Goal: Task Accomplishment & Management: Complete application form

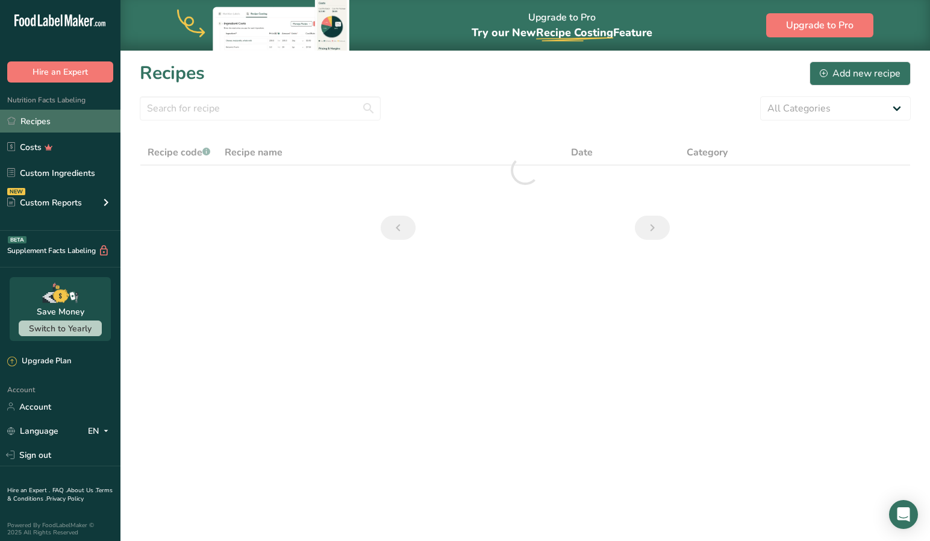
scroll to position [0, 1]
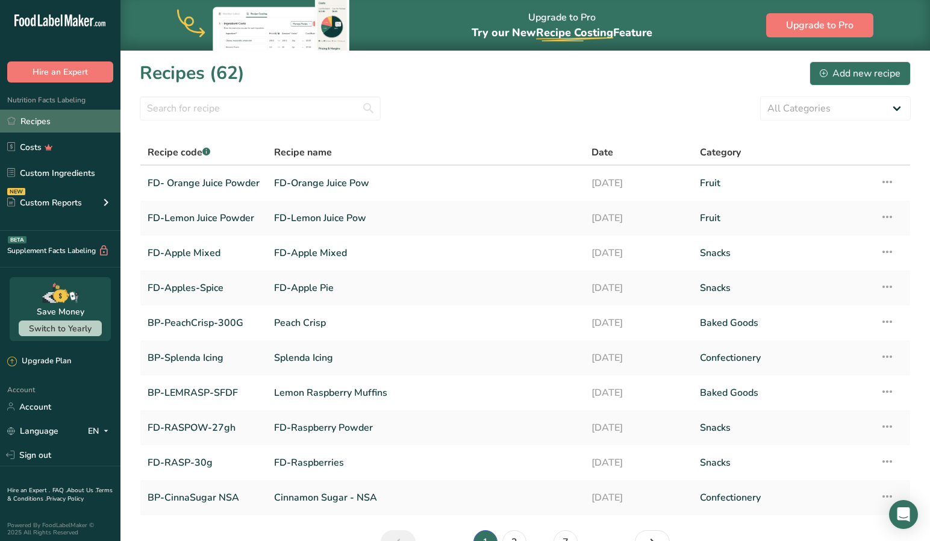
click at [48, 118] on link "Recipes" at bounding box center [60, 121] width 120 height 23
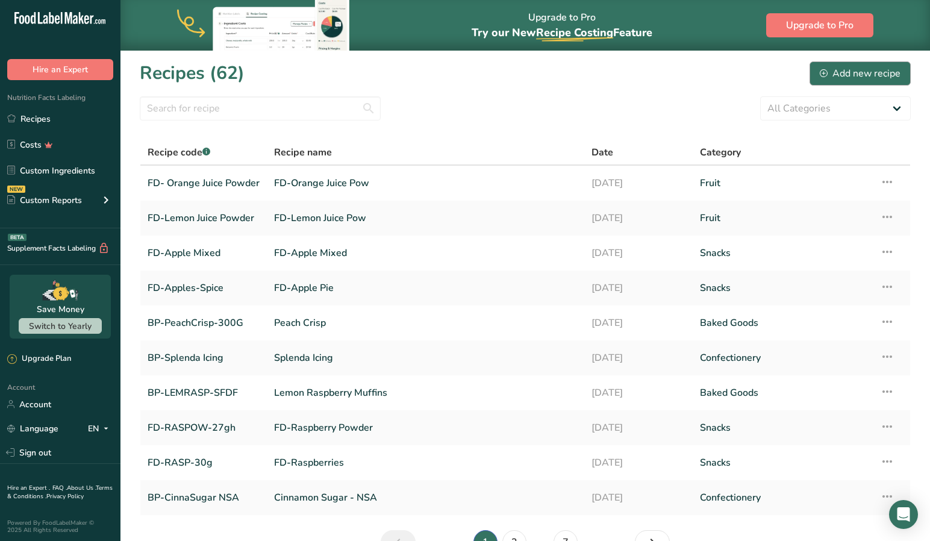
click at [832, 72] on div "Add new recipe" at bounding box center [860, 73] width 81 height 14
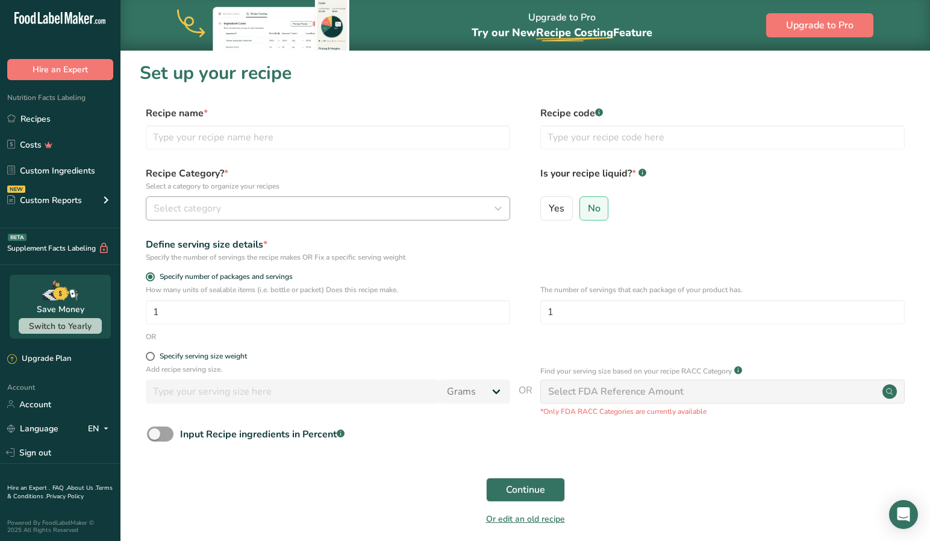
click at [226, 206] on div "Select category" at bounding box center [324, 208] width 341 height 14
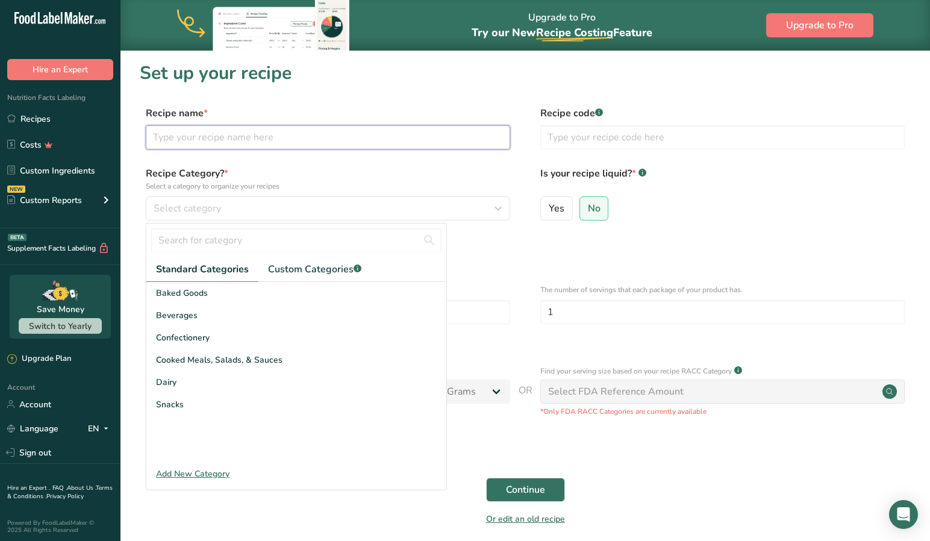
click at [201, 142] on input "text" at bounding box center [328, 137] width 364 height 24
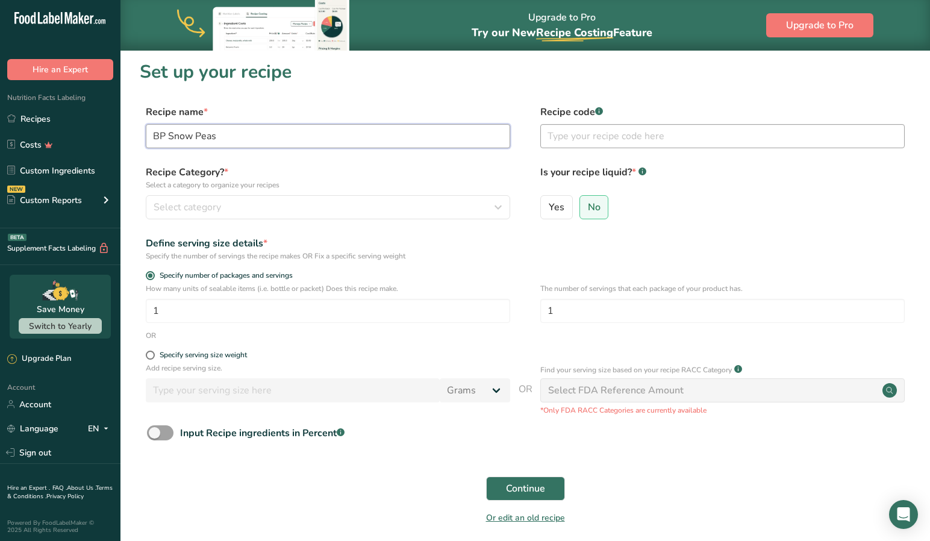
type input "BP Snow Peas"
click at [559, 135] on input "text" at bounding box center [722, 137] width 364 height 24
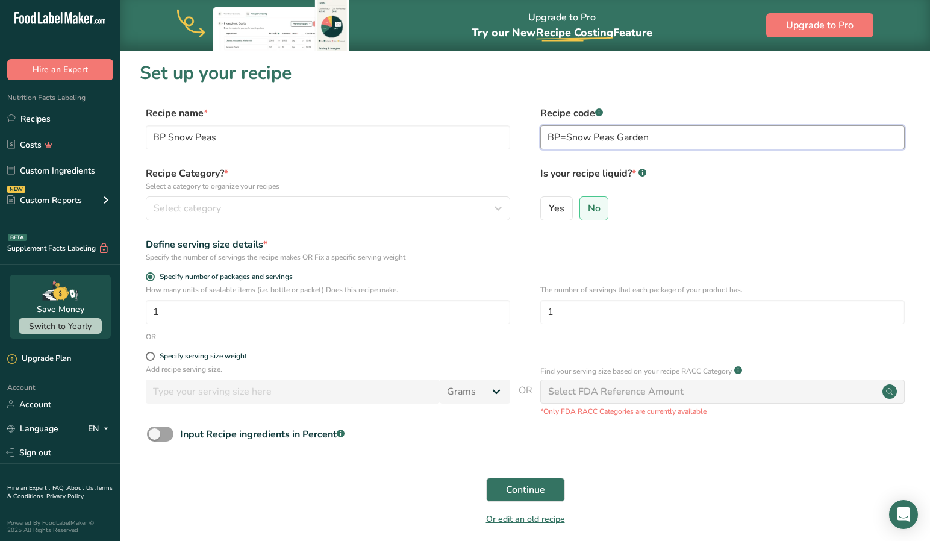
scroll to position [0, 1]
drag, startPoint x: 558, startPoint y: 137, endPoint x: 549, endPoint y: 160, distance: 24.8
click at [558, 137] on input "BP=Snow Peas Garden" at bounding box center [722, 137] width 364 height 24
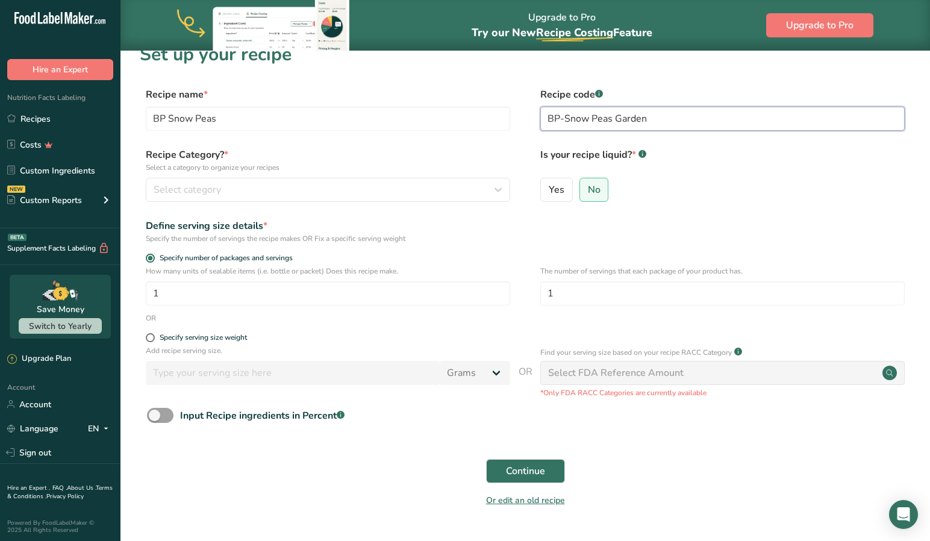
scroll to position [19, 0]
type input "BP-Snow Peas Garden"
click at [210, 189] on span "Select category" at bounding box center [187, 189] width 67 height 14
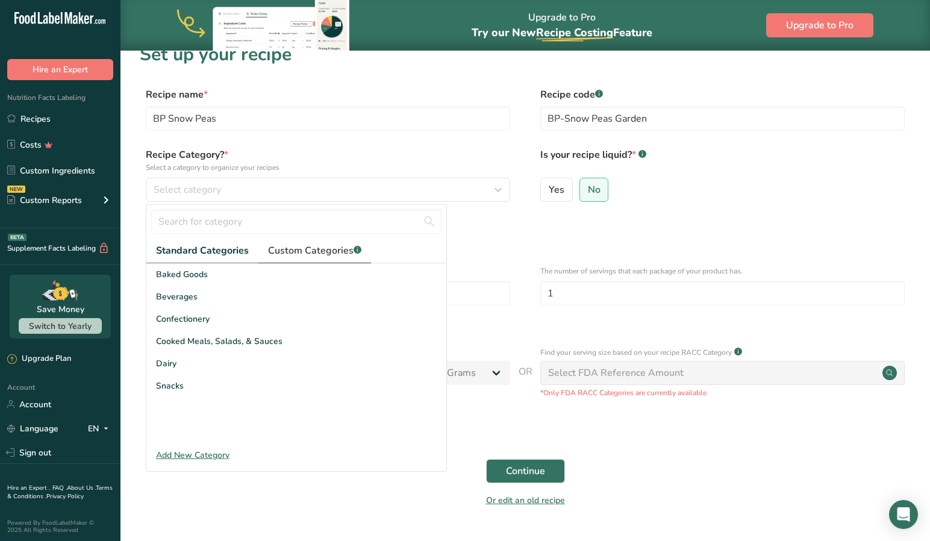
click at [303, 248] on span "Custom Categories .a-a{fill:#347362;}.b-a{fill:#fff;}" at bounding box center [314, 250] width 93 height 14
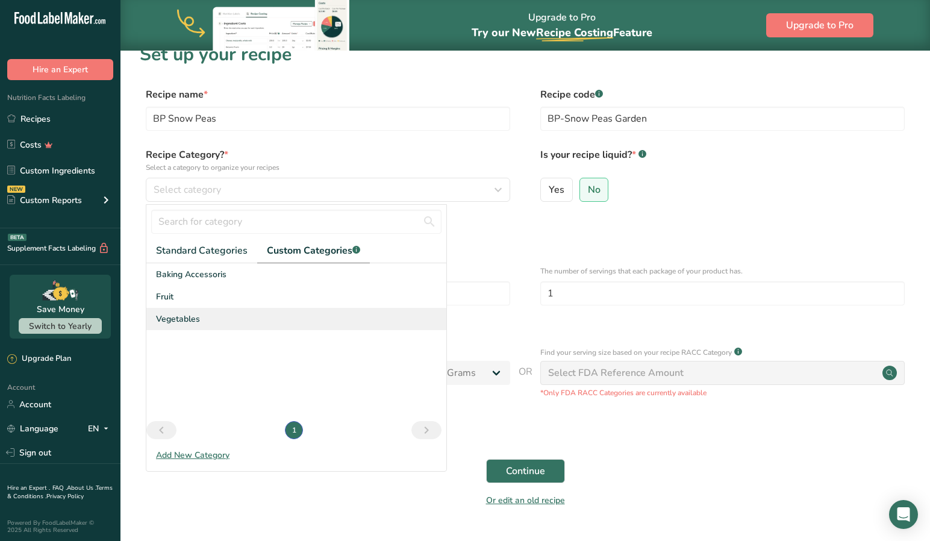
click at [183, 326] on div "Vegetables" at bounding box center [296, 319] width 300 height 22
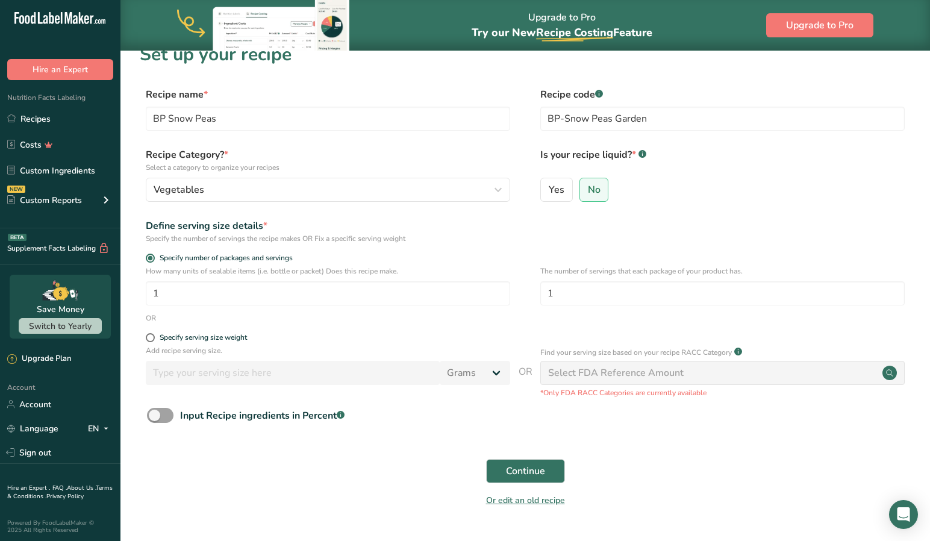
drag, startPoint x: 148, startPoint y: 337, endPoint x: 163, endPoint y: 360, distance: 27.4
click at [149, 338] on span at bounding box center [150, 337] width 9 height 9
click at [149, 338] on input "Specify serving size weight" at bounding box center [150, 338] width 8 height 8
radio input "true"
radio input "false"
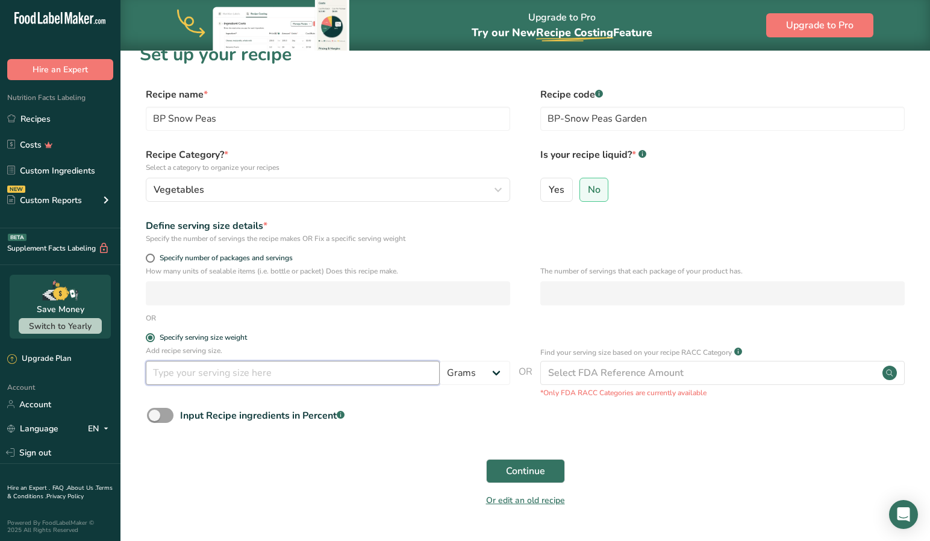
click at [208, 379] on input "number" at bounding box center [293, 373] width 294 height 24
type input "300"
click at [514, 471] on span "Continue" at bounding box center [525, 471] width 39 height 14
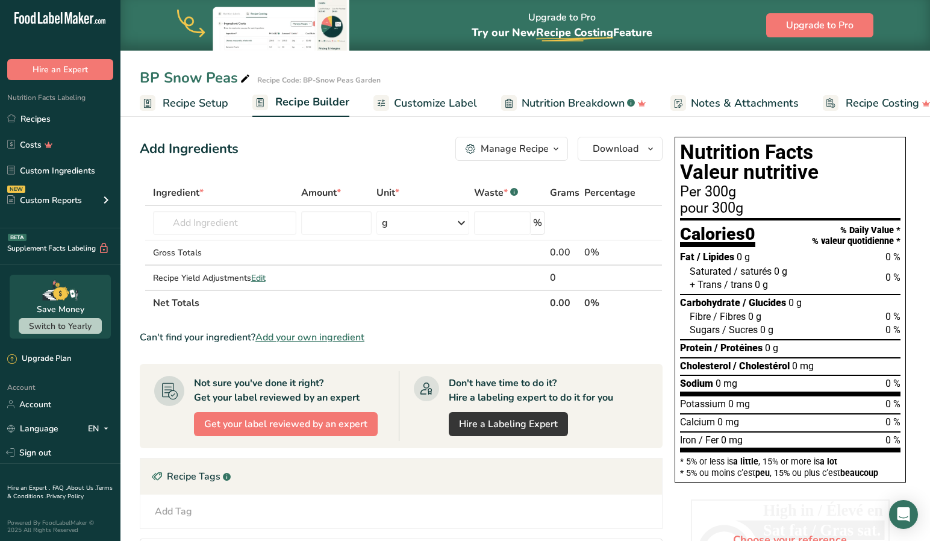
click at [175, 100] on span "Recipe Setup" at bounding box center [196, 103] width 66 height 16
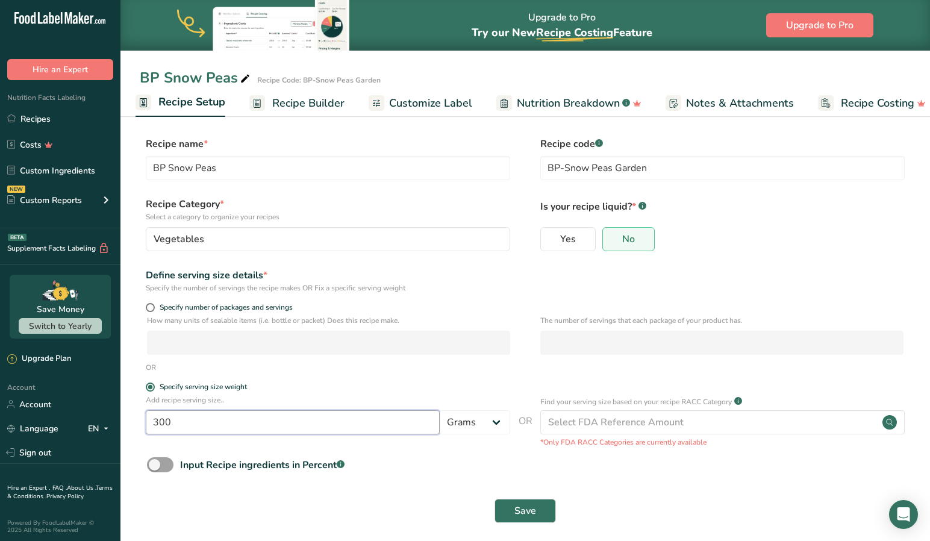
drag, startPoint x: 172, startPoint y: 419, endPoint x: 129, endPoint y: 416, distance: 42.9
click at [129, 416] on section "Recipe name * BP Snow Peas Recipe code .a-a{fill:#347362;}.b-a{fill:#fff;} BP-S…" at bounding box center [524, 331] width 809 height 437
type input "150"
click at [528, 508] on span "Save" at bounding box center [525, 510] width 22 height 14
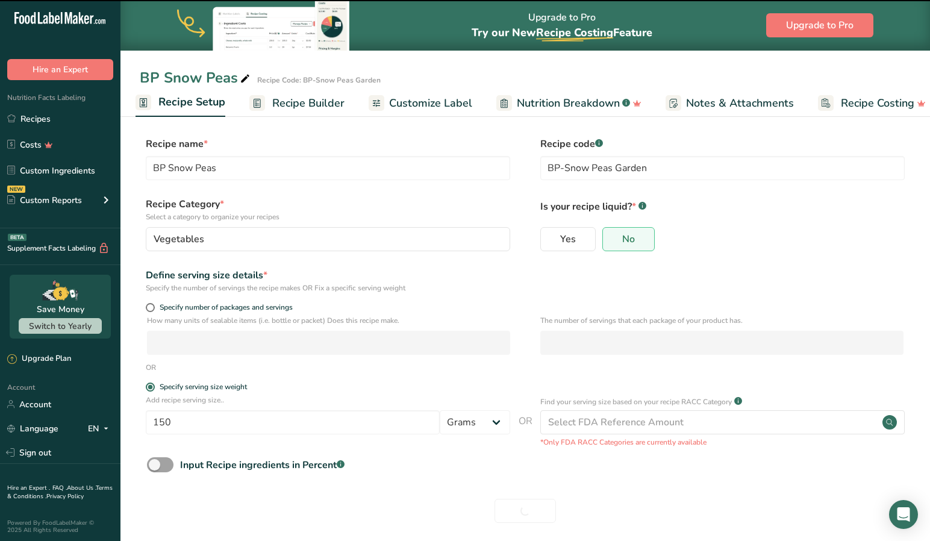
scroll to position [0, 1]
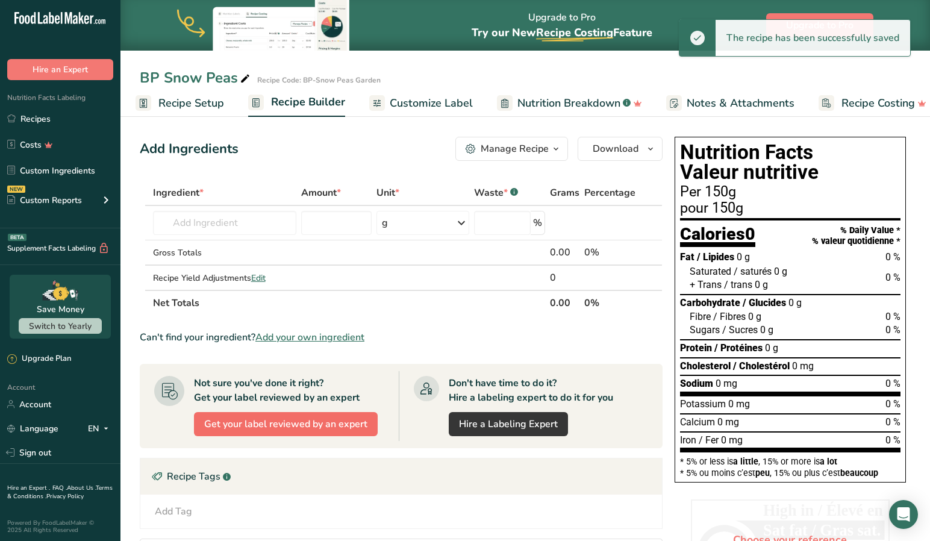
scroll to position [0, 1]
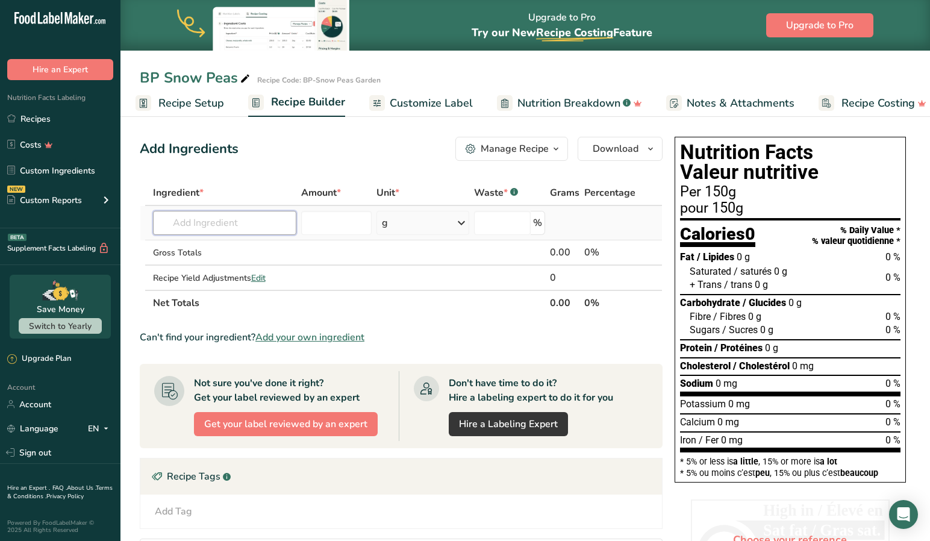
click at [255, 220] on input "text" at bounding box center [225, 223] width 144 height 24
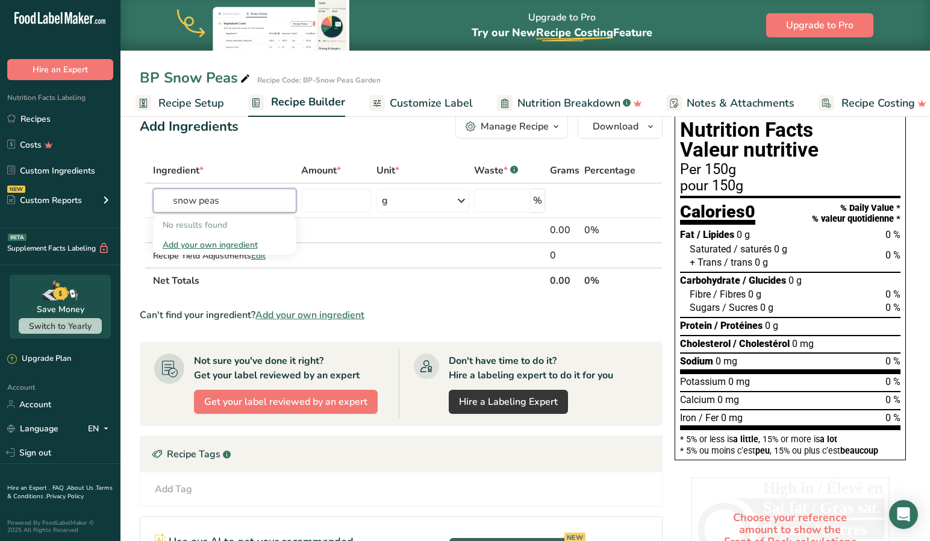
scroll to position [21, 0]
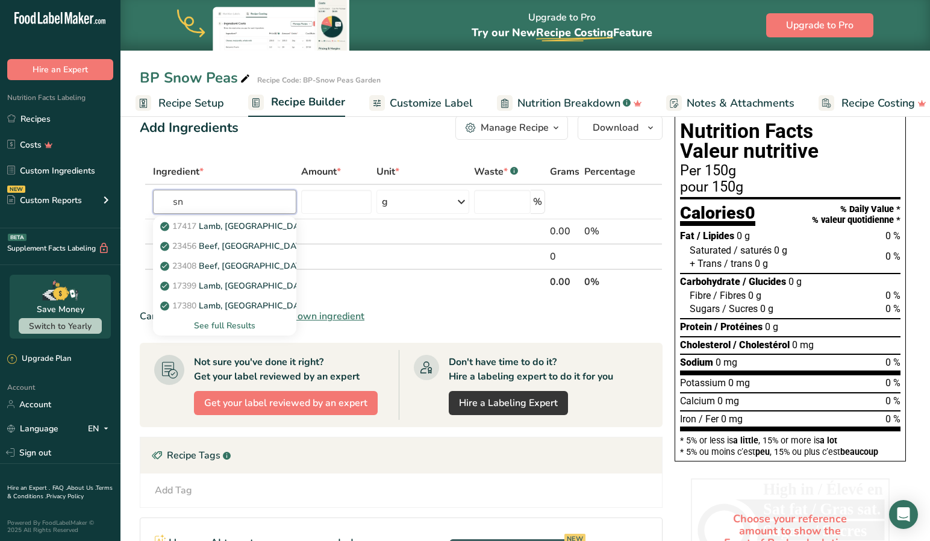
type input "s"
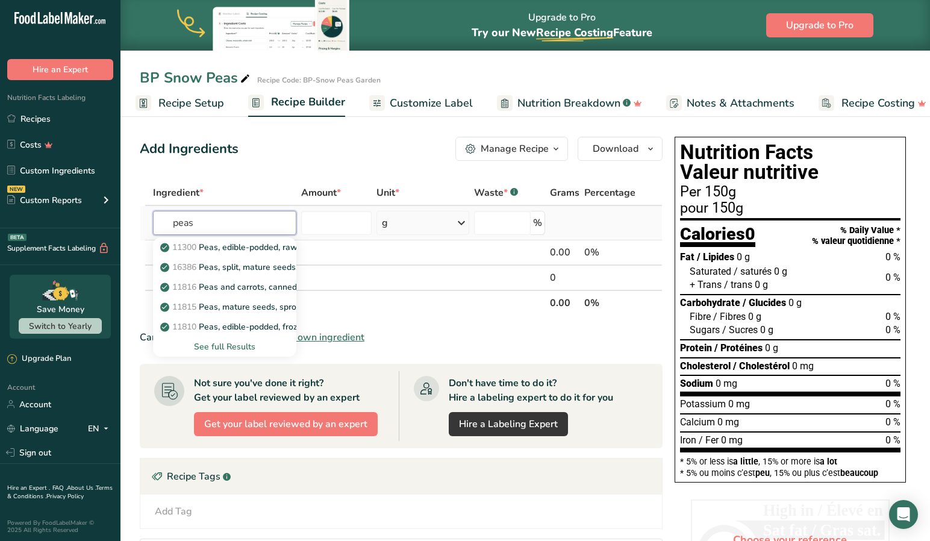
type input "peas"
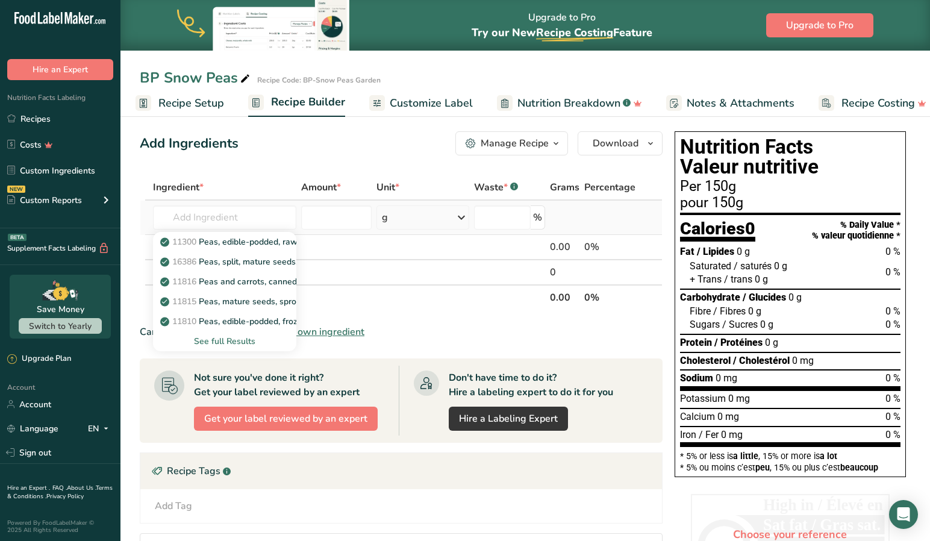
scroll to position [4, 0]
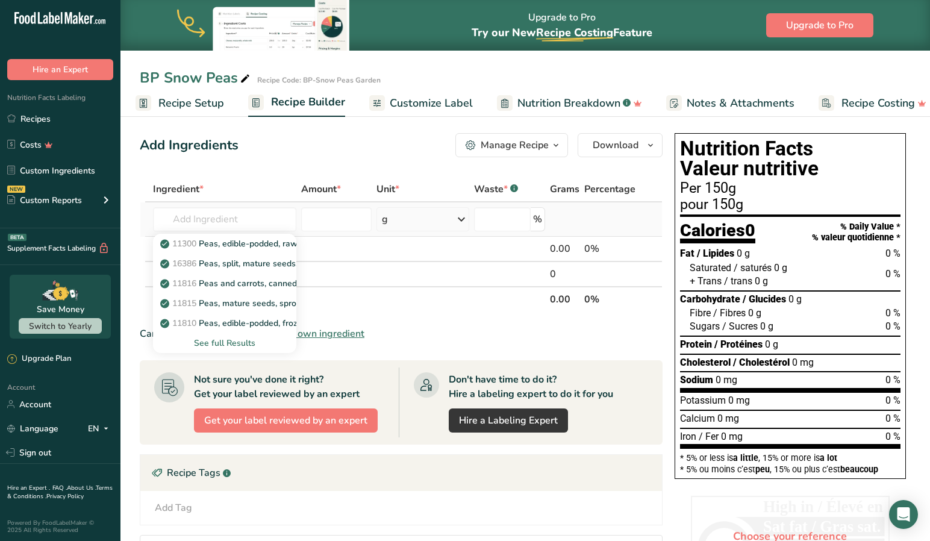
click at [235, 344] on div "See full Results" at bounding box center [225, 343] width 125 height 13
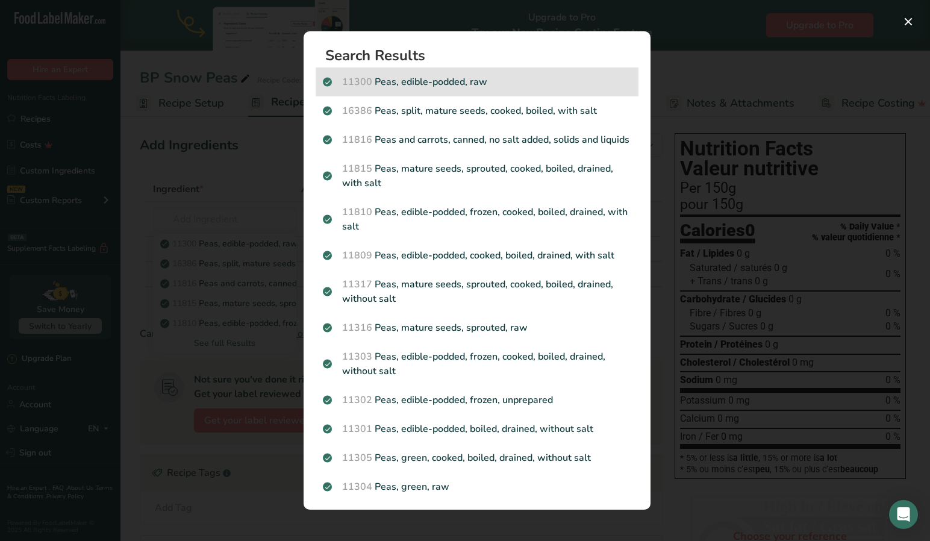
click at [441, 84] on p "11300 Peas, edible-podded, raw" at bounding box center [477, 82] width 308 height 14
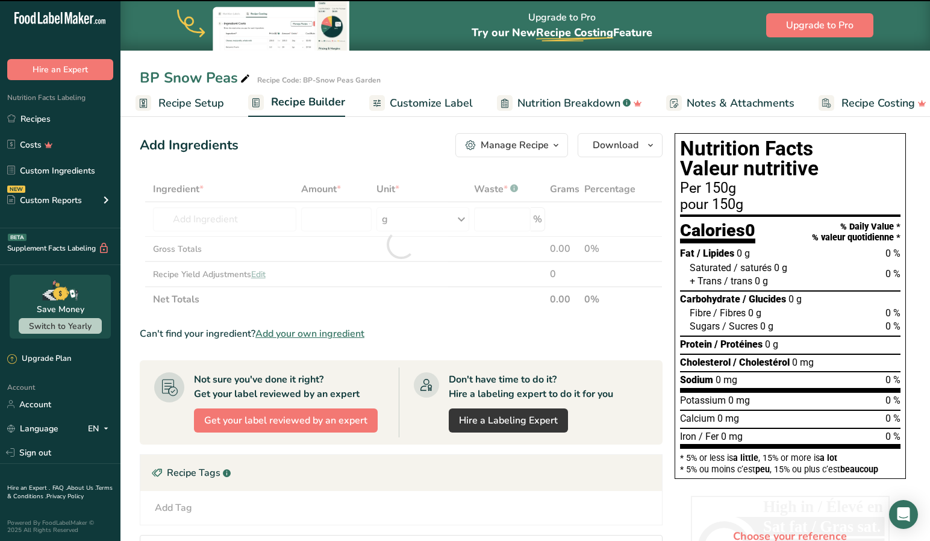
type input "0"
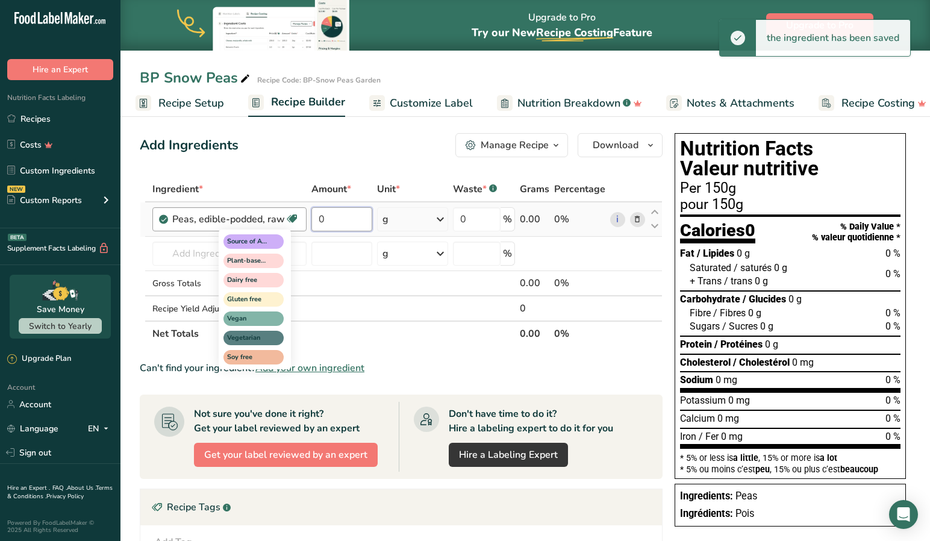
drag, startPoint x: 336, startPoint y: 220, endPoint x: 292, endPoint y: 219, distance: 44.0
click at [292, 219] on tr "Peas, edible-podded, raw Source of Antioxidants Plant-based Protein Dairy free …" at bounding box center [401, 219] width 522 height 34
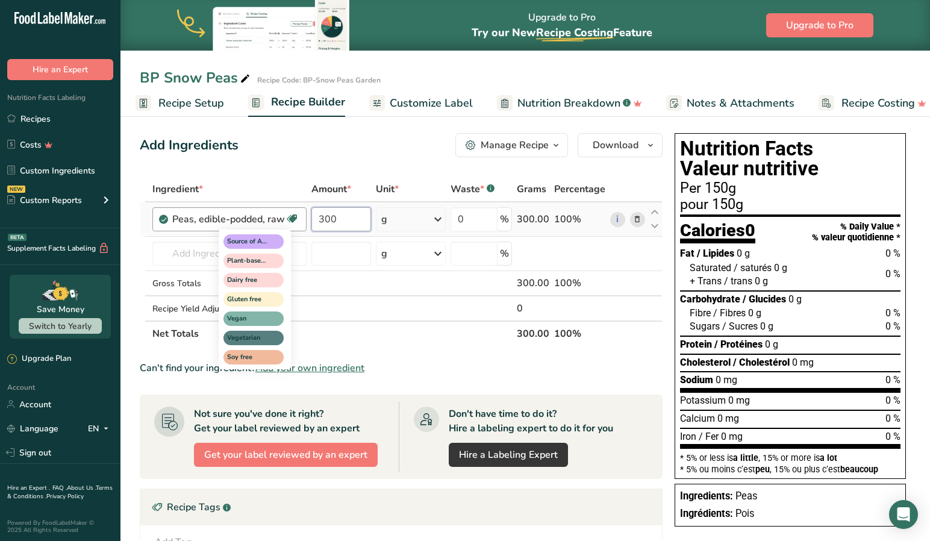
type input "300"
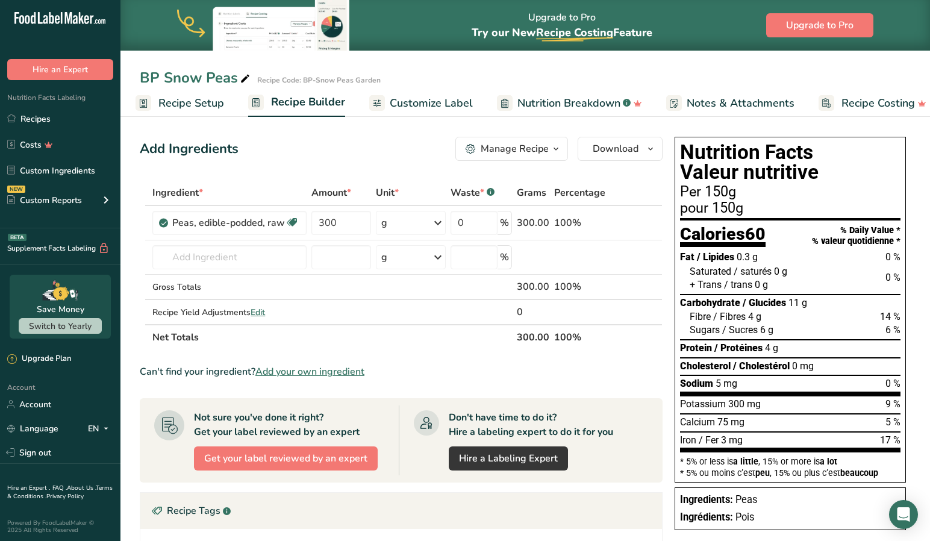
scroll to position [0, 0]
click at [412, 106] on span "Customize Label" at bounding box center [423, 103] width 83 height 16
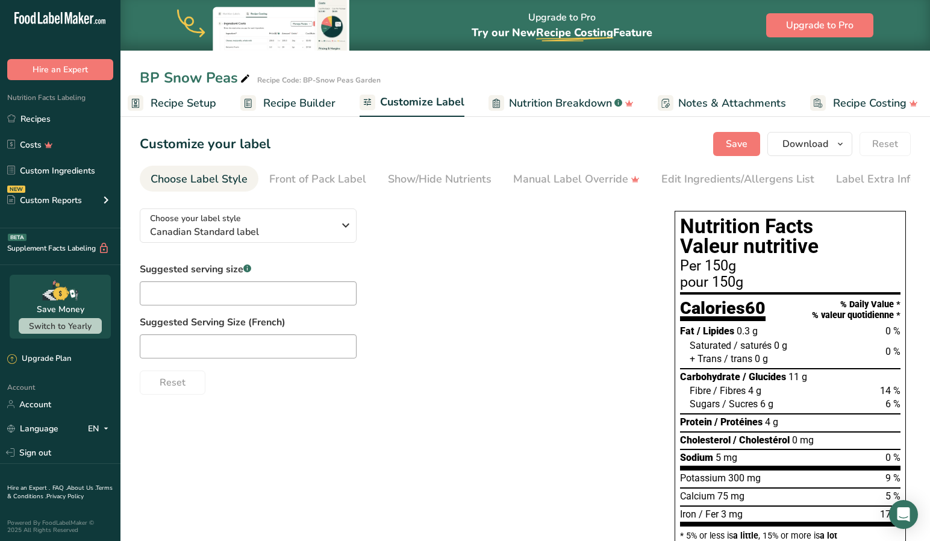
scroll to position [0, 16]
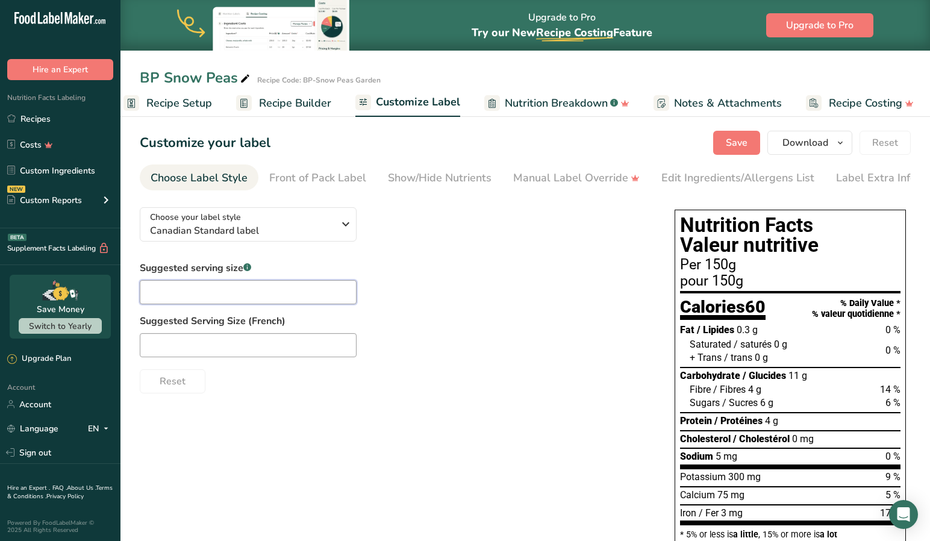
click at [246, 298] on input "text" at bounding box center [248, 292] width 217 height 24
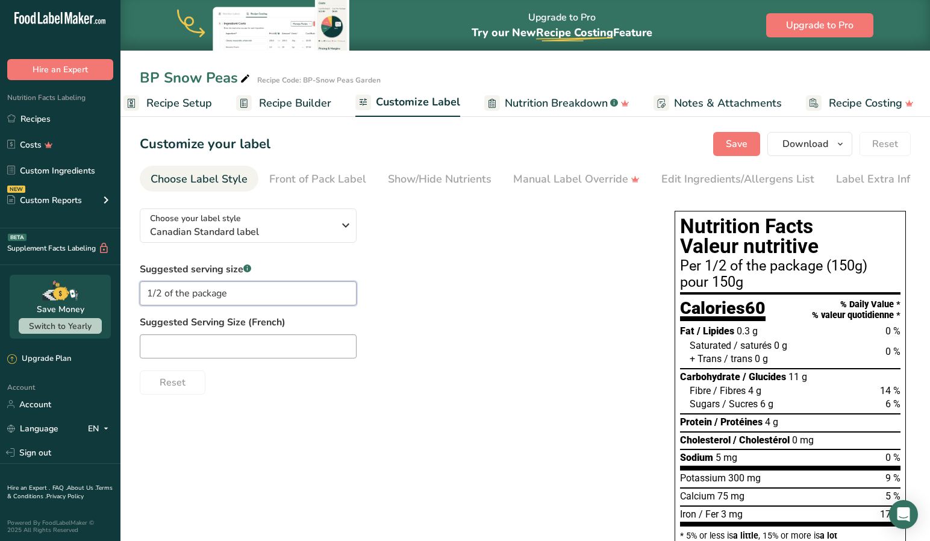
type input "1/2 of the package"
click at [146, 347] on input "text" at bounding box center [248, 346] width 217 height 24
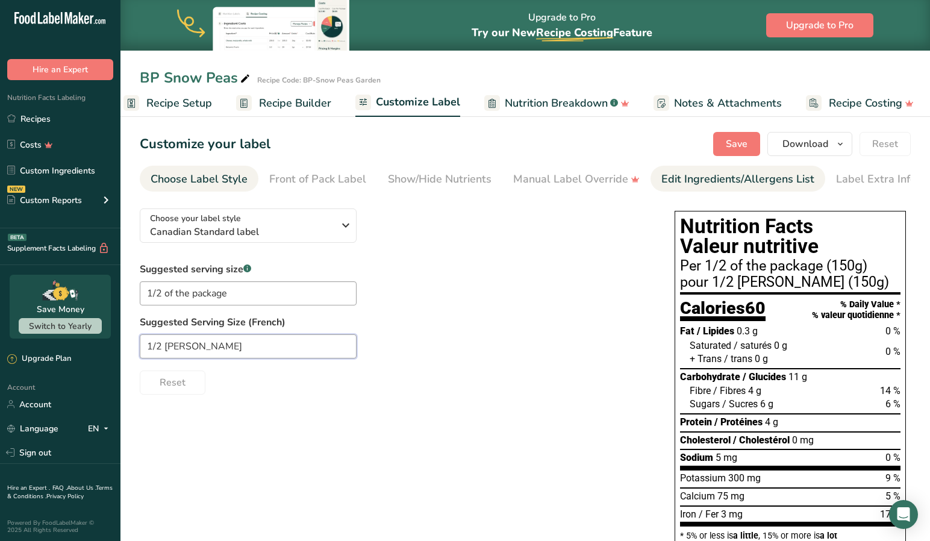
type input "1/2 Le paquet"
click at [694, 176] on div "Edit Ingredients/Allergens List" at bounding box center [737, 179] width 153 height 16
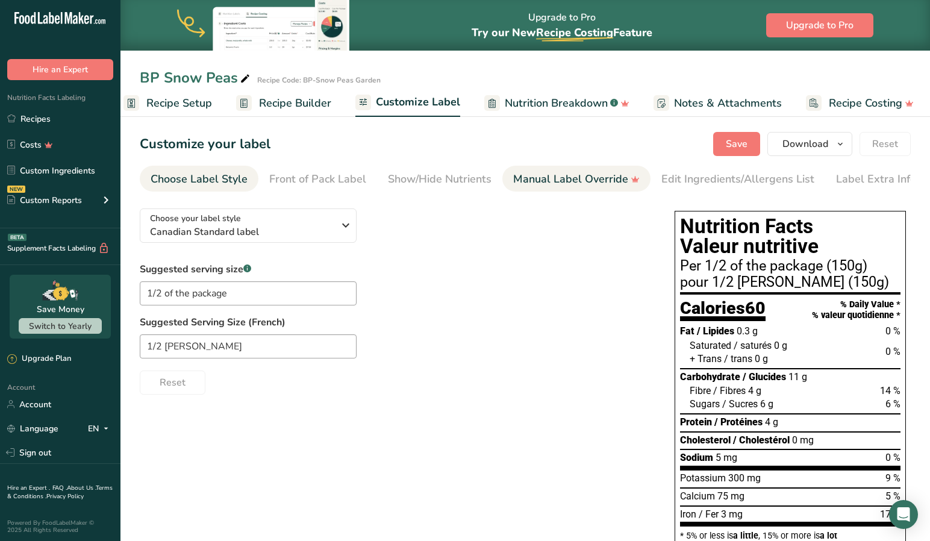
scroll to position [0, 7]
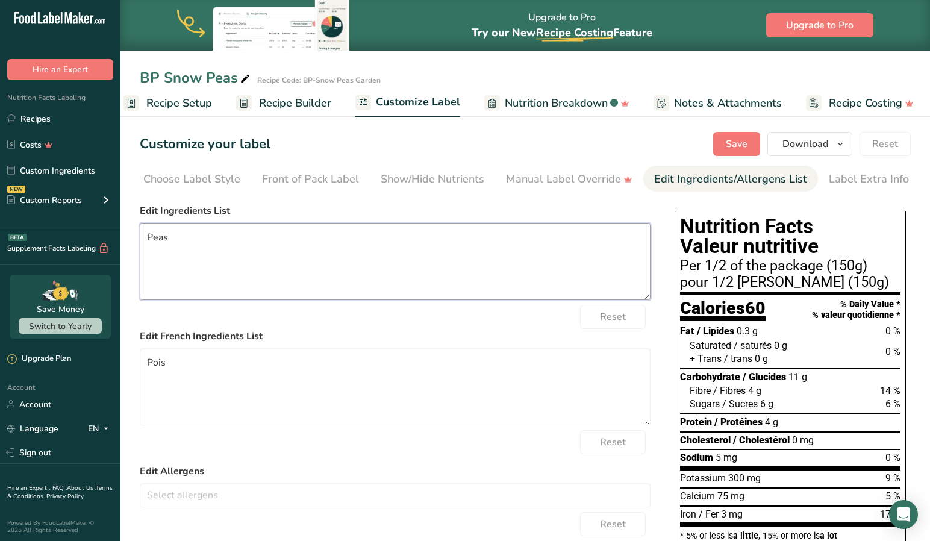
click at [148, 241] on textarea "Peas" at bounding box center [395, 261] width 511 height 77
type textarea "Sugar Snap Peas"
click at [147, 367] on textarea "Pois" at bounding box center [395, 386] width 511 height 77
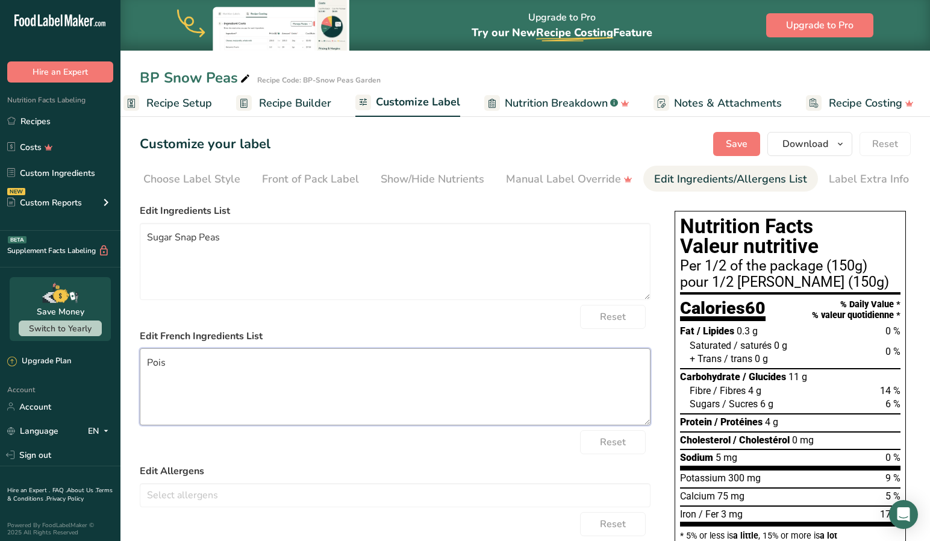
scroll to position [-5, 0]
click at [183, 375] on textarea "Pois" at bounding box center [395, 386] width 511 height 77
type textarea "Pois sucrés"
click at [732, 143] on span "Save" at bounding box center [737, 144] width 22 height 14
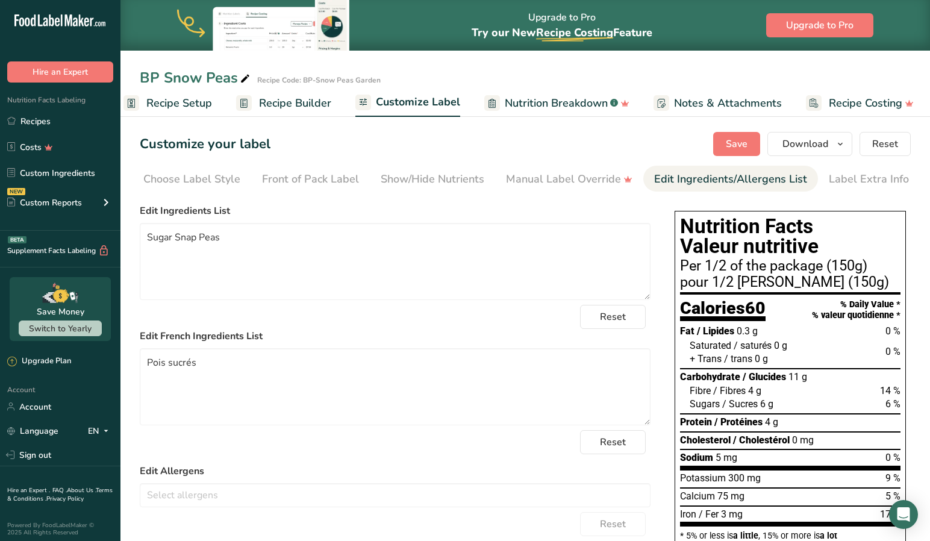
scroll to position [0, 1]
click at [744, 141] on span "Save" at bounding box center [737, 144] width 22 height 14
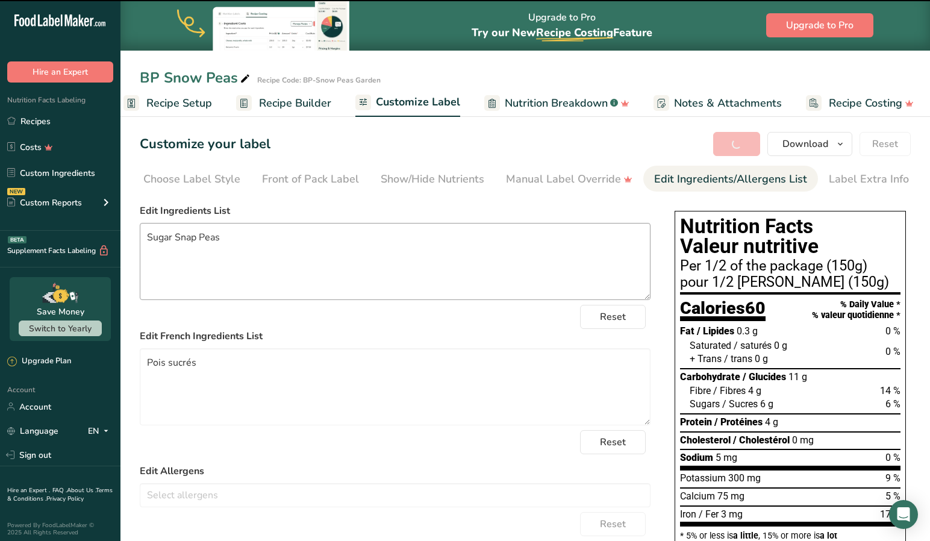
scroll to position [0, 0]
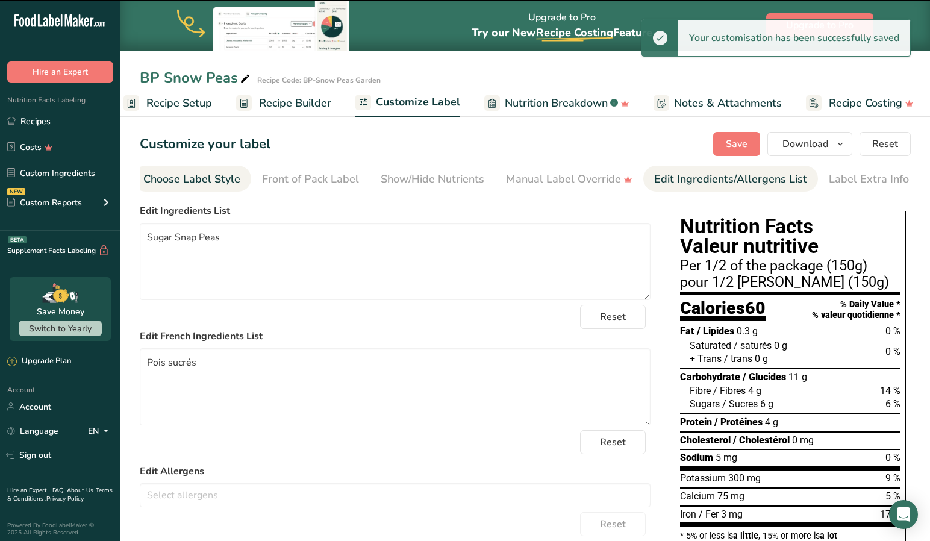
click at [179, 176] on div "Choose Label Style" at bounding box center [191, 179] width 97 height 16
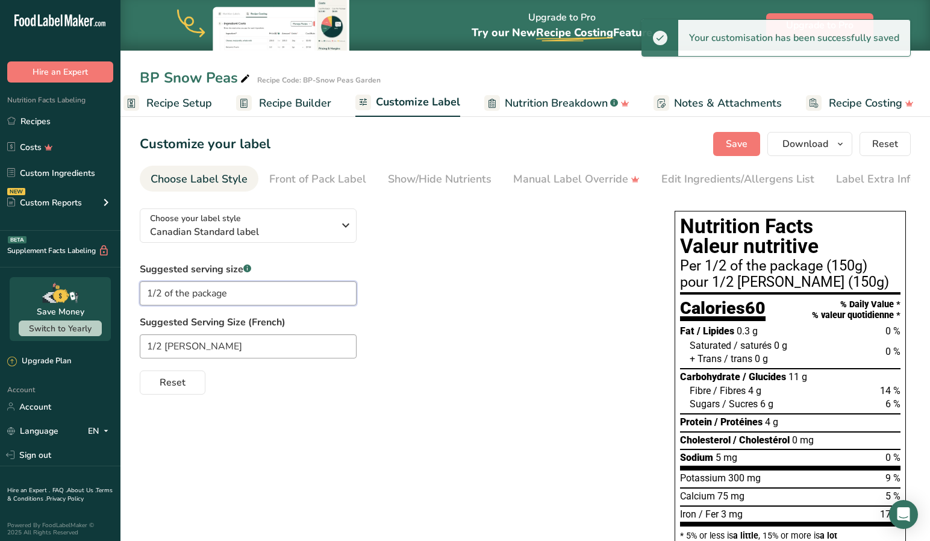
click at [149, 295] on input "1/2 of the package" at bounding box center [248, 293] width 217 height 24
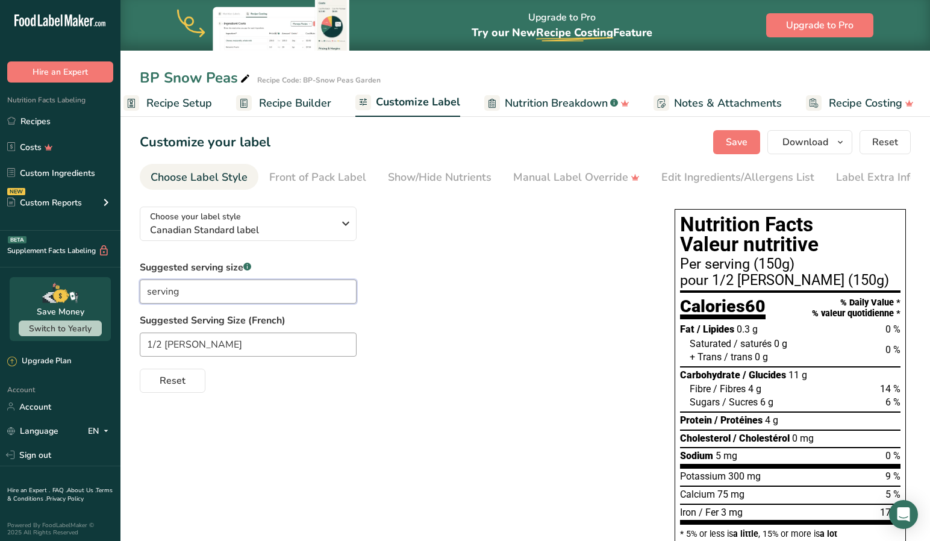
scroll to position [0, 1]
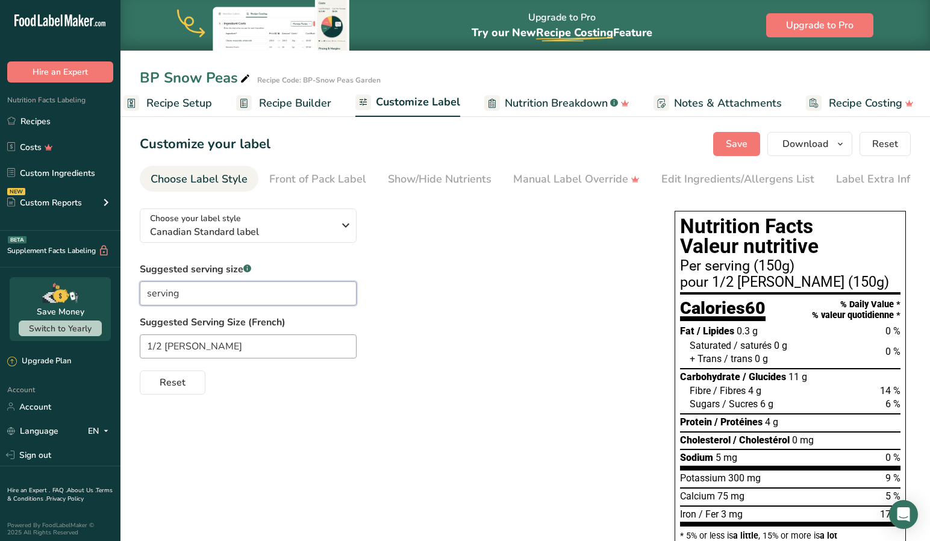
type input "serving"
drag, startPoint x: 201, startPoint y: 348, endPoint x: 90, endPoint y: 347, distance: 110.8
click at [90, 347] on div ".a-20{fill:#fff;} Hire an Expert Nutrition Facts Labeling Recipes Costs Custom …" at bounding box center [465, 317] width 930 height 635
type input "portion"
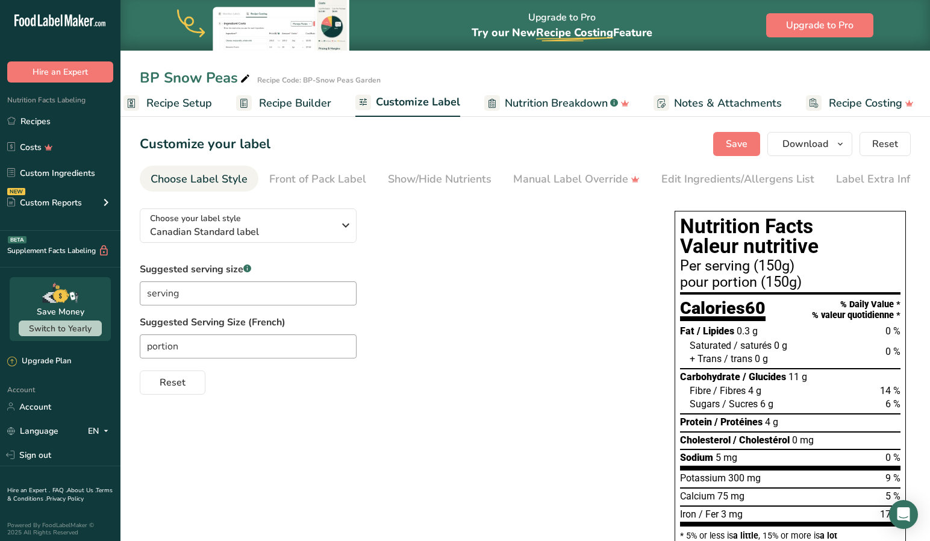
click at [240, 405] on div "Choose your label style Canadian Standard label USA (FDA) Standard FDA label Ta…" at bounding box center [525, 407] width 771 height 417
click at [740, 141] on span "Save" at bounding box center [737, 144] width 22 height 14
click at [737, 145] on span "Save" at bounding box center [737, 144] width 22 height 14
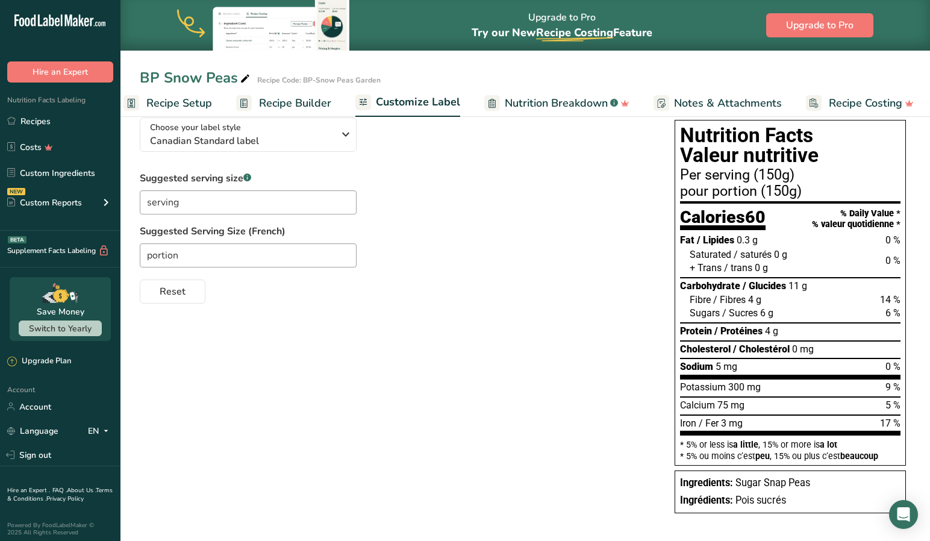
scroll to position [90, 0]
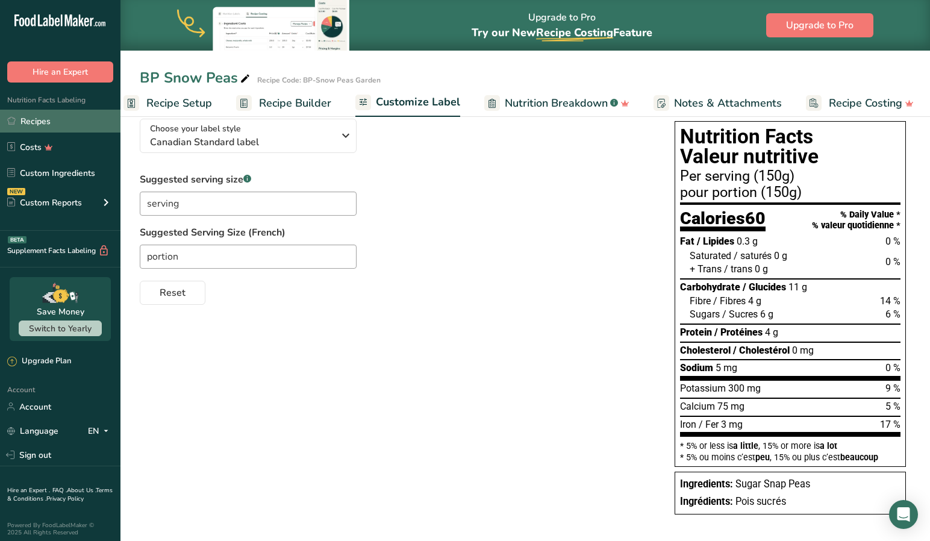
click at [55, 118] on link "Recipes" at bounding box center [60, 121] width 120 height 23
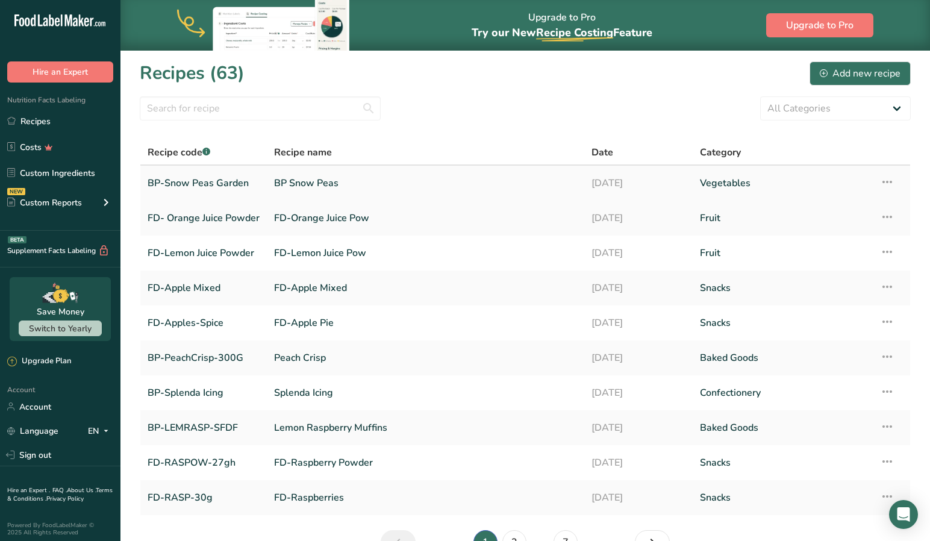
click at [214, 182] on link "BP-Snow Peas Garden" at bounding box center [204, 182] width 112 height 25
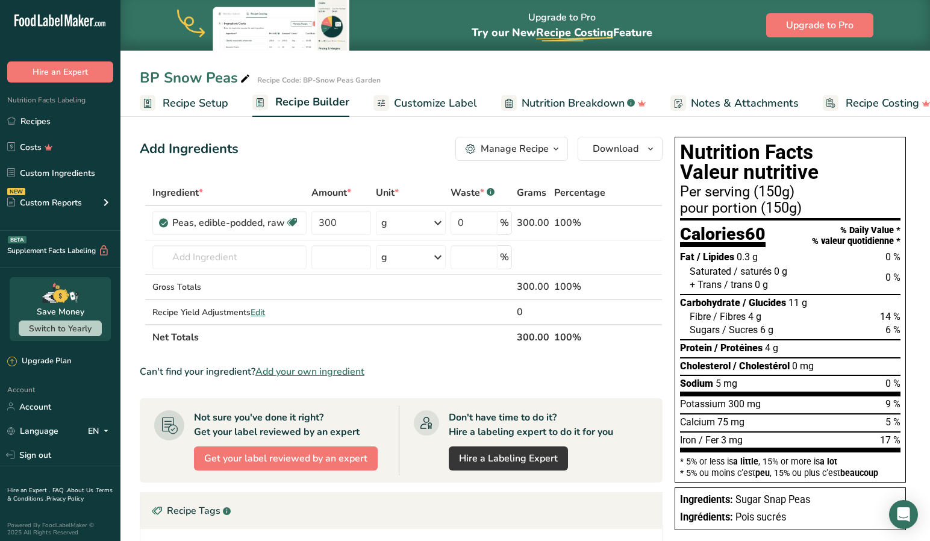
click at [419, 105] on span "Customize Label" at bounding box center [435, 103] width 83 height 16
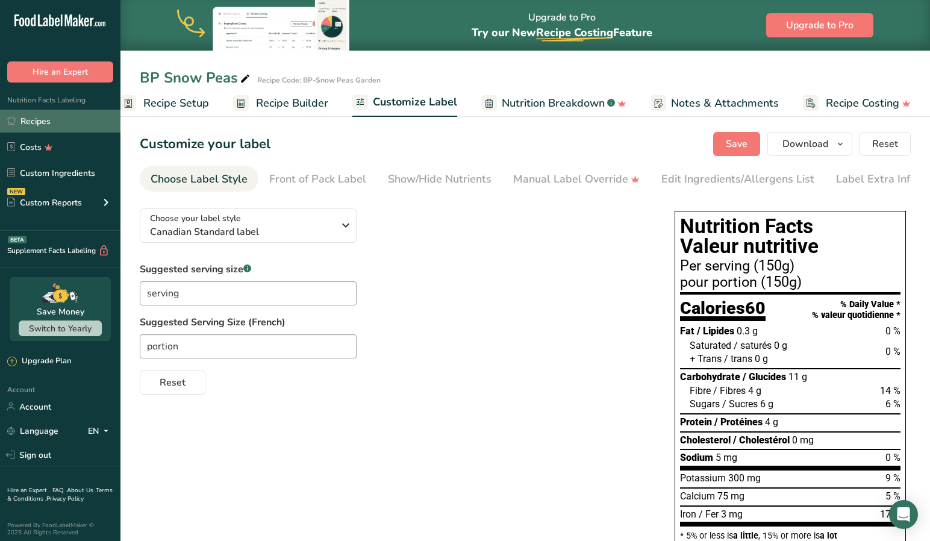
drag, startPoint x: 42, startPoint y: 119, endPoint x: 49, endPoint y: 119, distance: 6.7
click at [42, 119] on link "Recipes" at bounding box center [60, 121] width 120 height 23
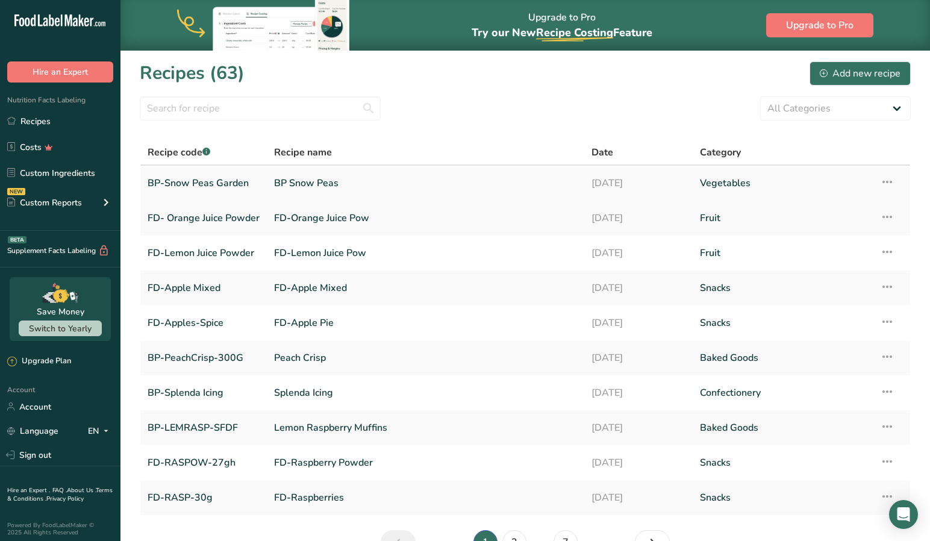
click at [883, 181] on icon at bounding box center [887, 182] width 14 height 22
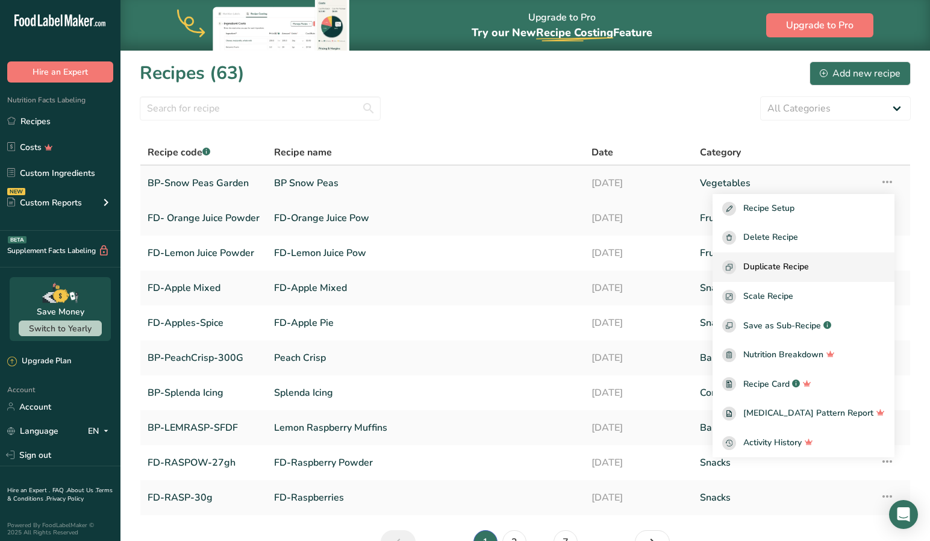
click at [809, 272] on span "Duplicate Recipe" at bounding box center [776, 267] width 66 height 14
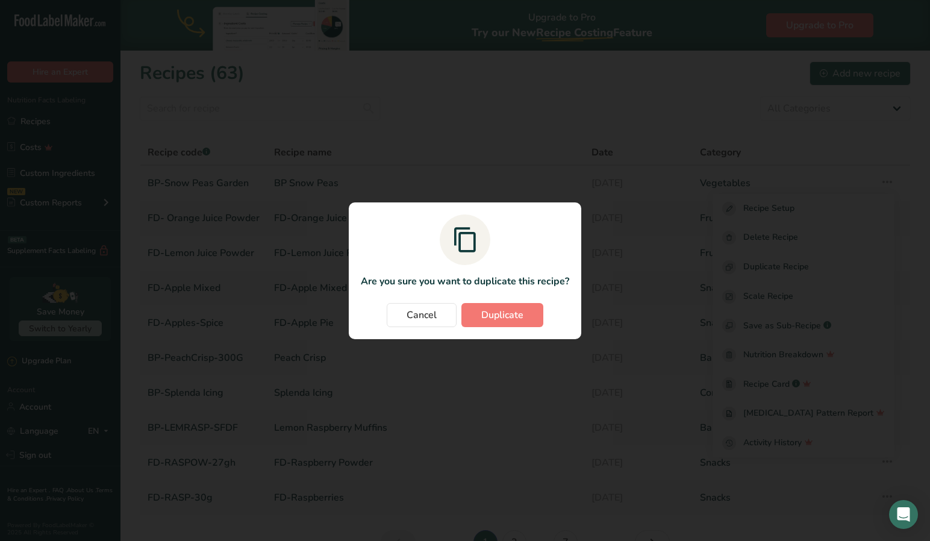
drag, startPoint x: 489, startPoint y: 311, endPoint x: 497, endPoint y: 309, distance: 8.8
click at [490, 311] on span "Duplicate" at bounding box center [502, 315] width 42 height 14
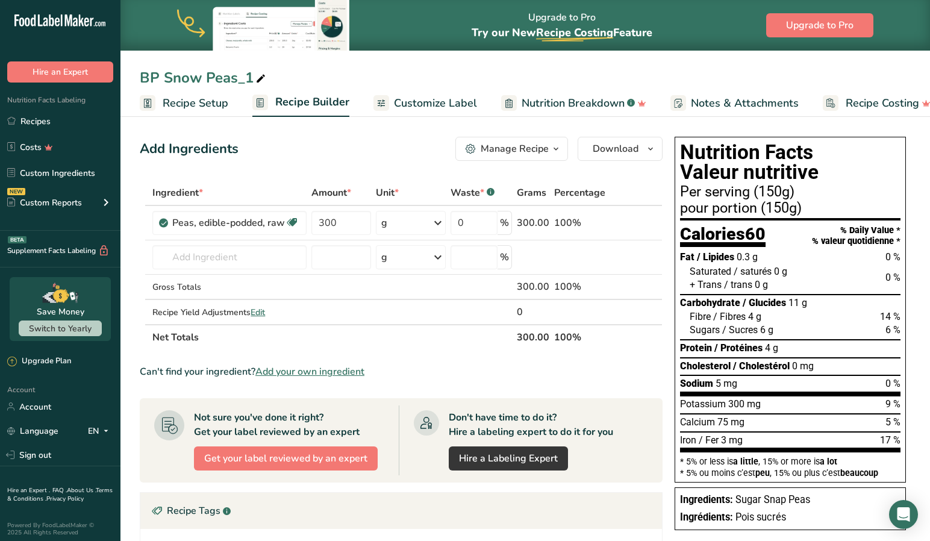
click at [182, 101] on span "Recipe Setup" at bounding box center [196, 103] width 66 height 16
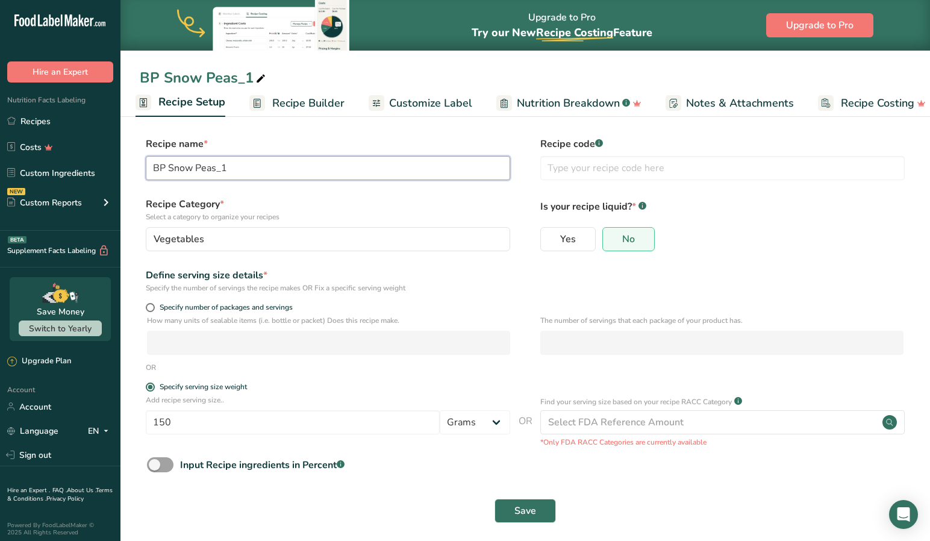
click at [260, 168] on input "BP Snow Peas_1" at bounding box center [328, 168] width 364 height 24
type input "BP Sugar Snap Peas"
click at [528, 512] on span "Save" at bounding box center [525, 510] width 22 height 14
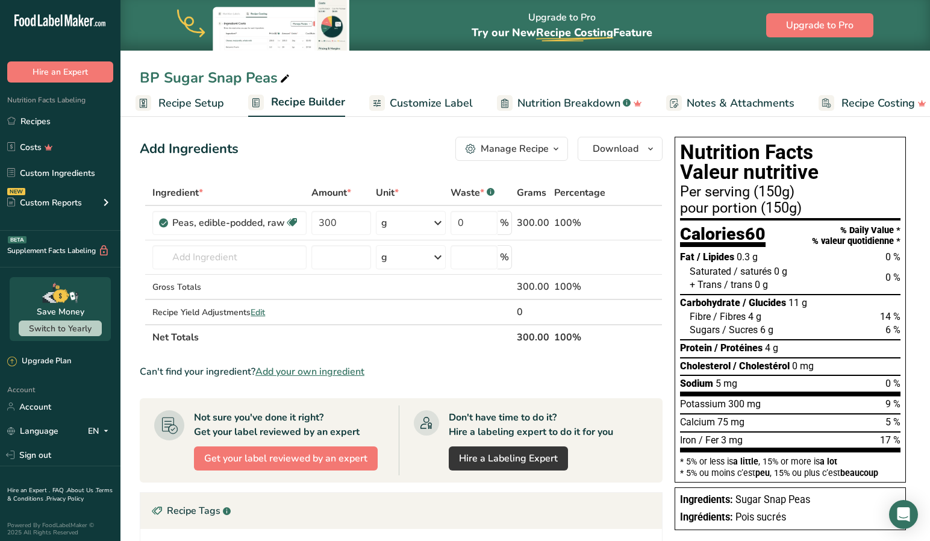
click at [421, 101] on span "Customize Label" at bounding box center [431, 103] width 83 height 16
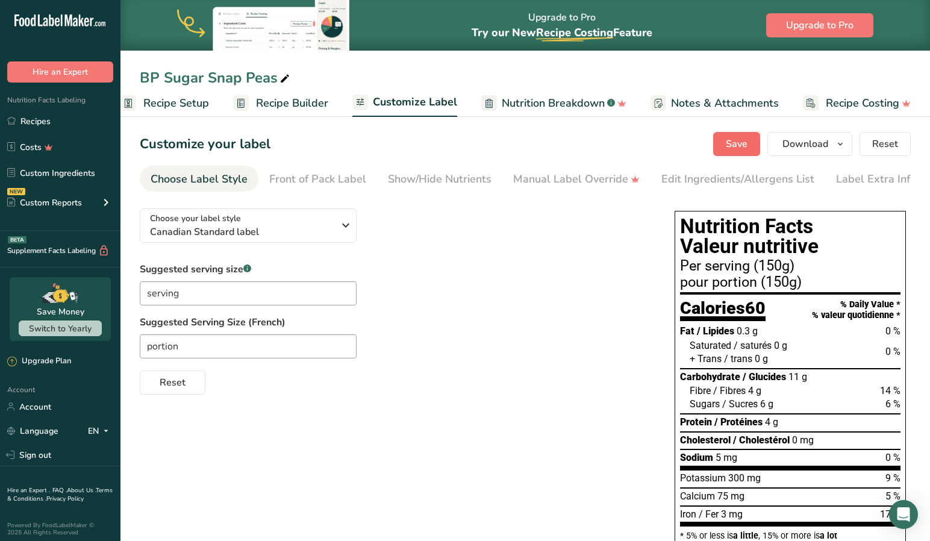
click at [734, 142] on span "Save" at bounding box center [737, 144] width 22 height 14
click at [805, 143] on span "Download" at bounding box center [805, 144] width 46 height 14
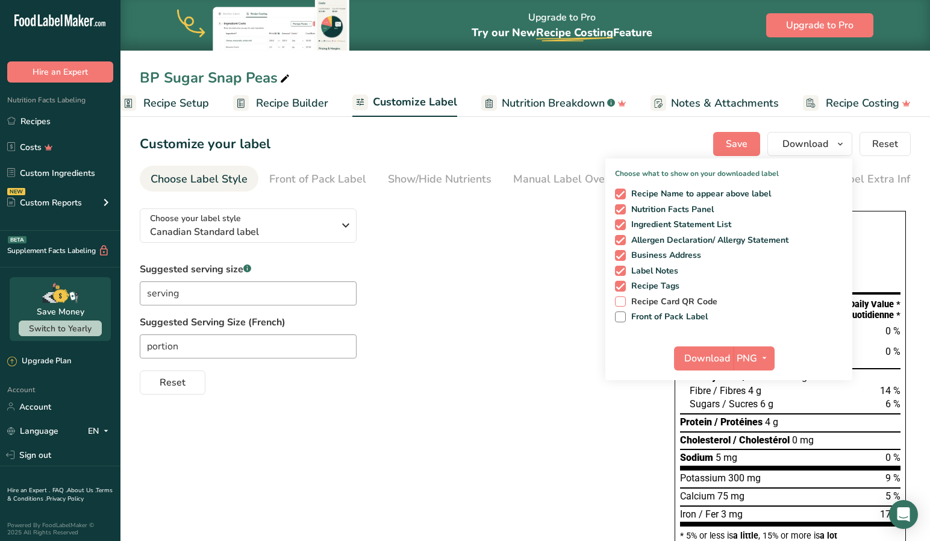
drag, startPoint x: 622, startPoint y: 252, endPoint x: 635, endPoint y: 300, distance: 50.0
click at [622, 253] on span at bounding box center [620, 255] width 11 height 11
click at [622, 253] on input "Business Address" at bounding box center [619, 255] width 8 height 8
checkbox input "false"
drag, startPoint x: 737, startPoint y: 358, endPoint x: 726, endPoint y: 358, distance: 10.8
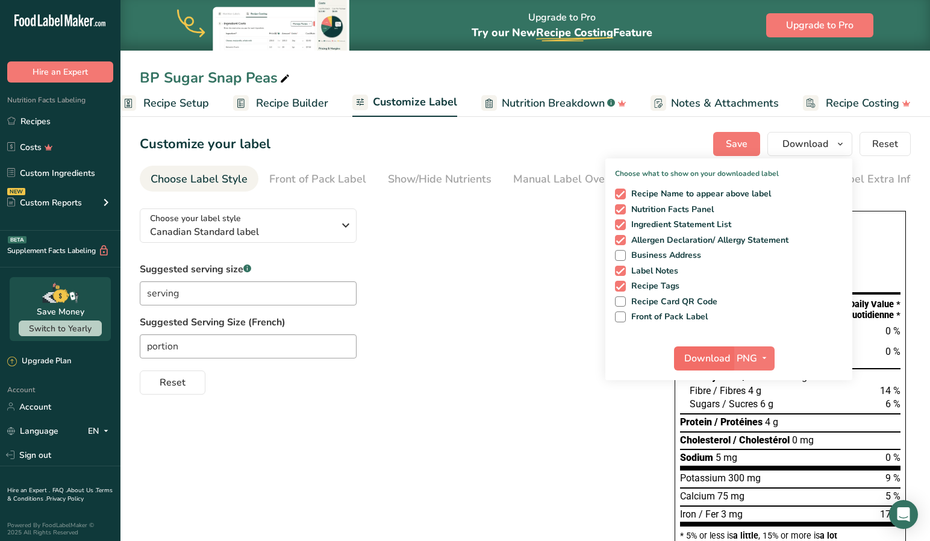
click at [737, 358] on span "PNG" at bounding box center [747, 358] width 20 height 14
click at [687, 357] on span "Download" at bounding box center [707, 358] width 46 height 14
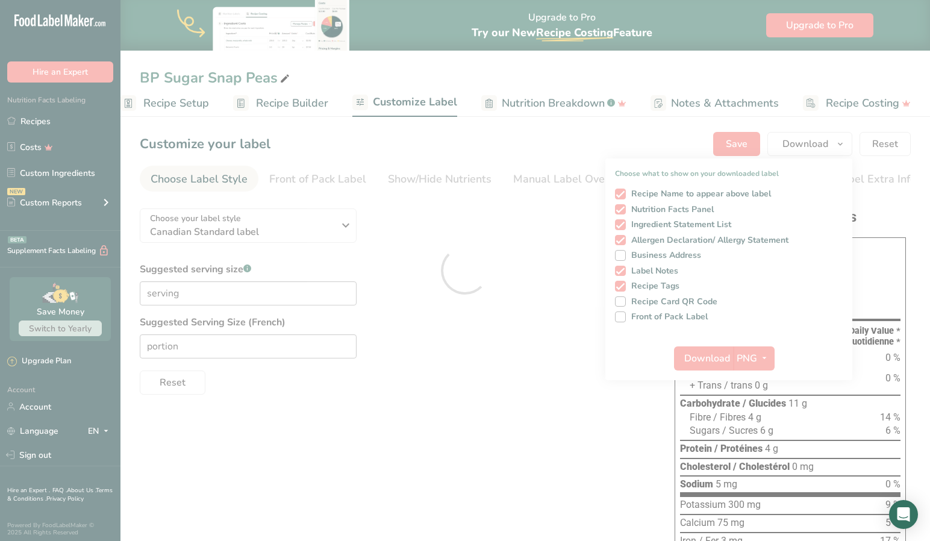
scroll to position [0, 0]
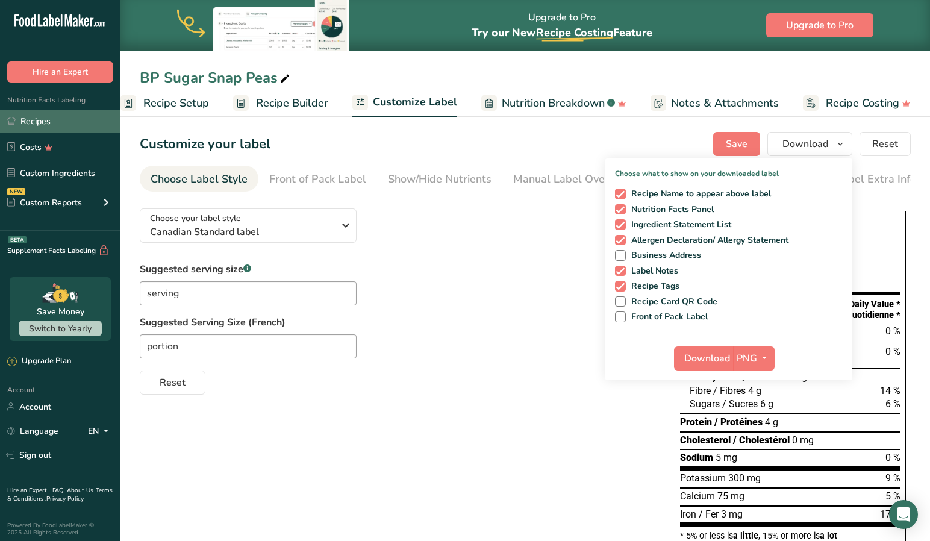
click at [43, 121] on link "Recipes" at bounding box center [60, 121] width 120 height 23
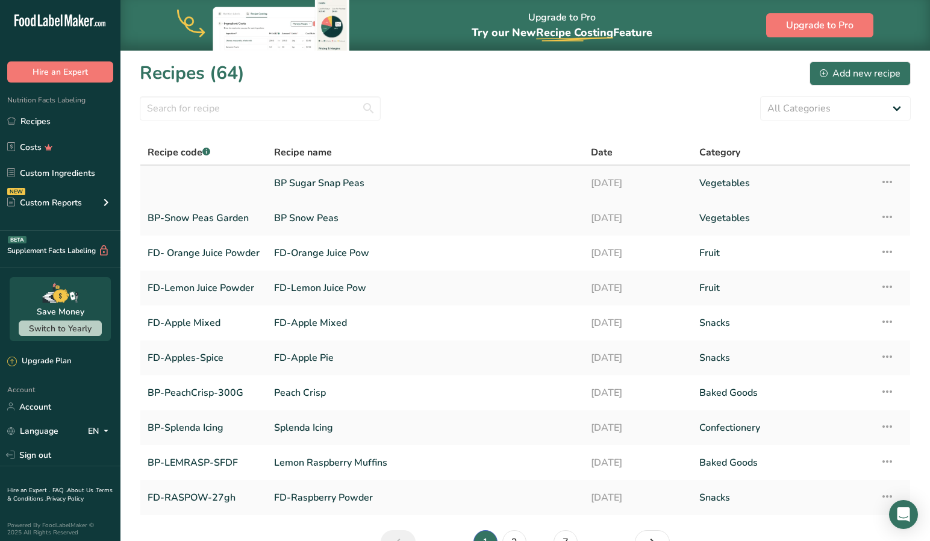
click at [315, 181] on link "BP Sugar Snap Peas" at bounding box center [425, 182] width 302 height 25
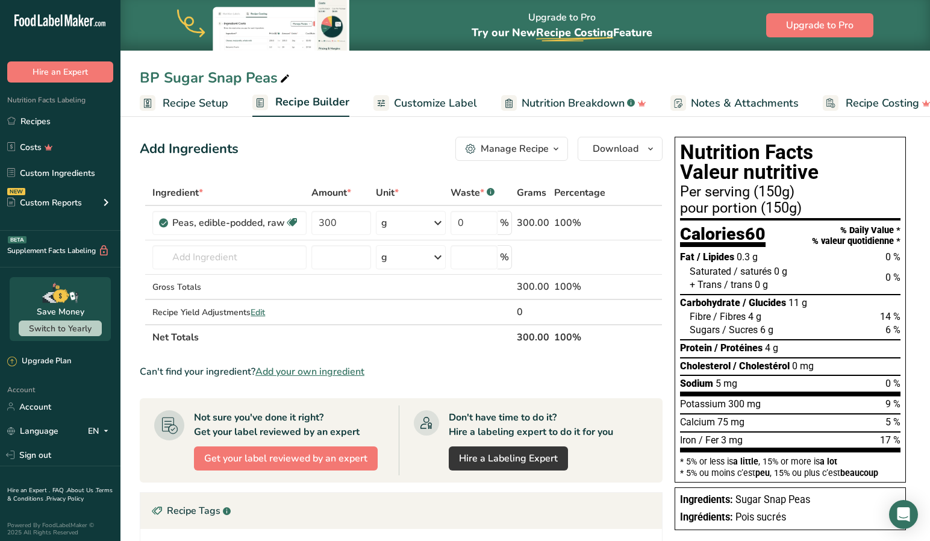
drag, startPoint x: 195, startPoint y: 100, endPoint x: 191, endPoint y: 113, distance: 13.7
click at [195, 100] on span "Recipe Setup" at bounding box center [196, 103] width 66 height 16
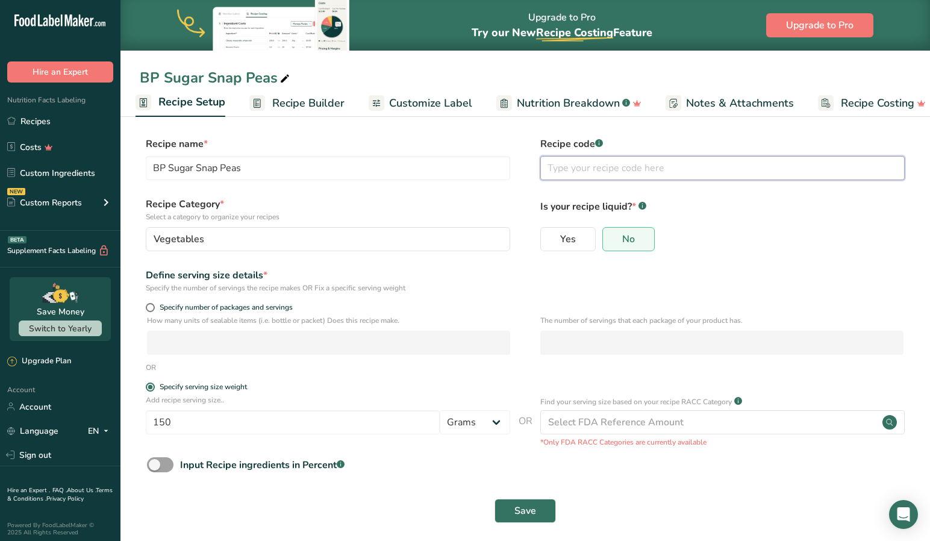
click at [611, 170] on input "text" at bounding box center [722, 168] width 364 height 24
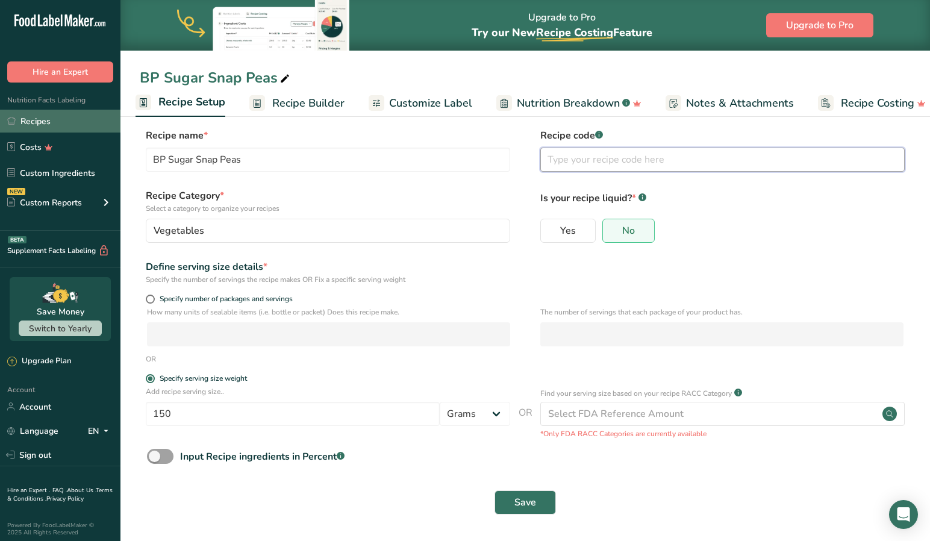
scroll to position [8, 0]
type input "BP-Sugar Snap Peas Garden"
click at [514, 505] on button "Save" at bounding box center [524, 503] width 61 height 24
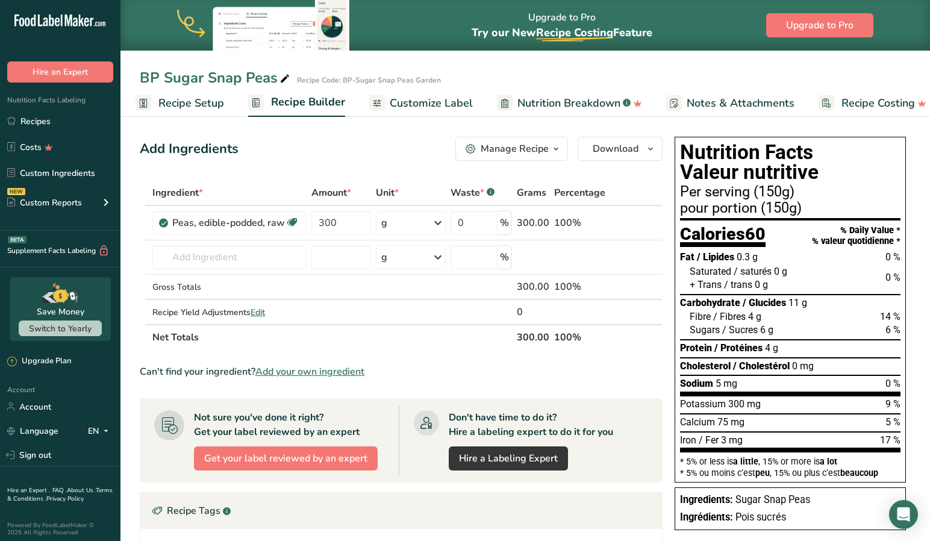
scroll to position [0, 6]
click at [416, 102] on span "Customize Label" at bounding box center [429, 103] width 83 height 16
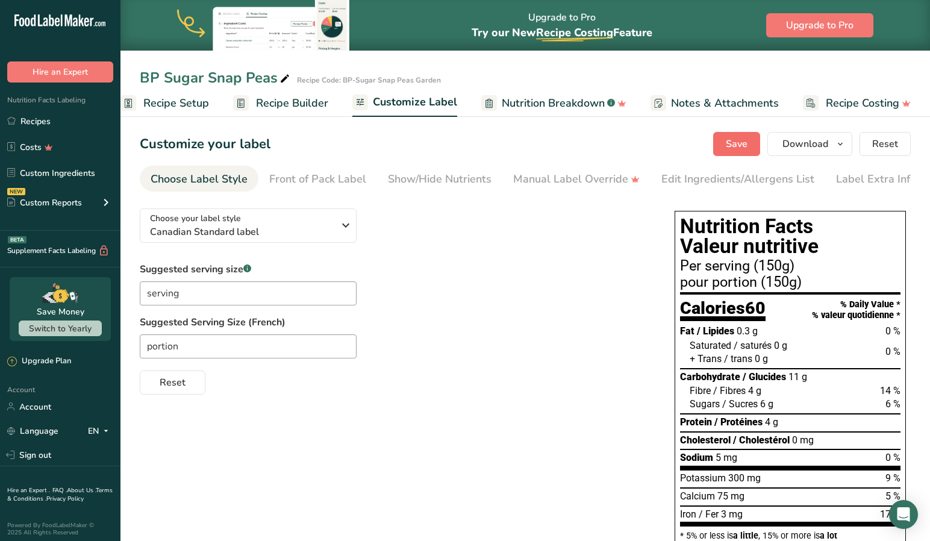
click at [734, 142] on span "Save" at bounding box center [737, 144] width 22 height 14
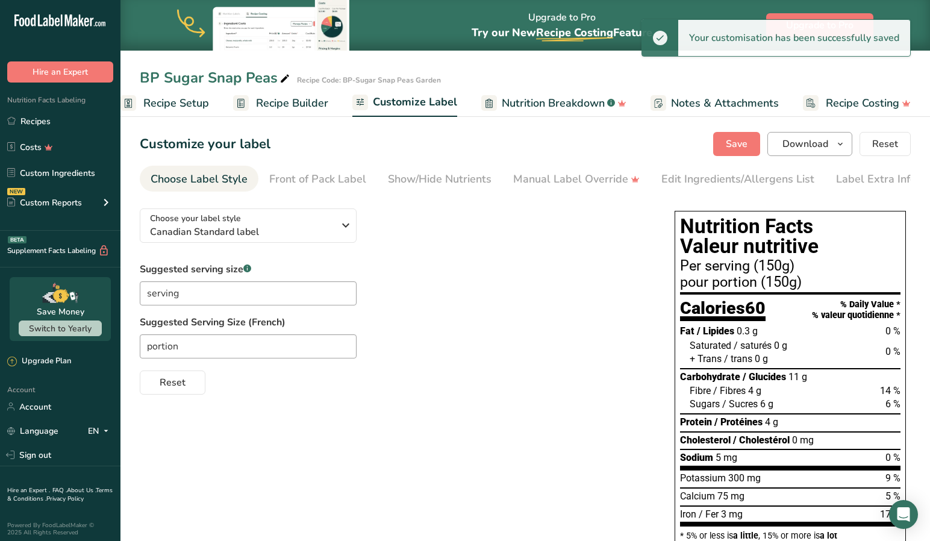
click at [808, 143] on span "Download" at bounding box center [805, 144] width 46 height 14
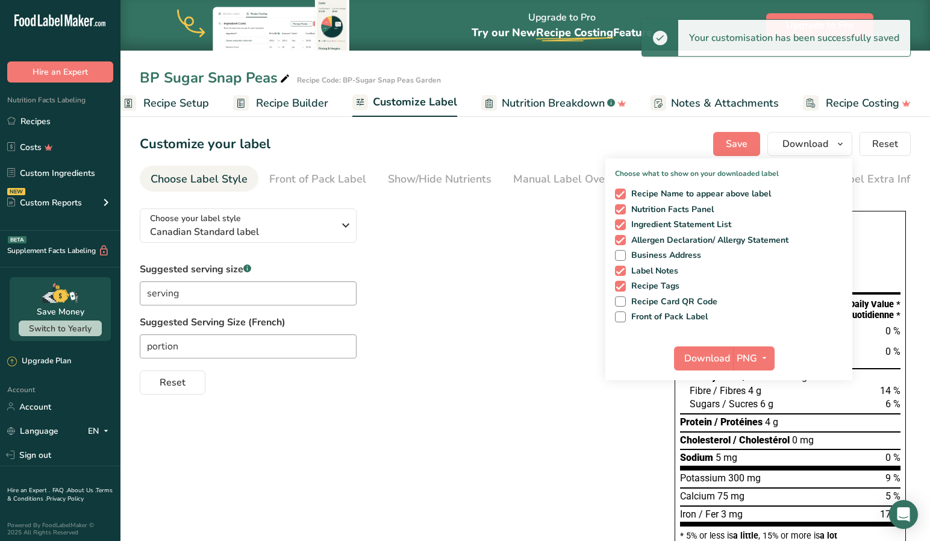
drag, startPoint x: 708, startPoint y: 357, endPoint x: 705, endPoint y: 350, distance: 7.5
click at [708, 357] on span "Download" at bounding box center [707, 358] width 46 height 14
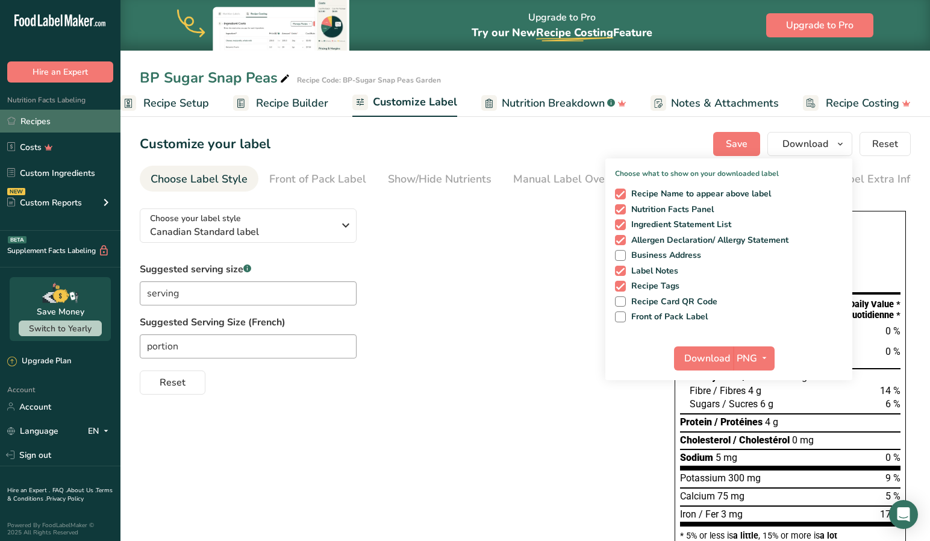
drag, startPoint x: 41, startPoint y: 117, endPoint x: 41, endPoint y: 125, distance: 8.4
click at [40, 117] on link "Recipes" at bounding box center [60, 121] width 120 height 23
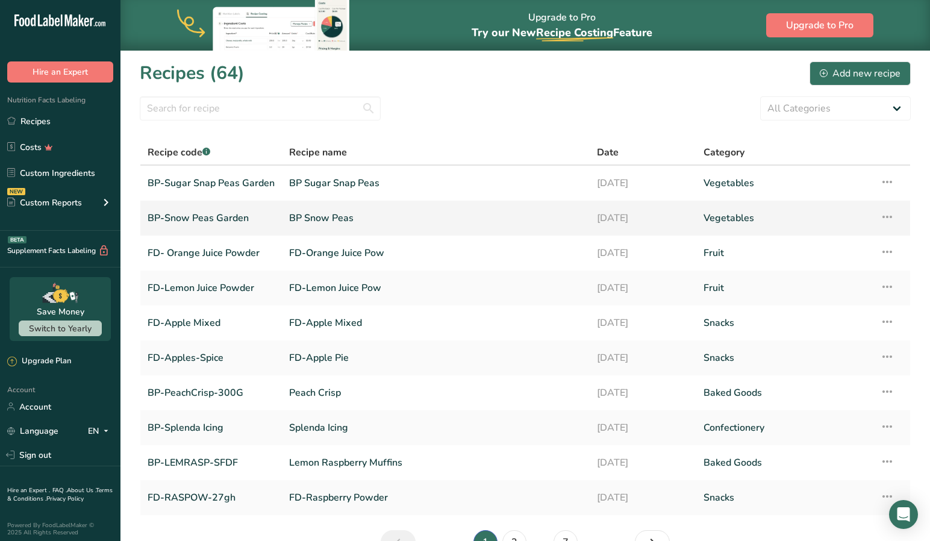
click at [212, 215] on link "BP-Snow Peas Garden" at bounding box center [211, 217] width 127 height 25
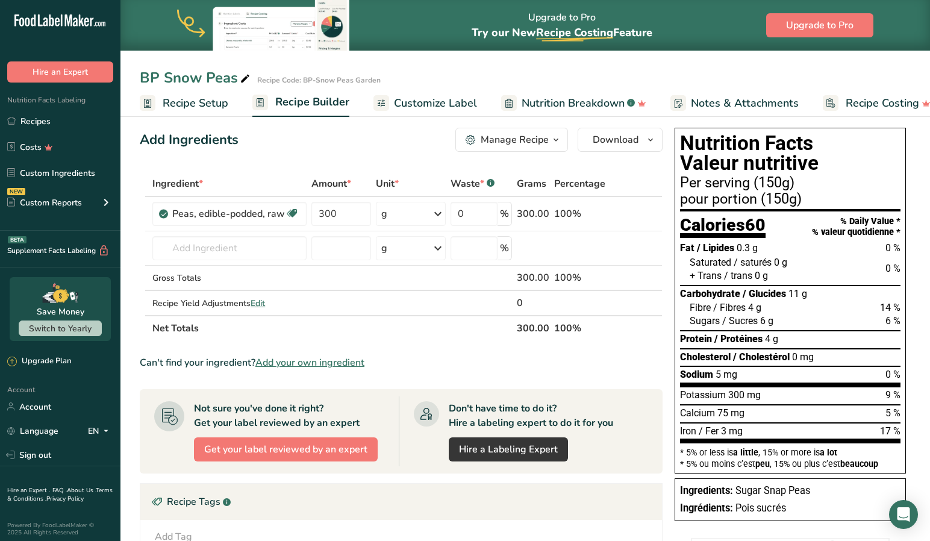
click at [422, 102] on span "Customize Label" at bounding box center [435, 103] width 83 height 16
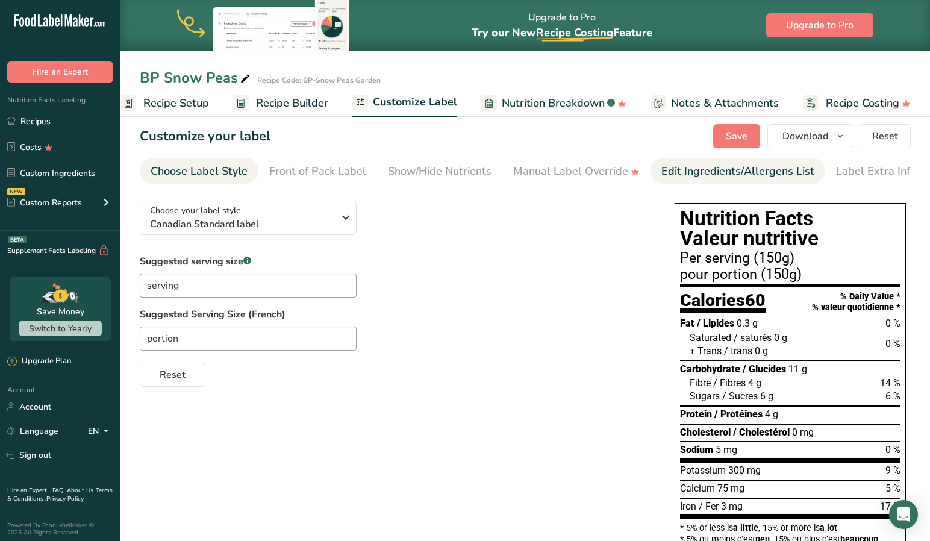
click at [724, 166] on div "Edit Ingredients/Allergens List" at bounding box center [737, 171] width 153 height 16
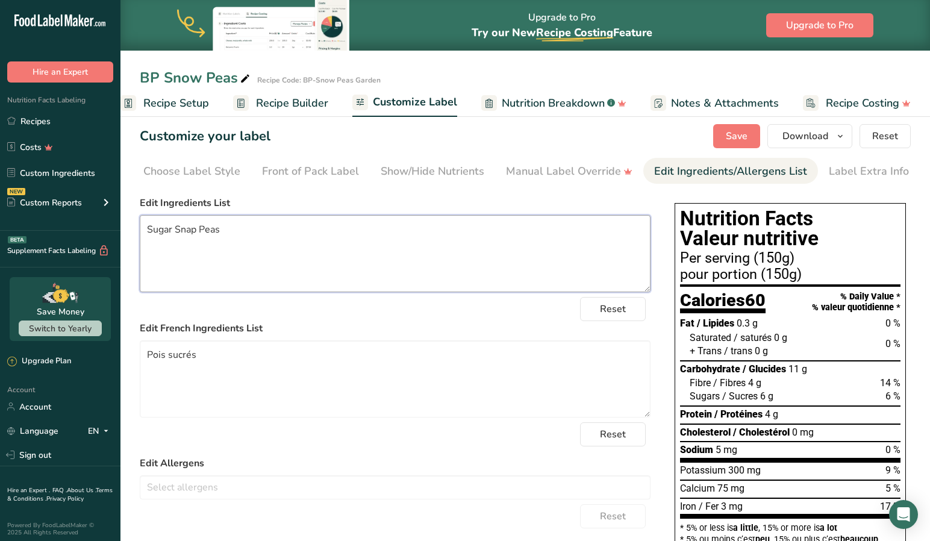
drag, startPoint x: 173, startPoint y: 228, endPoint x: 128, endPoint y: 227, distance: 45.2
click at [129, 226] on section "Customize your label Save Download Choose what to show on your downloaded label…" at bounding box center [524, 419] width 809 height 628
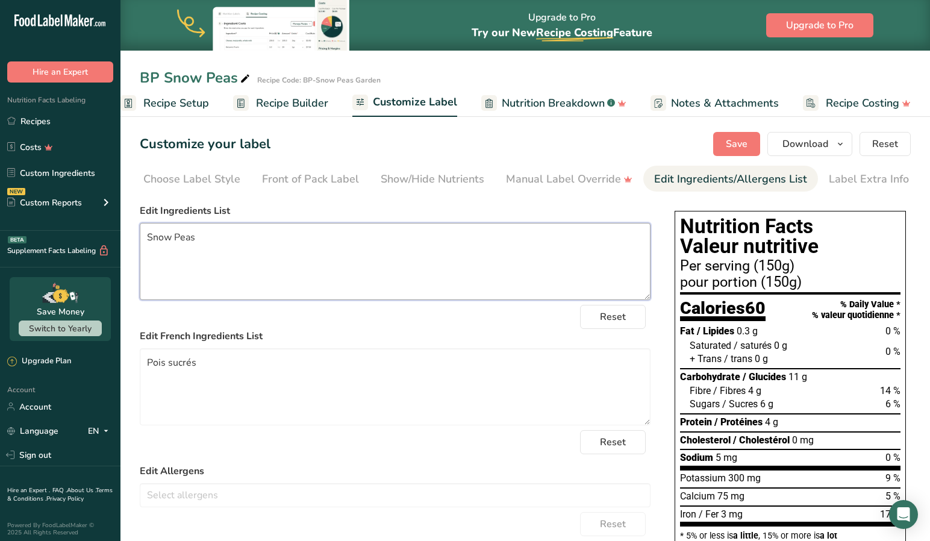
scroll to position [2, 0]
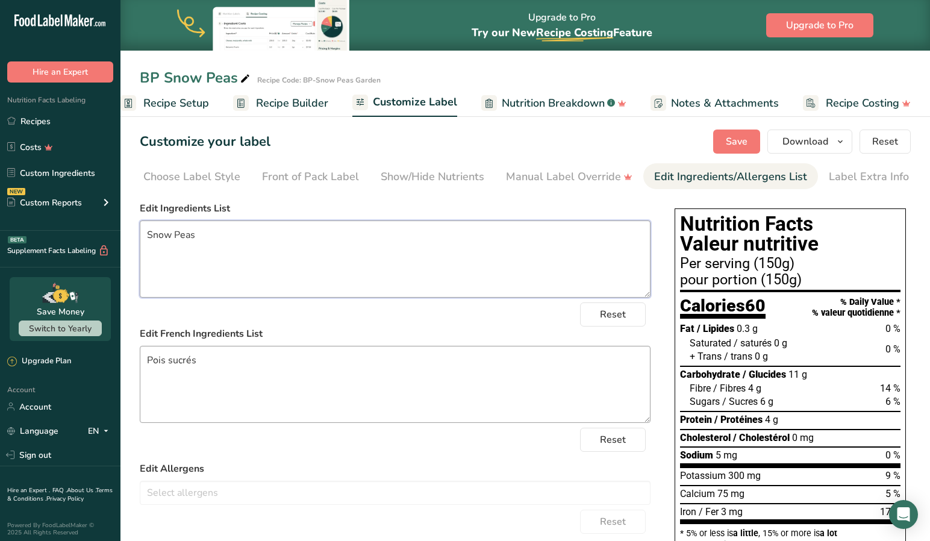
type textarea "Snow Peas"
click at [210, 364] on textarea "Pois sucrés" at bounding box center [395, 384] width 511 height 77
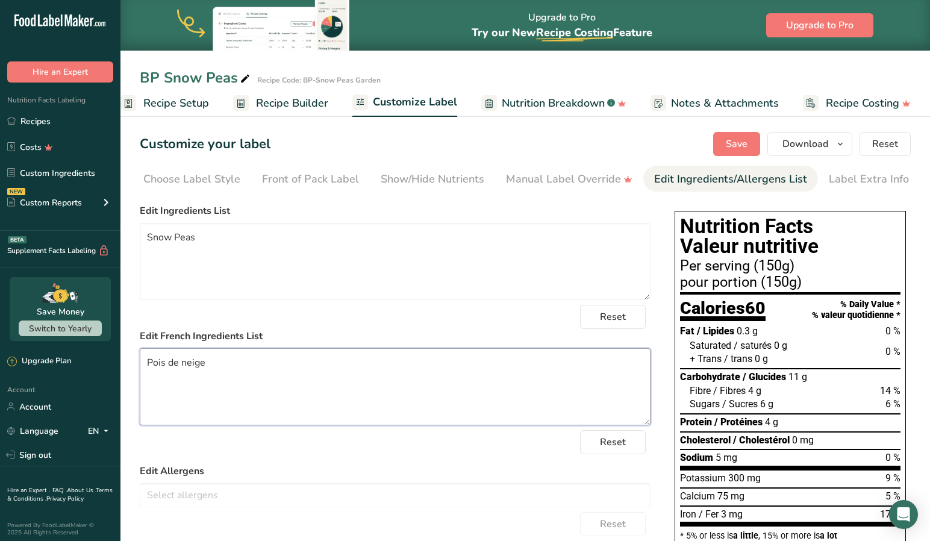
scroll to position [0, 0]
type textarea "Pois de neige"
drag, startPoint x: 737, startPoint y: 139, endPoint x: 661, endPoint y: 185, distance: 88.6
click at [737, 139] on span "Save" at bounding box center [737, 144] width 22 height 14
drag, startPoint x: 188, startPoint y: 101, endPoint x: 255, endPoint y: 101, distance: 66.8
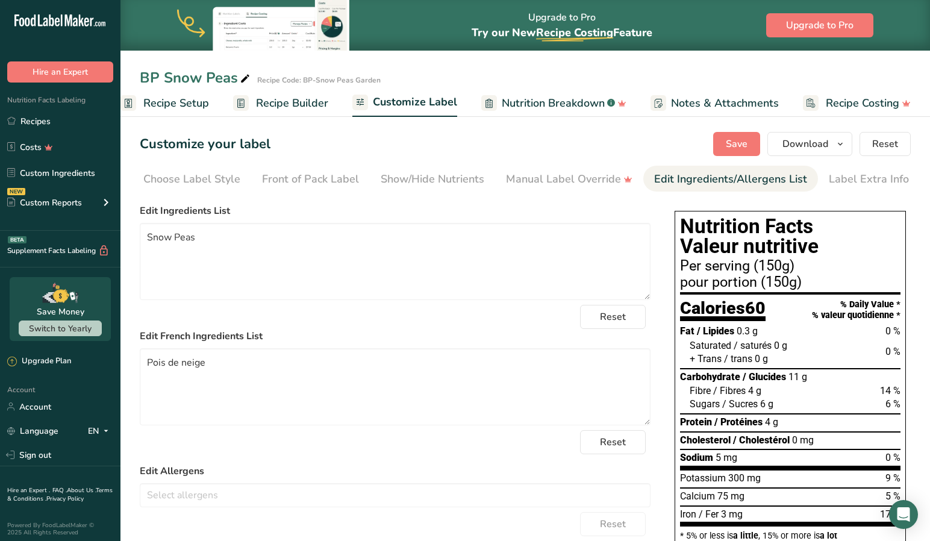
click at [195, 102] on span "Recipe Setup" at bounding box center [176, 103] width 66 height 16
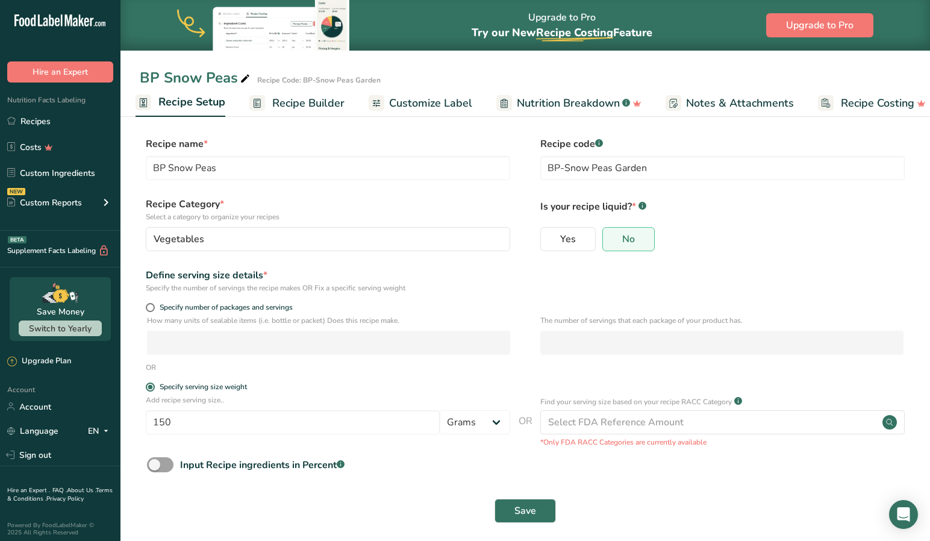
click at [293, 101] on span "Recipe Builder" at bounding box center [308, 103] width 72 height 16
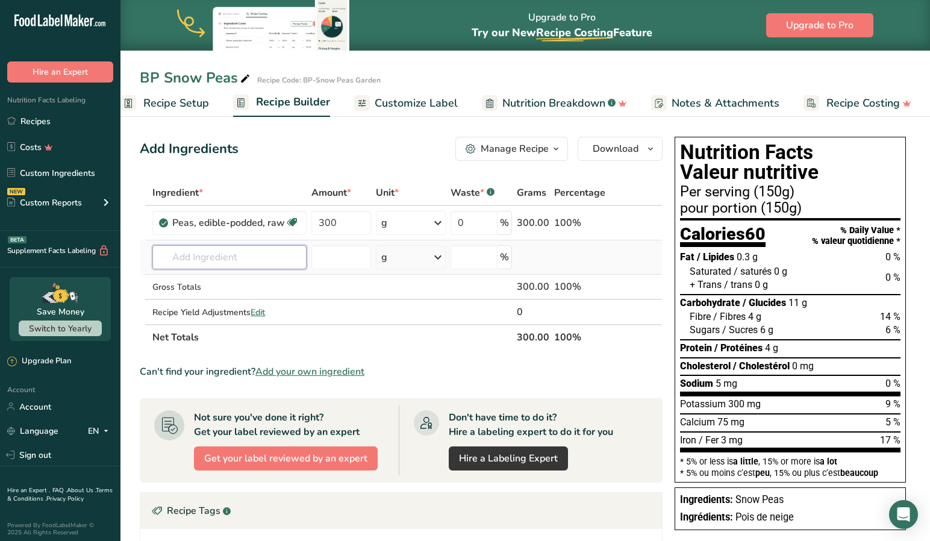
drag, startPoint x: 169, startPoint y: 259, endPoint x: 182, endPoint y: 260, distance: 13.9
click at [169, 259] on input "text" at bounding box center [229, 257] width 154 height 24
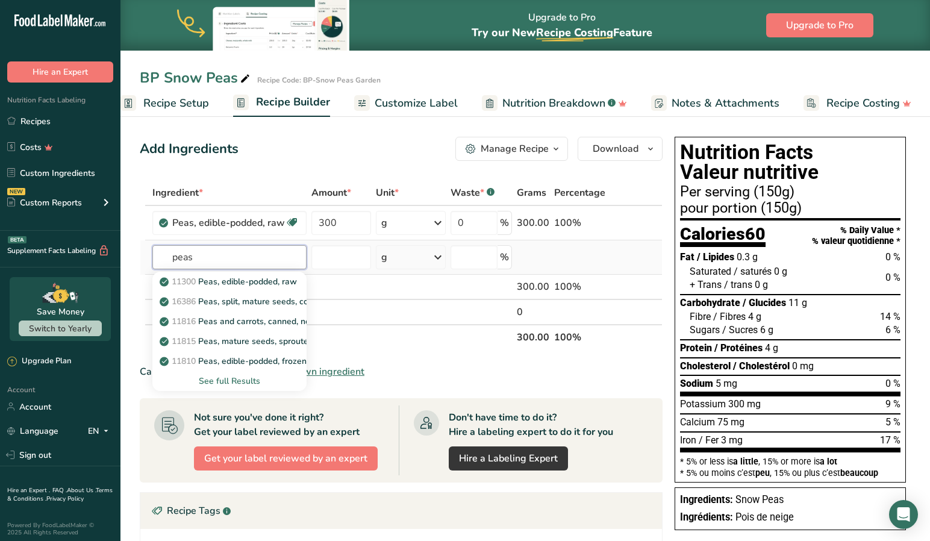
scroll to position [1, 0]
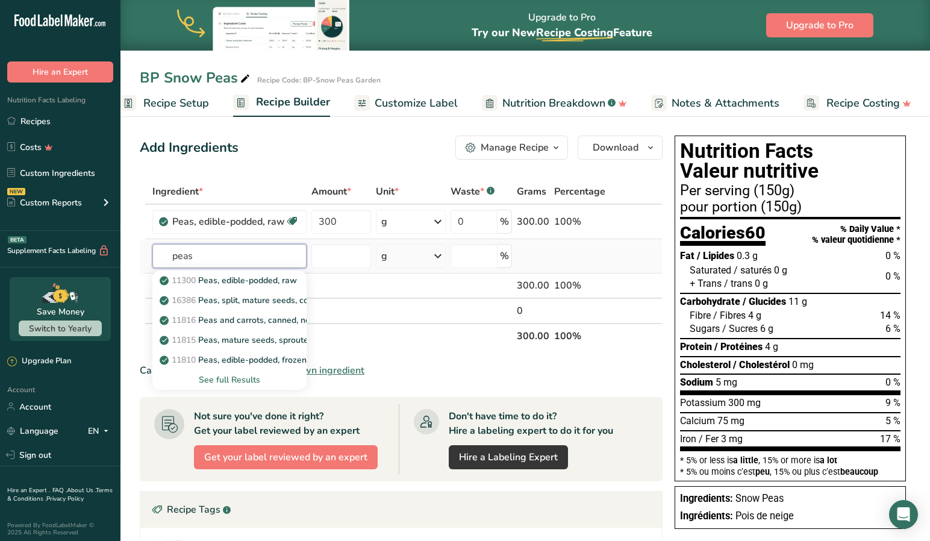
type input "peas"
click at [239, 378] on div "See full Results" at bounding box center [229, 379] width 135 height 13
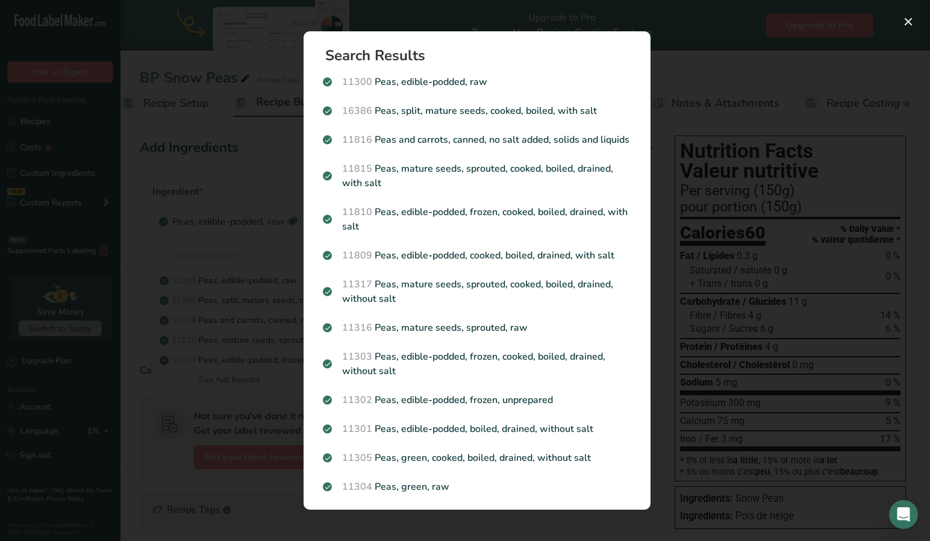
scroll to position [0, 0]
drag, startPoint x: 567, startPoint y: 15, endPoint x: 561, endPoint y: 24, distance: 10.9
click at [567, 15] on div "Search Results 11300 Peas, edible-podded, raw 16386 Peas, split, mature seeds, …" at bounding box center [476, 270] width 385 height 517
click at [664, 27] on div "Search Results 11300 Peas, edible-podded, raw 16386 Peas, split, mature seeds, …" at bounding box center [476, 270] width 385 height 517
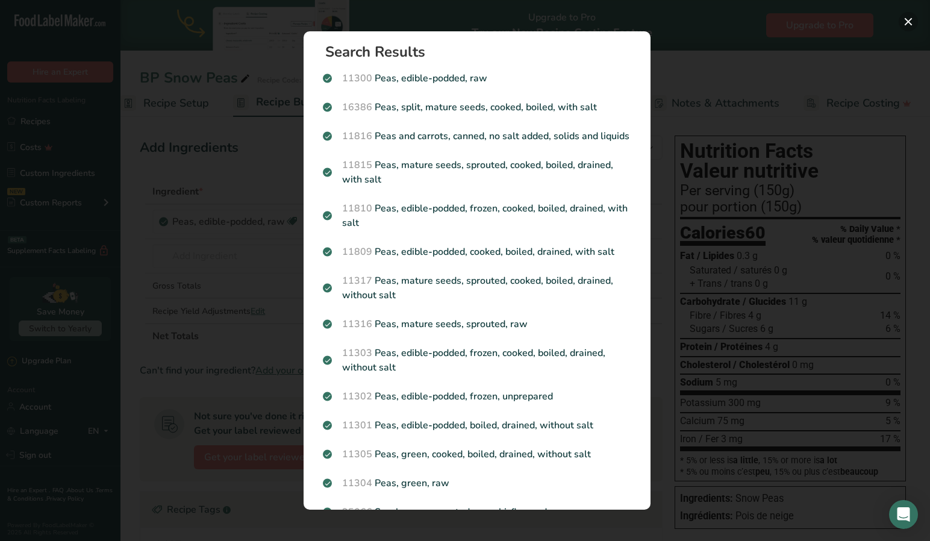
click at [909, 23] on button "Search results modal" at bounding box center [908, 21] width 19 height 19
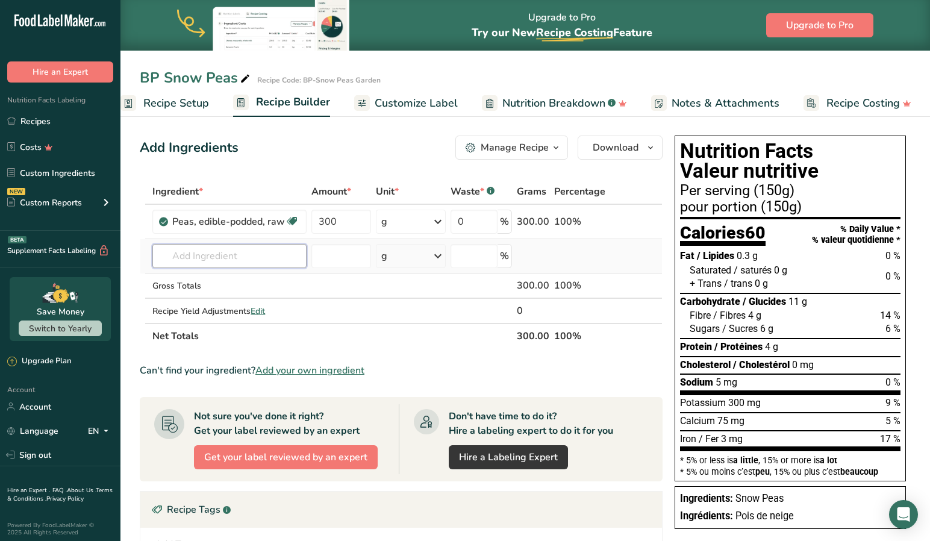
click at [260, 252] on input "text" at bounding box center [229, 256] width 154 height 24
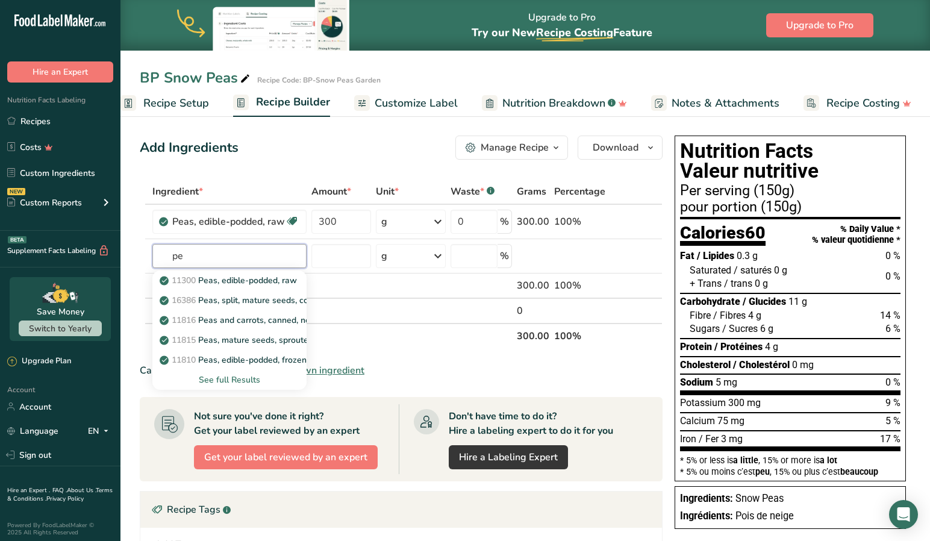
type input "p"
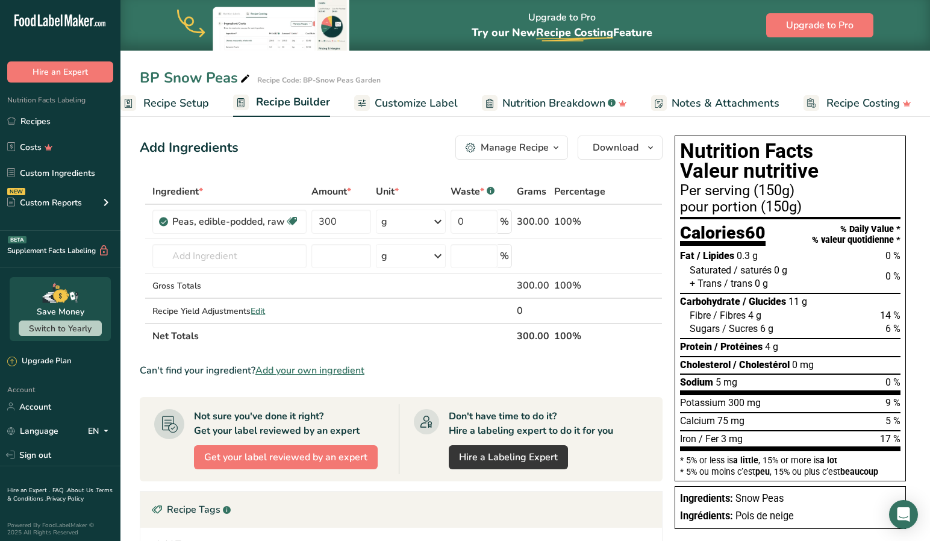
click at [409, 90] on link "Customize Label" at bounding box center [406, 103] width 104 height 27
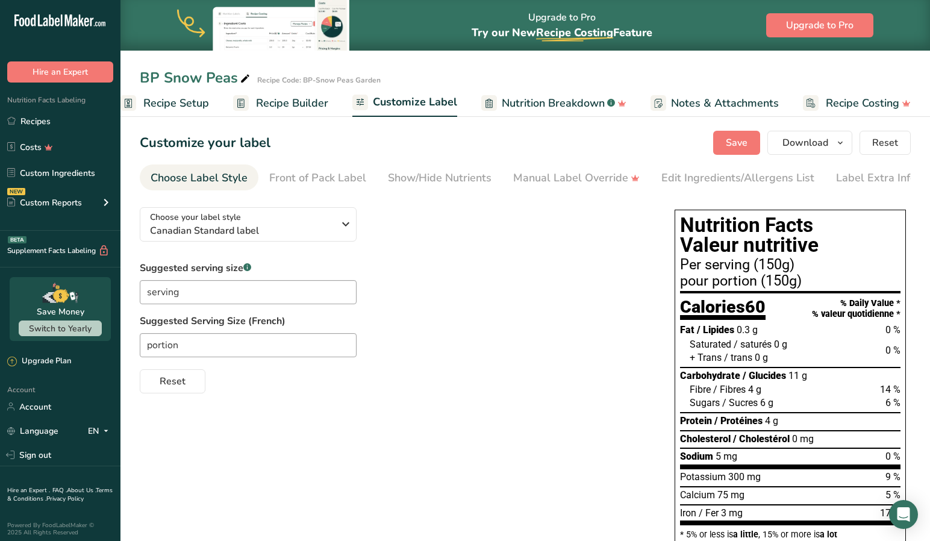
drag, startPoint x: 735, startPoint y: 140, endPoint x: 728, endPoint y: 140, distance: 7.2
click at [734, 140] on span "Save" at bounding box center [737, 142] width 22 height 14
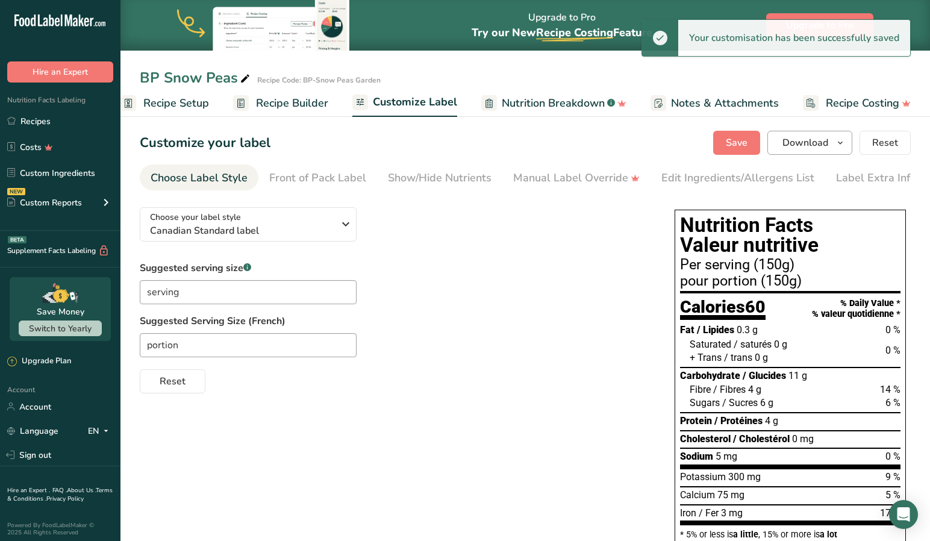
click at [796, 140] on span "Download" at bounding box center [805, 142] width 46 height 14
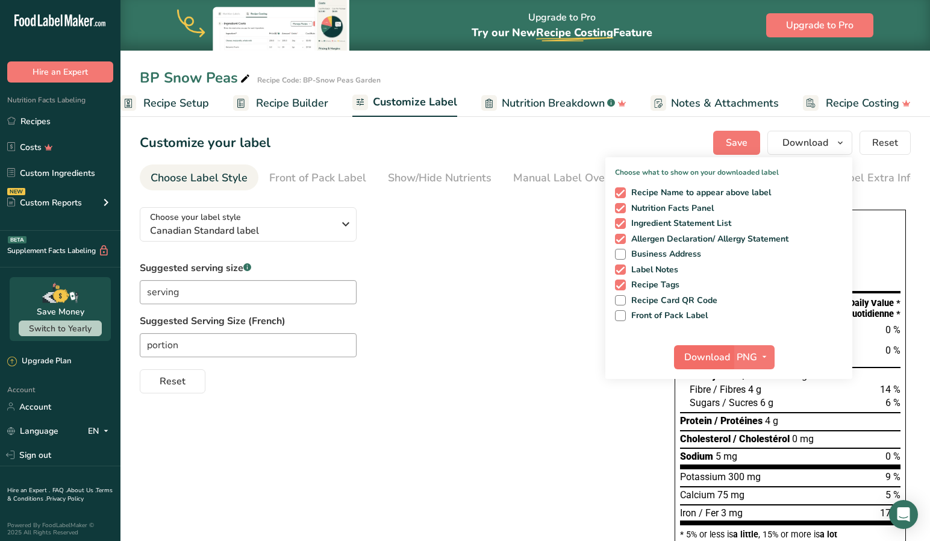
click at [705, 357] on span "Download" at bounding box center [707, 357] width 46 height 14
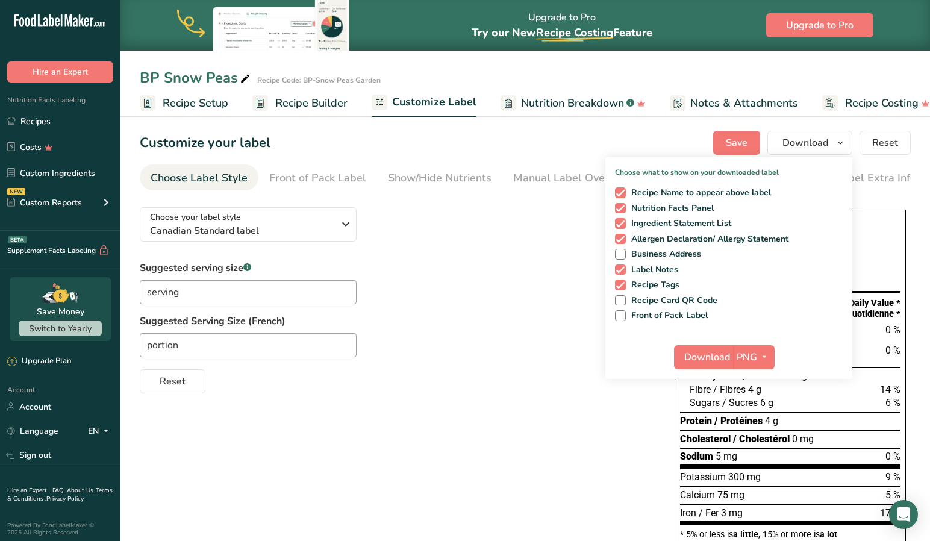
scroll to position [0, 19]
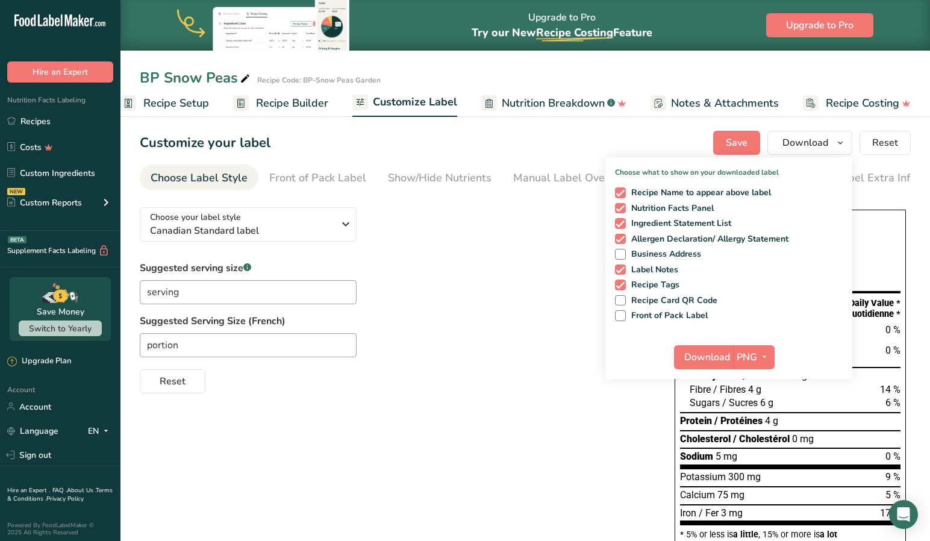
click at [180, 75] on div "BP Snow Peas" at bounding box center [196, 78] width 113 height 22
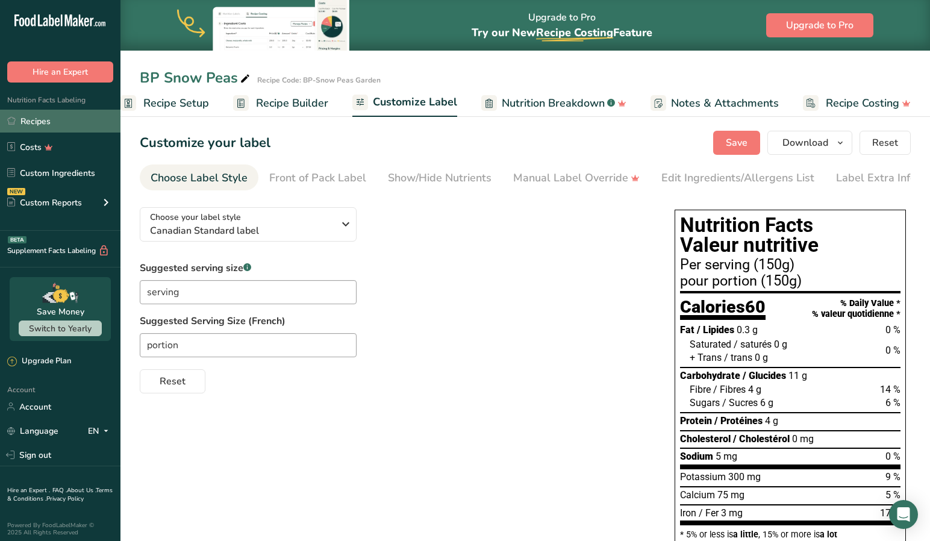
click at [40, 119] on link "Recipes" at bounding box center [60, 121] width 120 height 23
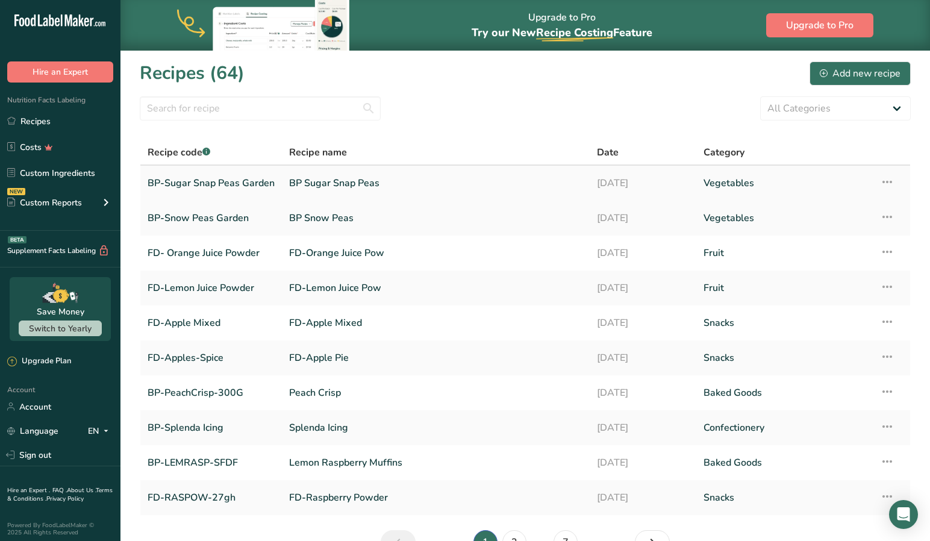
click at [201, 180] on link "BP-Sugar Snap Peas Garden" at bounding box center [211, 182] width 127 height 25
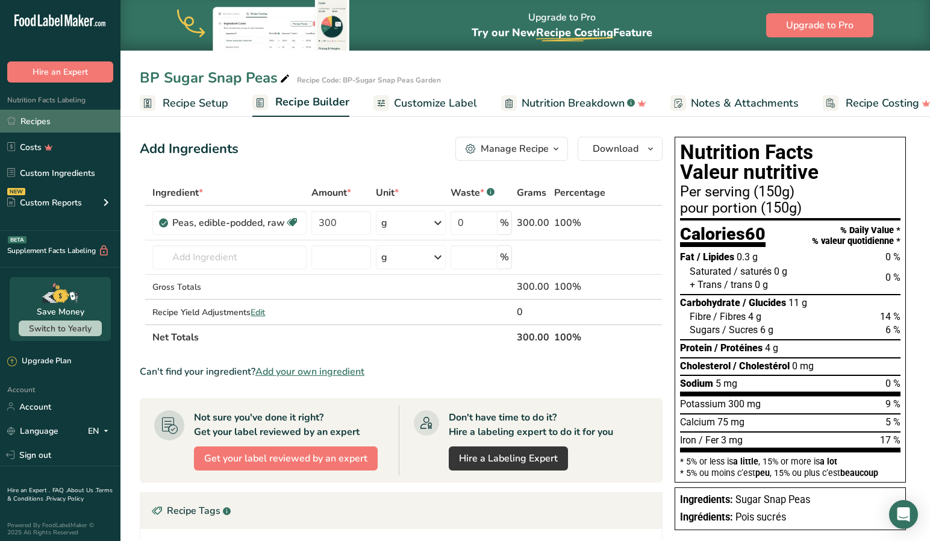
scroll to position [1, 0]
drag, startPoint x: 46, startPoint y: 117, endPoint x: 59, endPoint y: 117, distance: 12.6
click at [46, 117] on link "Recipes" at bounding box center [60, 120] width 120 height 23
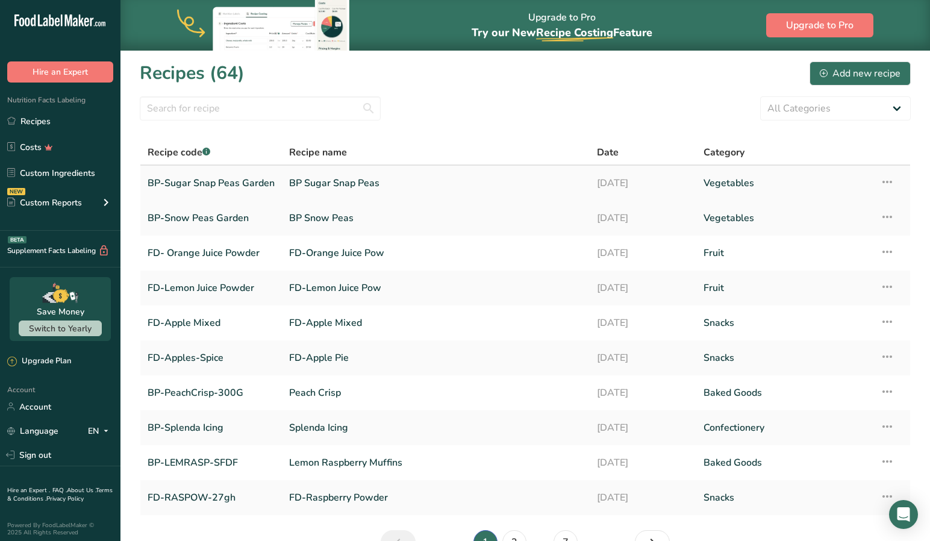
click at [892, 181] on icon at bounding box center [887, 182] width 14 height 22
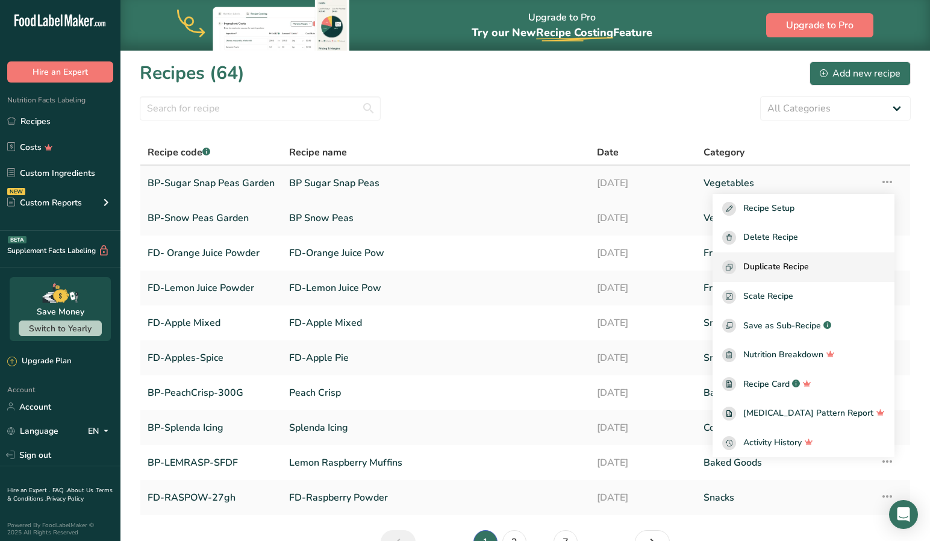
click at [803, 263] on span "Duplicate Recipe" at bounding box center [776, 267] width 66 height 14
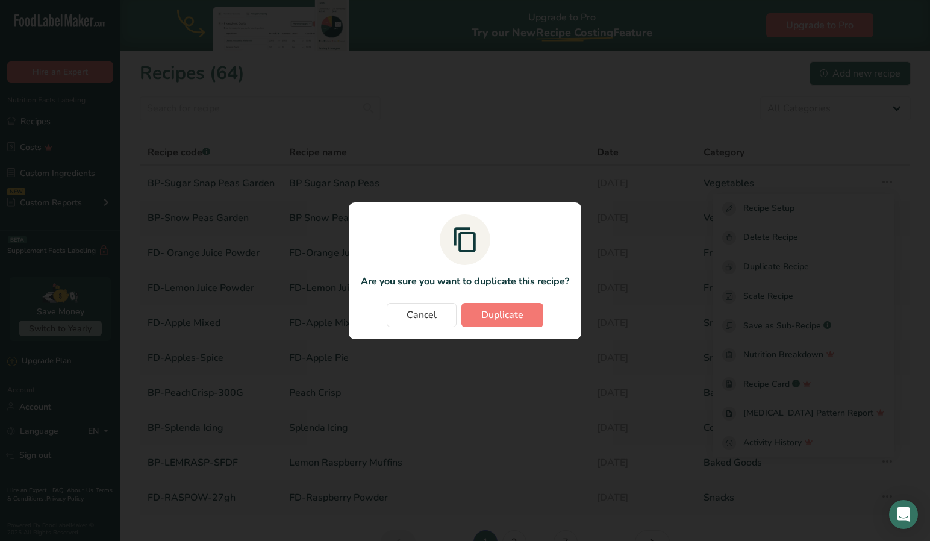
drag, startPoint x: 503, startPoint y: 320, endPoint x: 501, endPoint y: 314, distance: 6.3
click at [501, 318] on span "Duplicate" at bounding box center [502, 315] width 42 height 14
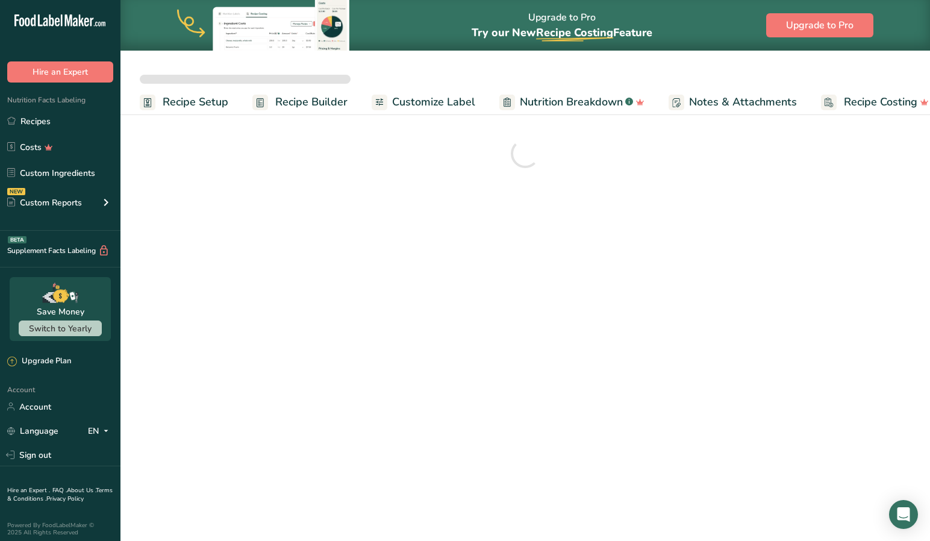
scroll to position [1, 0]
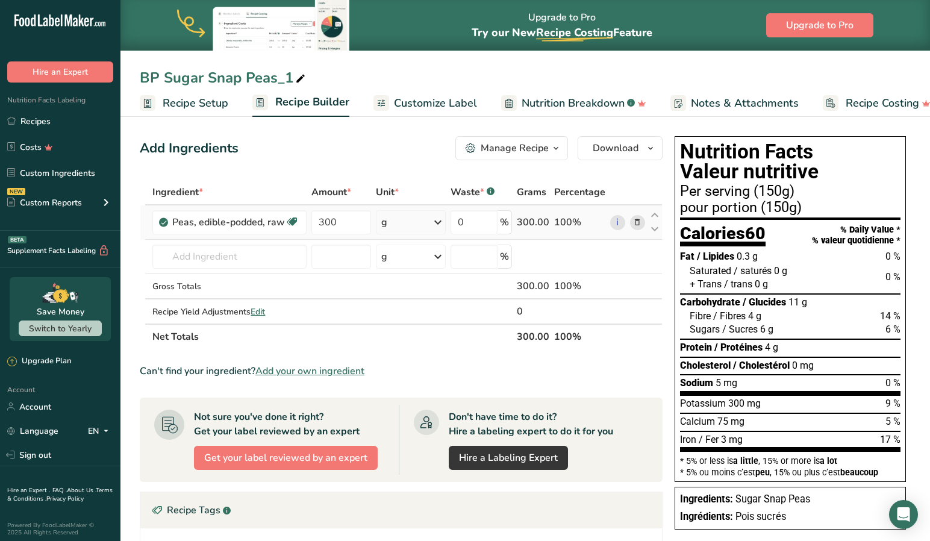
click at [638, 221] on icon at bounding box center [637, 222] width 8 height 13
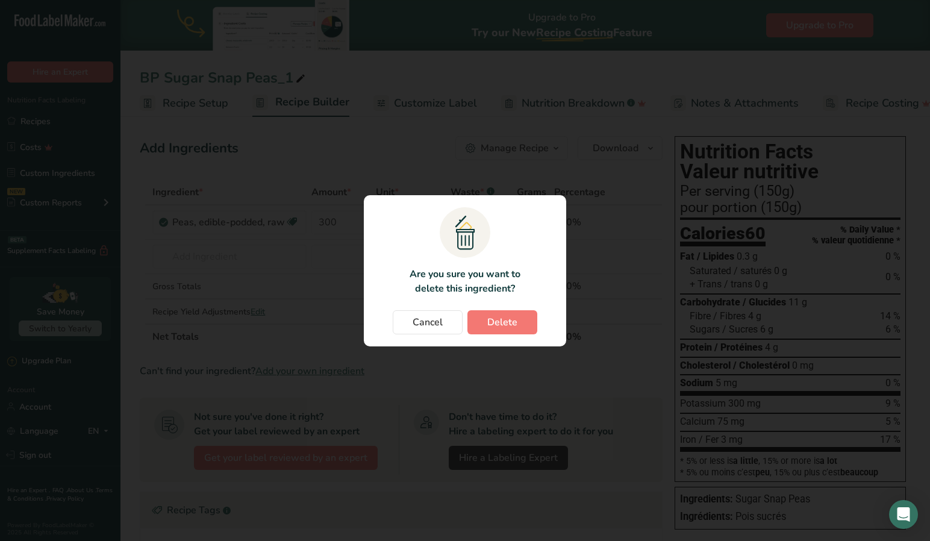
scroll to position [0, 0]
drag, startPoint x: 497, startPoint y: 322, endPoint x: 387, endPoint y: 296, distance: 113.2
click at [497, 322] on span "Delete" at bounding box center [502, 322] width 30 height 14
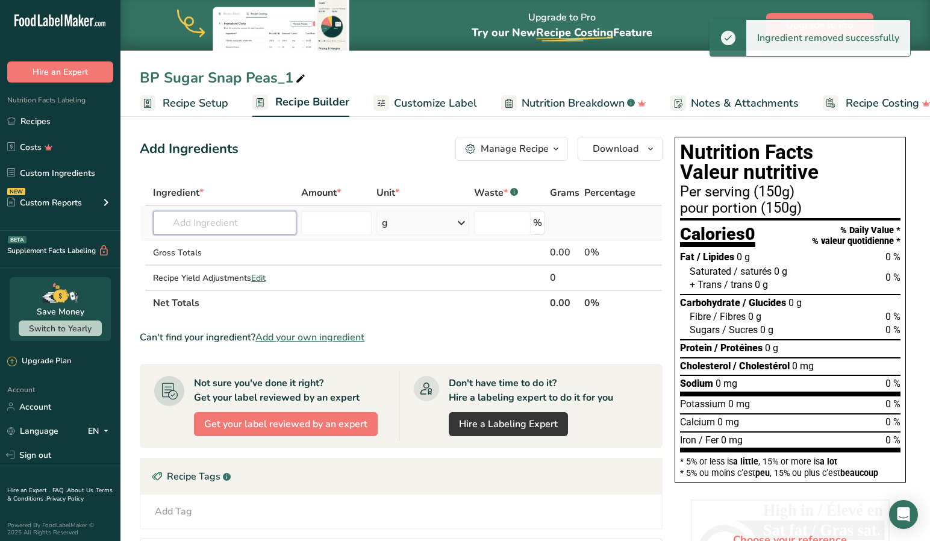
click at [260, 227] on input "text" at bounding box center [225, 223] width 144 height 24
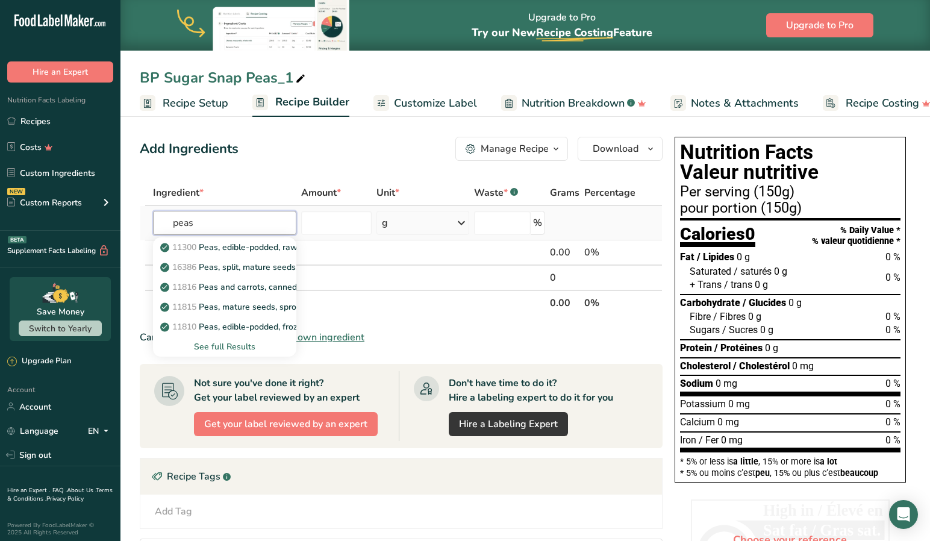
type input "peas"
click at [228, 343] on div "See full Results" at bounding box center [225, 346] width 125 height 13
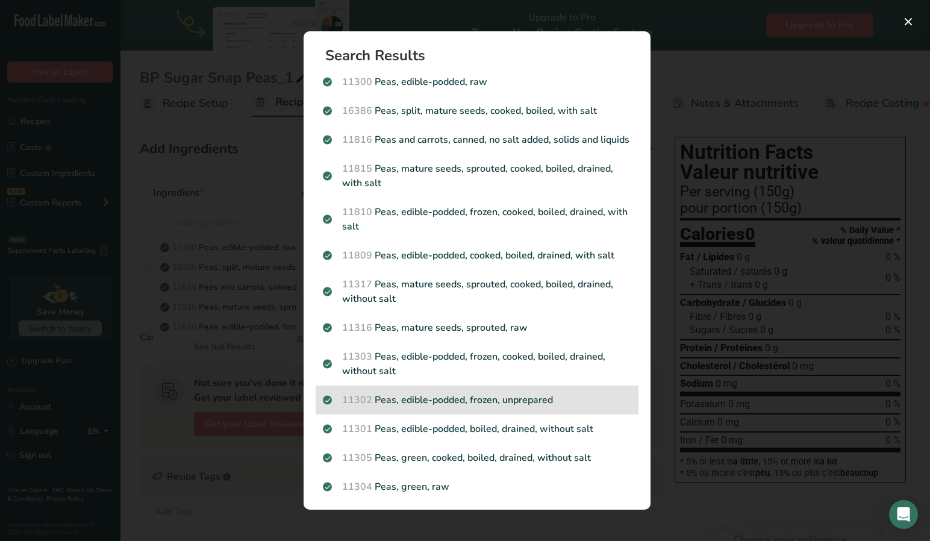
click at [439, 398] on p "11302 Peas, edible-podded, frozen, unprepared" at bounding box center [477, 400] width 308 height 14
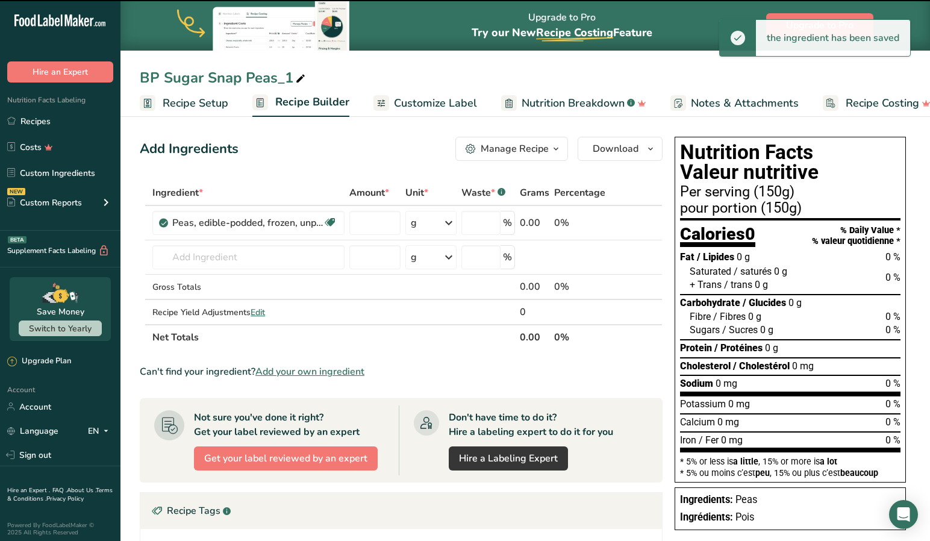
type input "0"
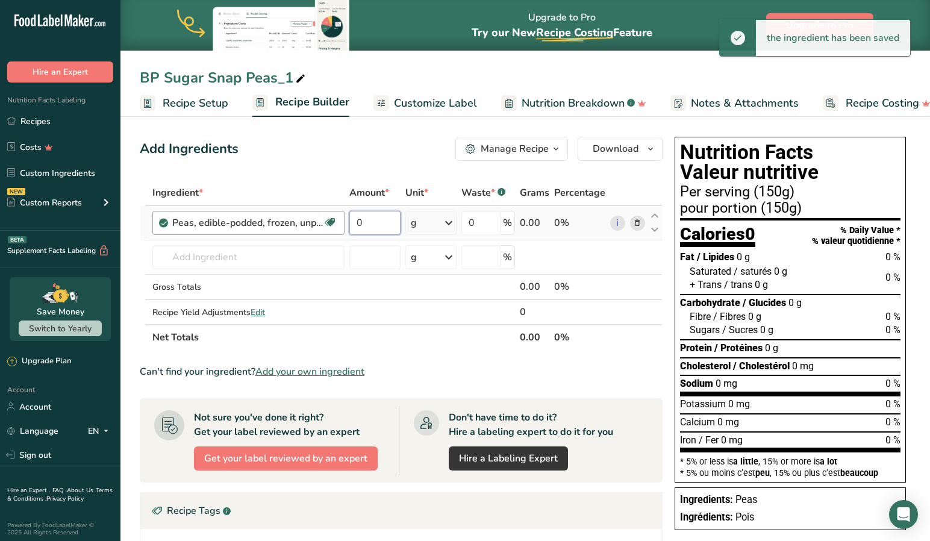
drag, startPoint x: 384, startPoint y: 223, endPoint x: 313, endPoint y: 214, distance: 71.0
click at [314, 214] on tr "Peas, edible-podded, frozen, unprepared Source of Antioxidants Plant-based Prot…" at bounding box center [401, 223] width 522 height 34
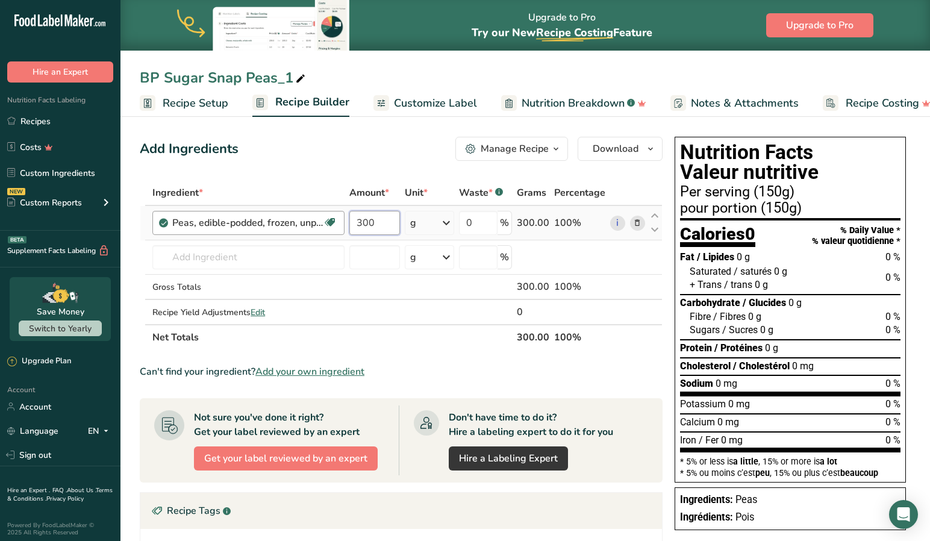
type input "300"
drag, startPoint x: 382, startPoint y: 222, endPoint x: 343, endPoint y: 220, distance: 39.8
click at [343, 220] on tr "Peas, edible-podded, frozen, unprepared Source of Antioxidants Plant-based Prot…" at bounding box center [401, 223] width 522 height 34
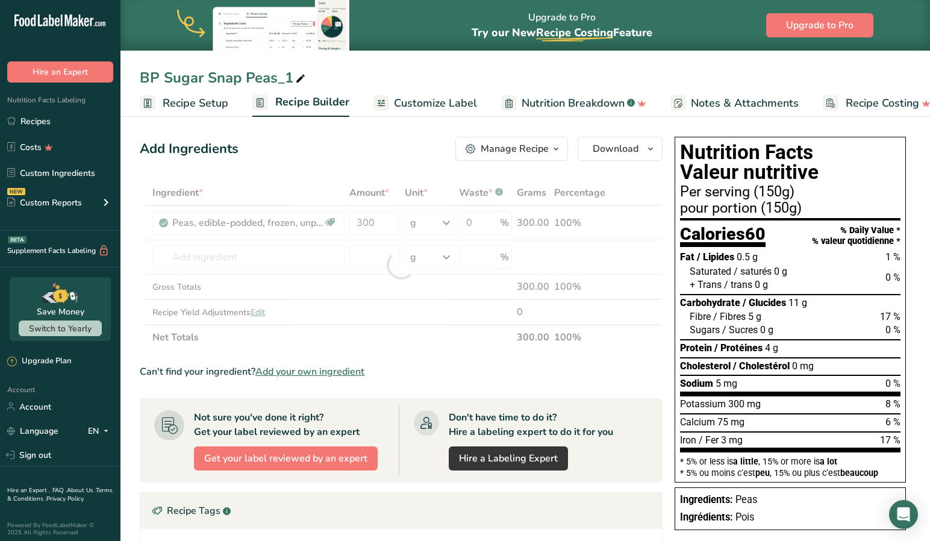
click at [324, 177] on div "Add Ingredients Manage Recipe Delete Recipe Duplicate Recipe Scale Recipe Save …" at bounding box center [405, 444] width 530 height 625
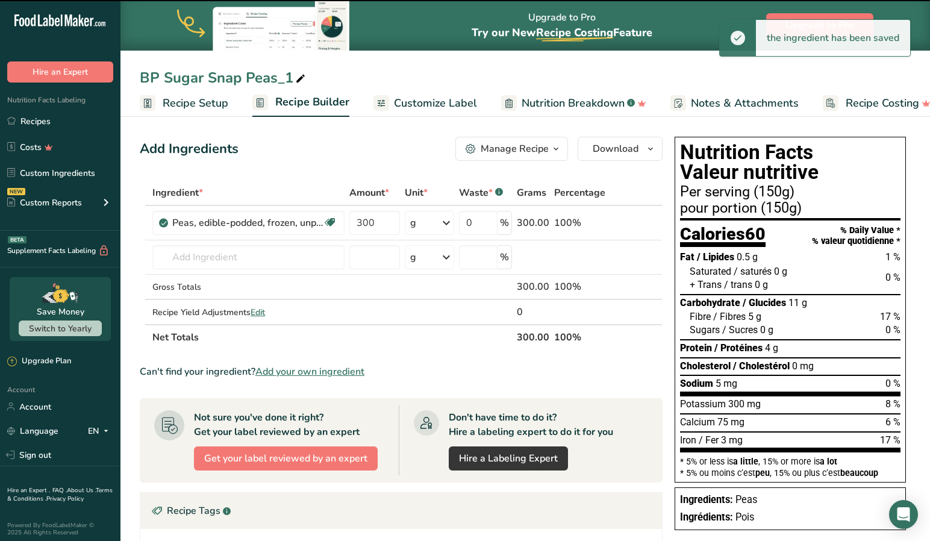
click at [300, 74] on icon at bounding box center [300, 78] width 11 height 17
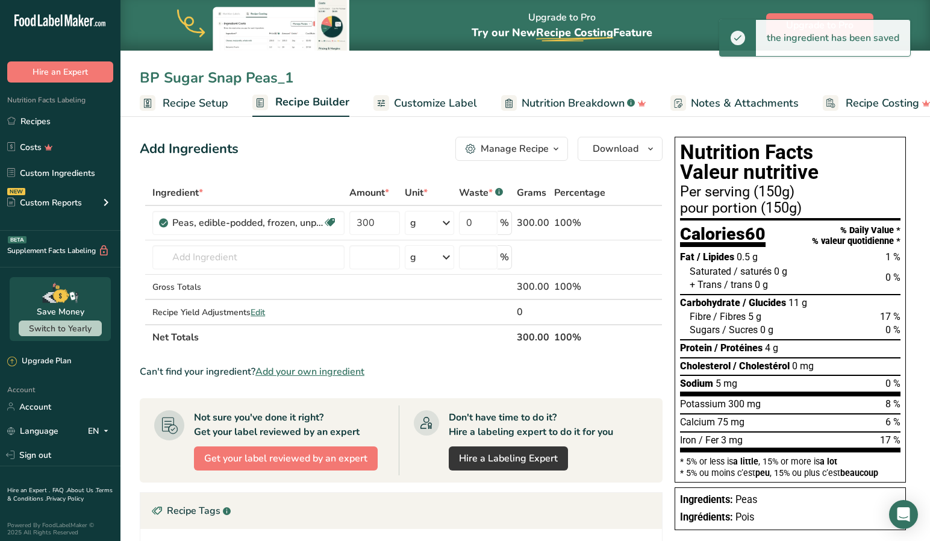
click at [278, 79] on input "BP Sugar Snap Peas_1" at bounding box center [525, 78] width 771 height 22
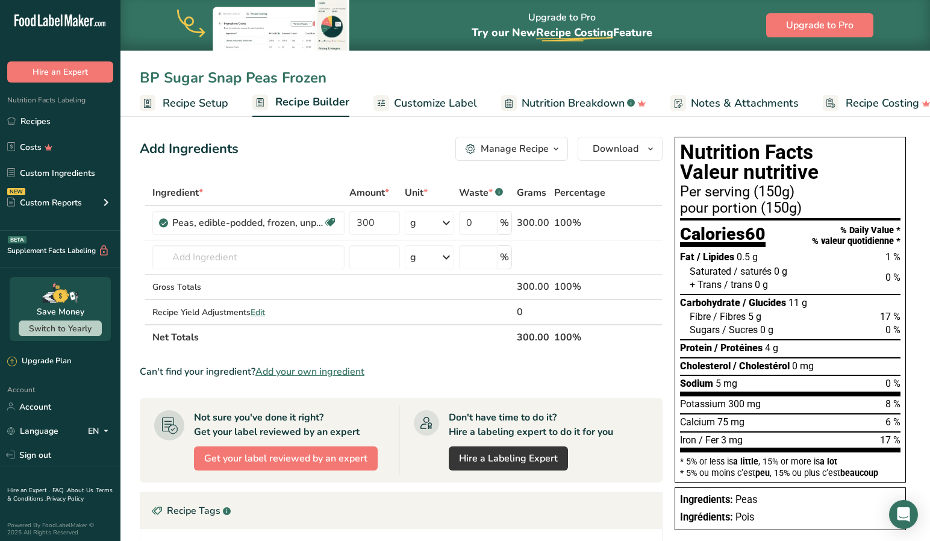
type input "BP Sugar Snap Peas Frozen"
click at [434, 100] on span "Customize Label" at bounding box center [435, 103] width 83 height 16
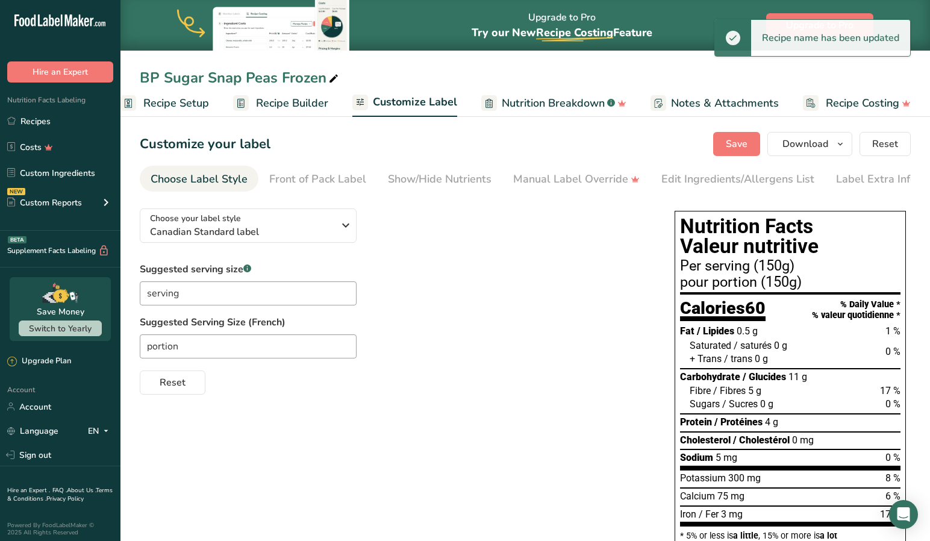
click at [741, 140] on span "Save" at bounding box center [737, 144] width 22 height 14
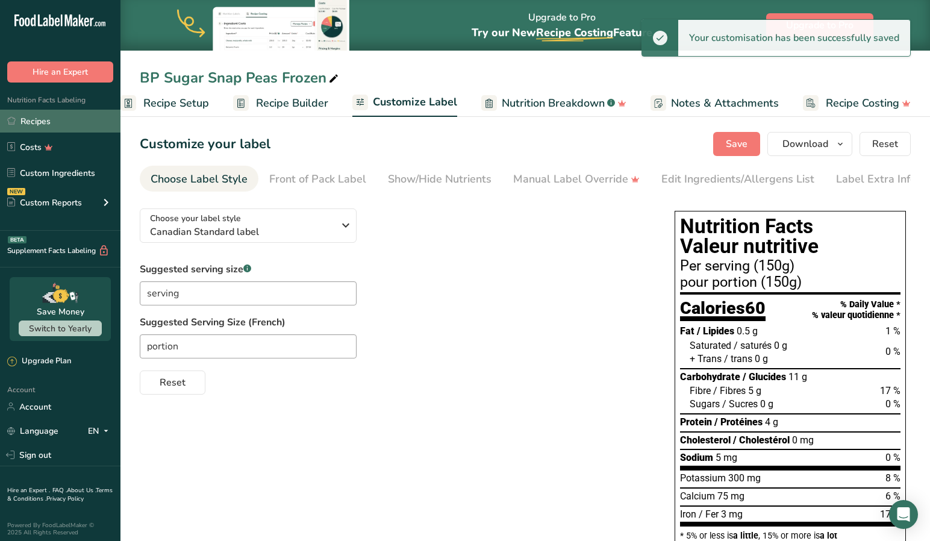
click at [33, 122] on link "Recipes" at bounding box center [60, 121] width 120 height 23
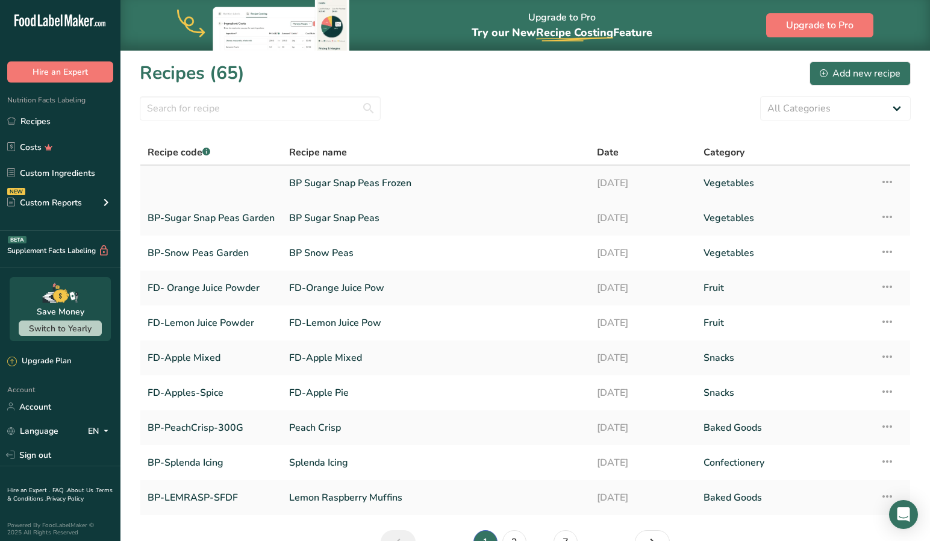
click at [336, 182] on link "BP Sugar Snap Peas Frozen" at bounding box center [435, 182] width 293 height 25
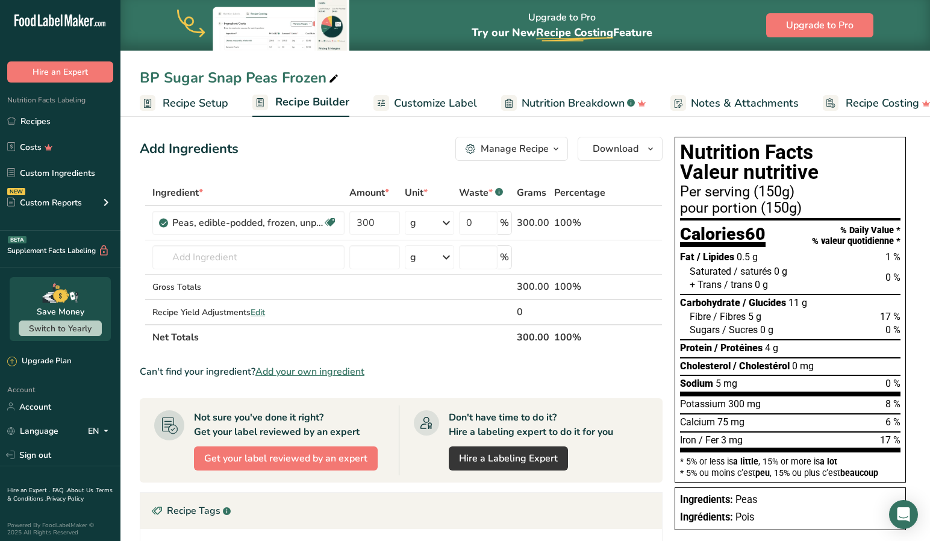
click at [197, 107] on span "Recipe Setup" at bounding box center [196, 103] width 66 height 16
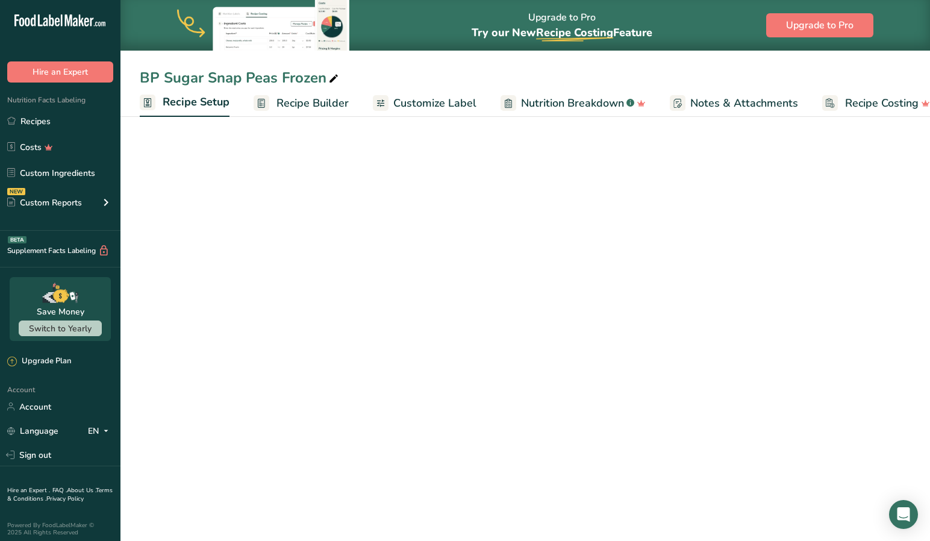
scroll to position [0, 4]
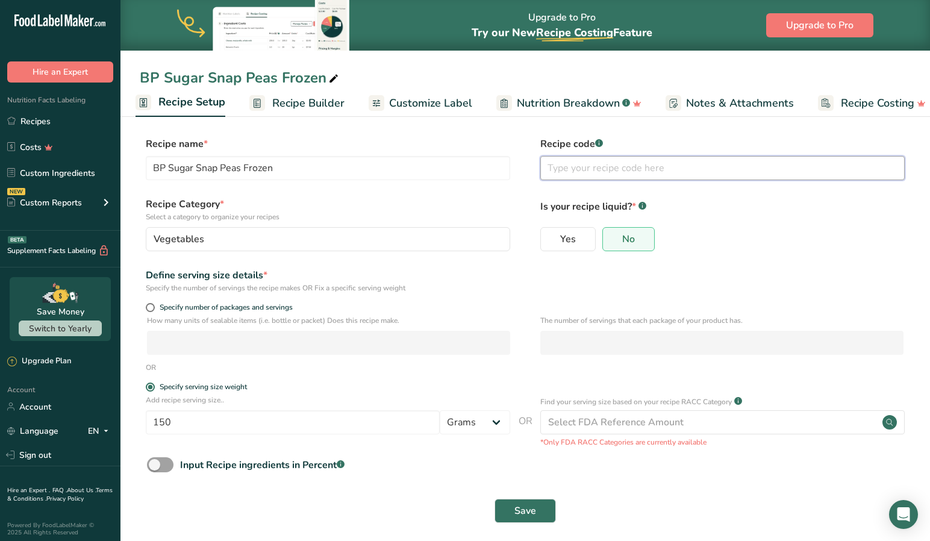
click at [549, 169] on input "text" at bounding box center [722, 168] width 364 height 24
type input "BP-Sugar Snap Peas Frozen"
click at [526, 510] on span "Save" at bounding box center [525, 510] width 22 height 14
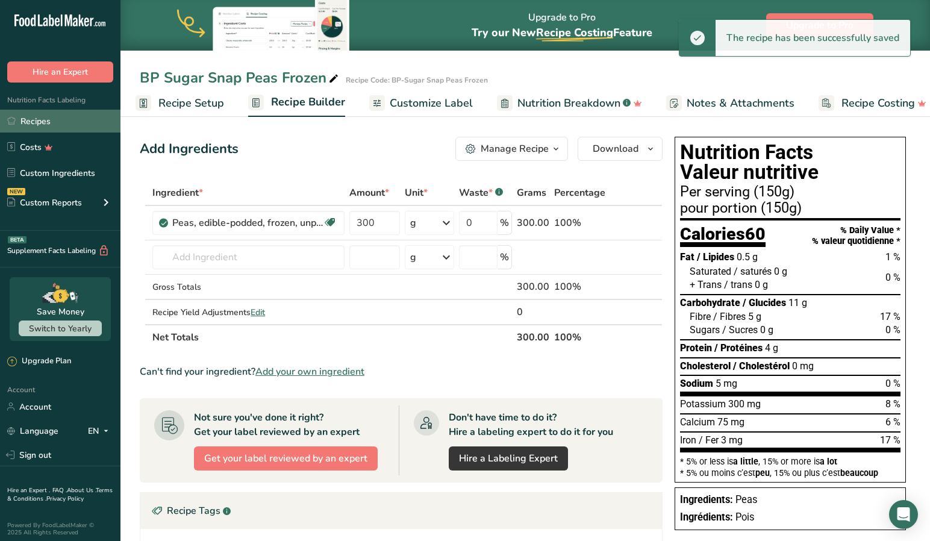
click at [31, 122] on link "Recipes" at bounding box center [60, 121] width 120 height 23
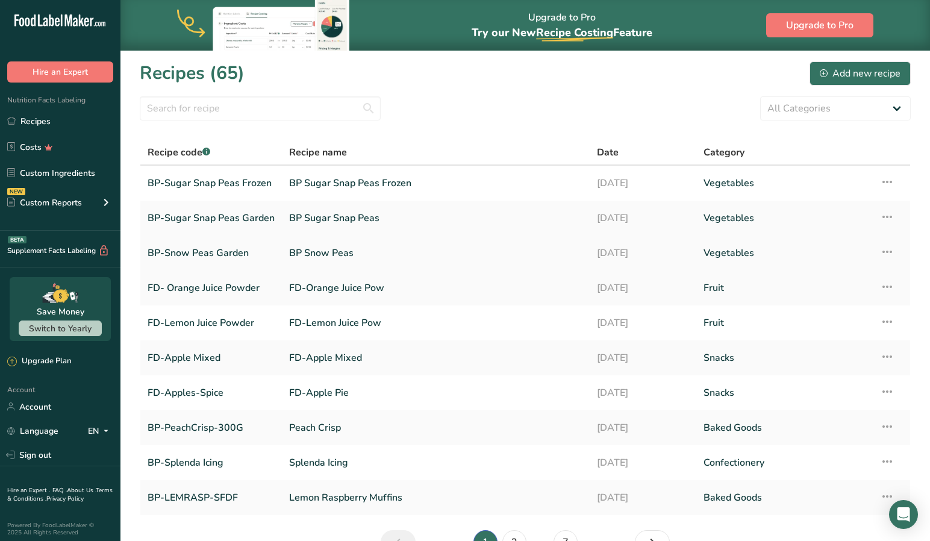
click at [201, 254] on link "BP-Snow Peas Garden" at bounding box center [211, 252] width 127 height 25
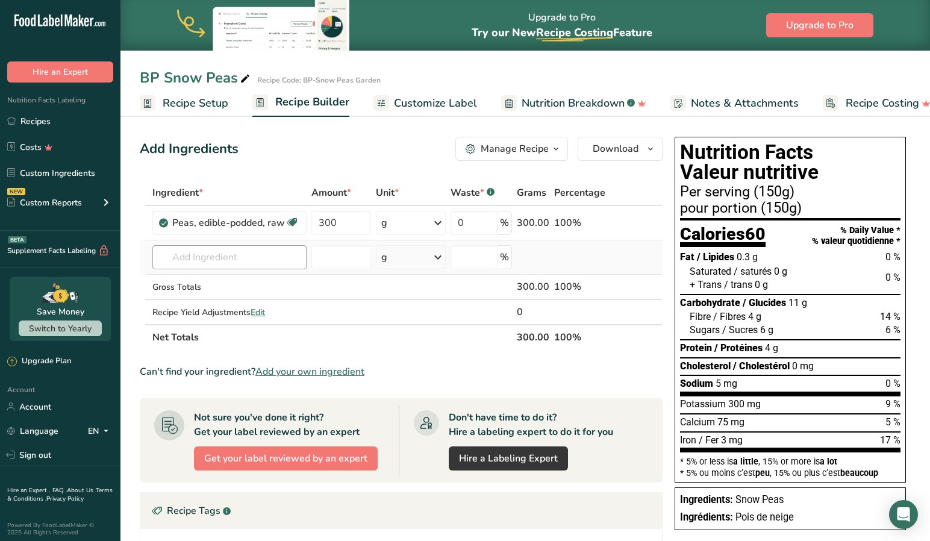
scroll to position [0, 1]
click at [187, 101] on span "Recipe Setup" at bounding box center [196, 103] width 66 height 16
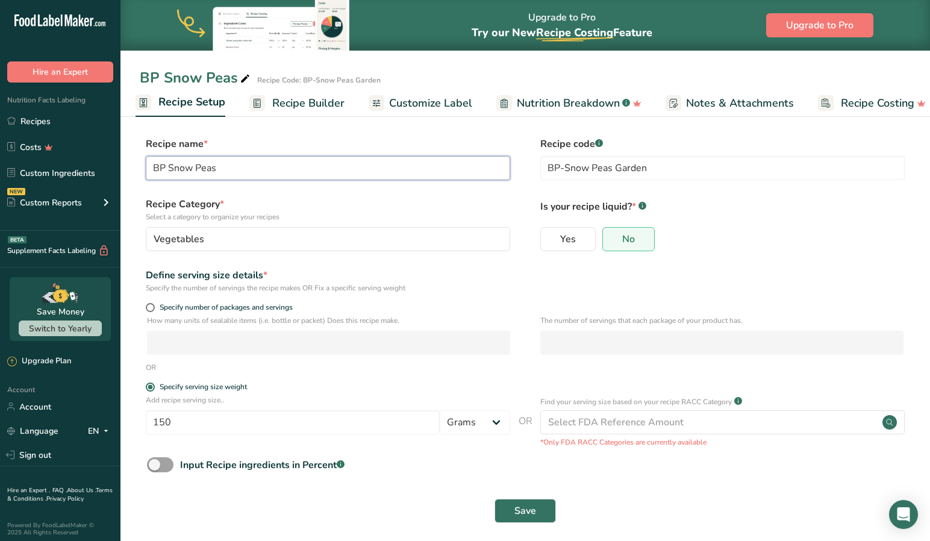
click at [262, 169] on input "BP Snow Peas" at bounding box center [328, 168] width 364 height 24
type input "BP Snow Peas Frozen"
click at [677, 172] on input "BP-Snow Peas Garden" at bounding box center [722, 168] width 364 height 24
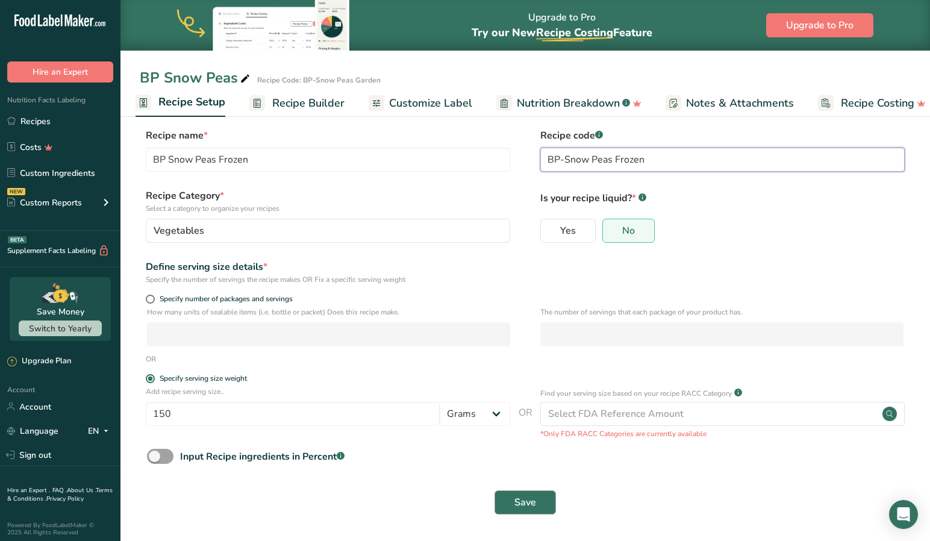
type input "BP-Snow Peas Frozen"
click at [519, 497] on span "Save" at bounding box center [525, 503] width 22 height 14
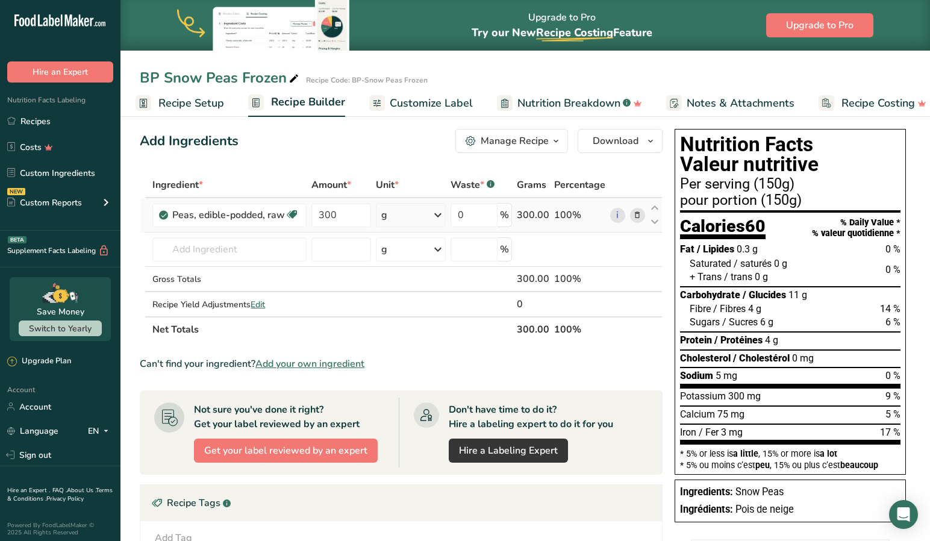
click at [638, 214] on icon at bounding box center [637, 215] width 8 height 13
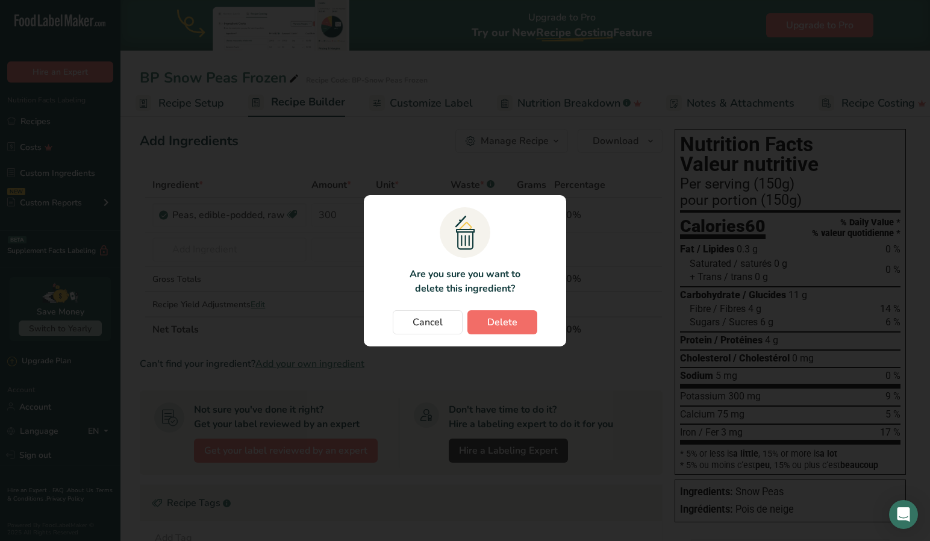
click at [527, 328] on button "Delete" at bounding box center [502, 322] width 70 height 24
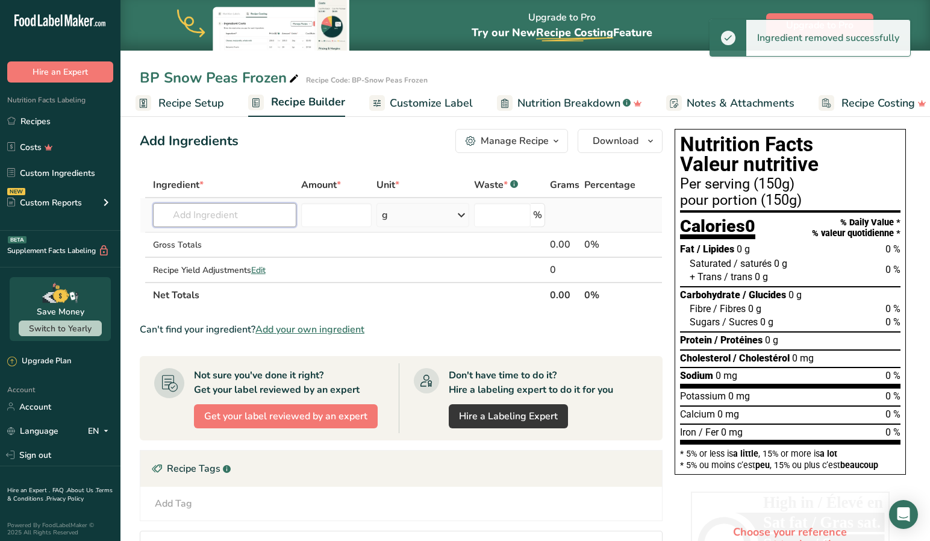
click at [247, 220] on input "text" at bounding box center [225, 215] width 144 height 24
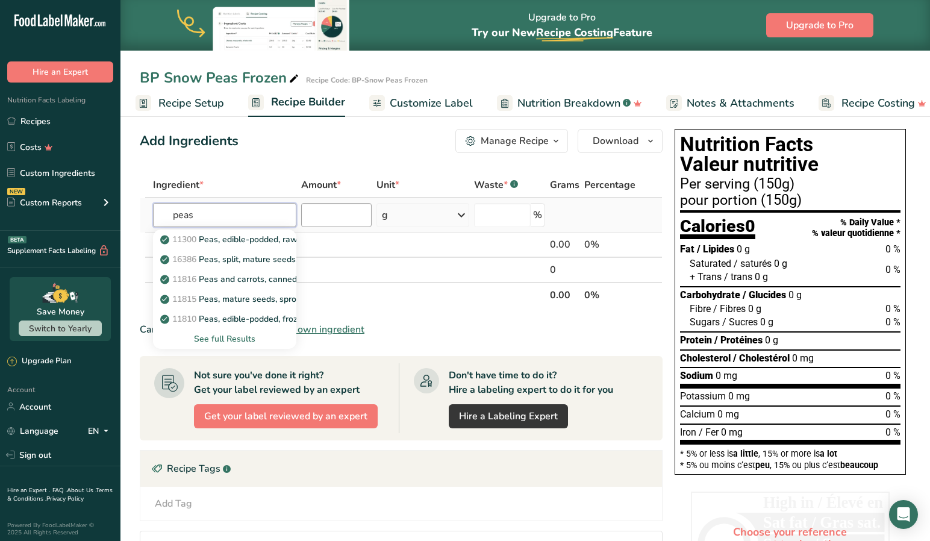
scroll to position [6, 0]
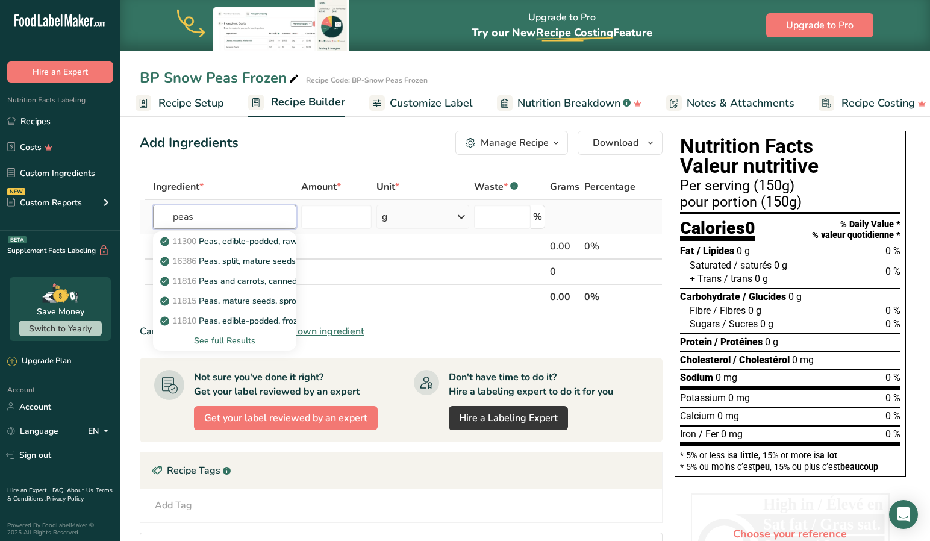
type input "peas"
click at [235, 338] on div "See full Results" at bounding box center [225, 340] width 125 height 13
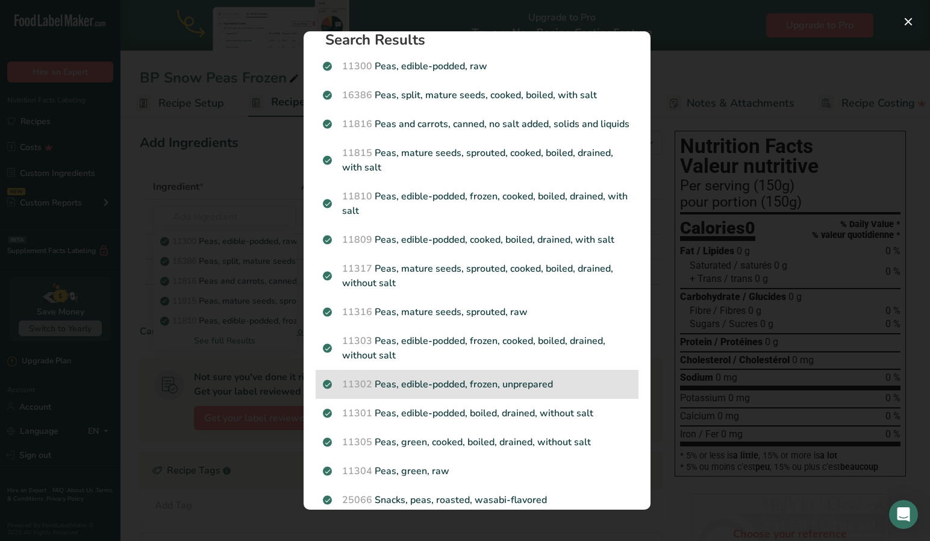
scroll to position [17, 0]
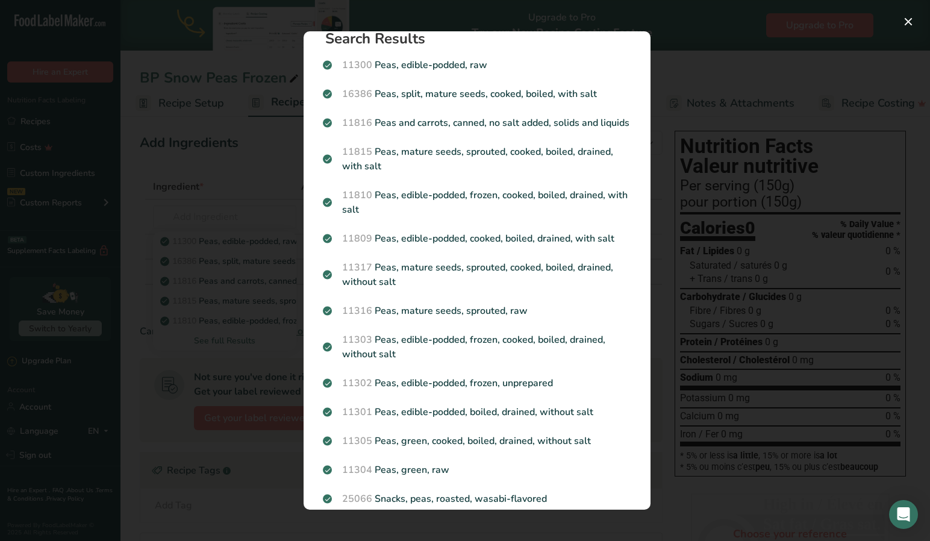
drag, startPoint x: 459, startPoint y: 402, endPoint x: 458, endPoint y: 386, distance: 16.3
click at [458, 387] on p "11302 Peas, edible-podded, frozen, unprepared" at bounding box center [477, 383] width 308 height 14
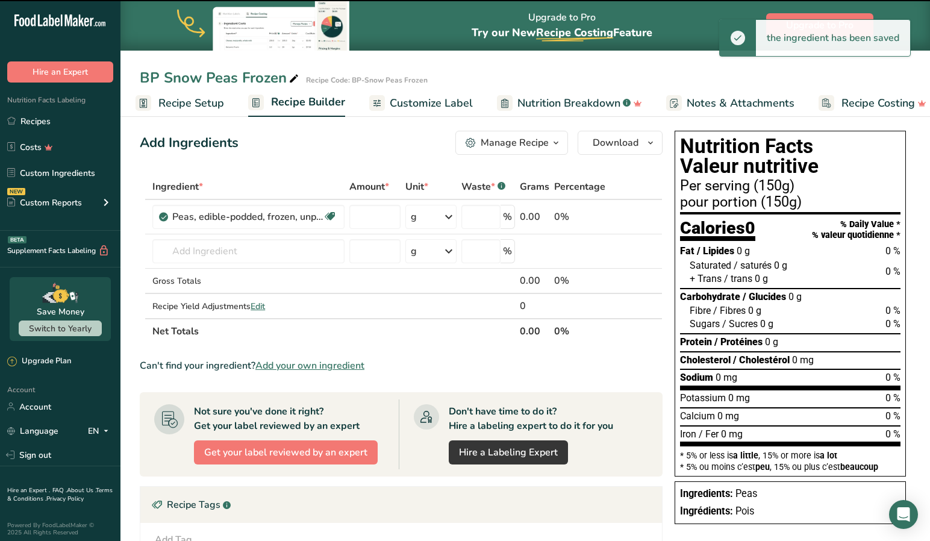
type input "0"
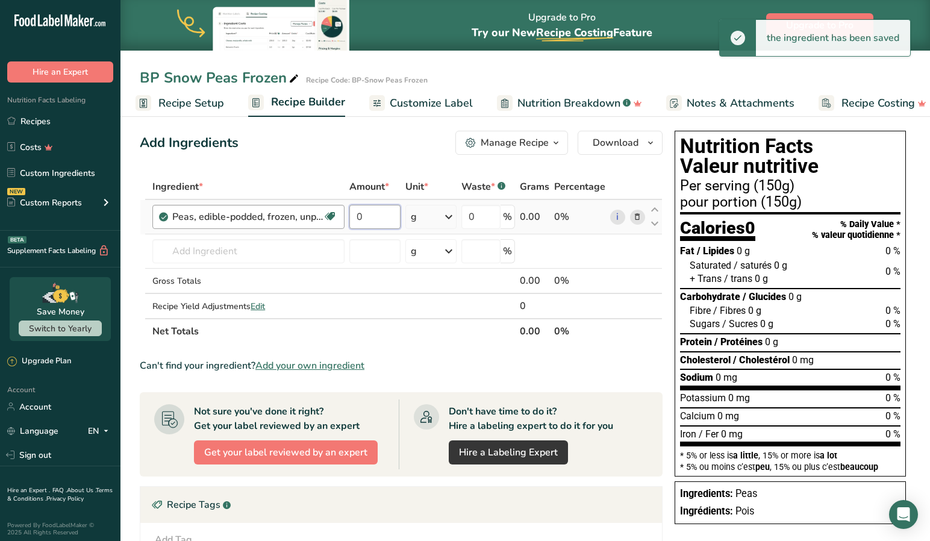
scroll to position [7, 0]
drag, startPoint x: 384, startPoint y: 217, endPoint x: 300, endPoint y: 202, distance: 84.9
click at [300, 202] on tr "Peas, edible-podded, frozen, unprepared Source of Antioxidants Plant-based Prot…" at bounding box center [401, 216] width 522 height 34
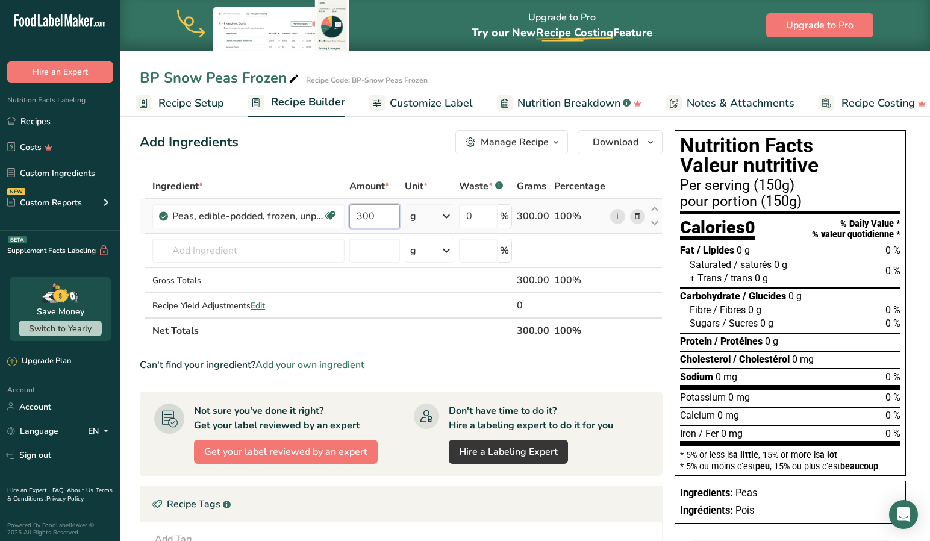
type input "300"
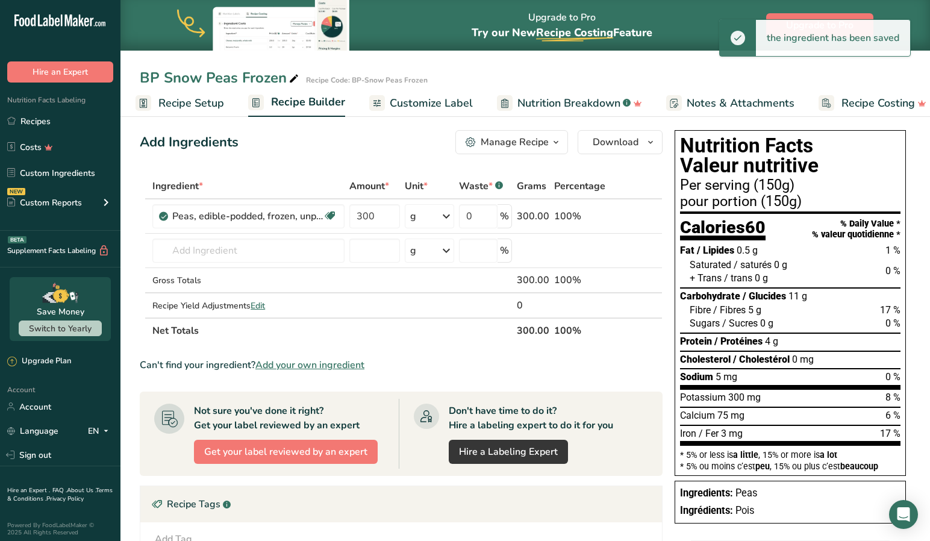
click at [393, 155] on div "Add Ingredients Manage Recipe Delete Recipe Duplicate Recipe Scale Recipe Save …" at bounding box center [405, 437] width 530 height 625
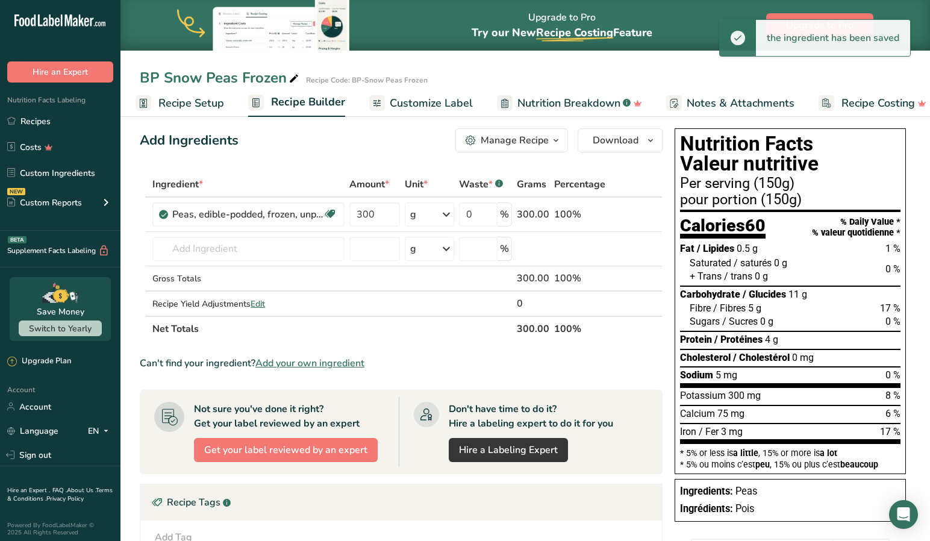
click at [419, 98] on span "Customize Label" at bounding box center [431, 103] width 83 height 16
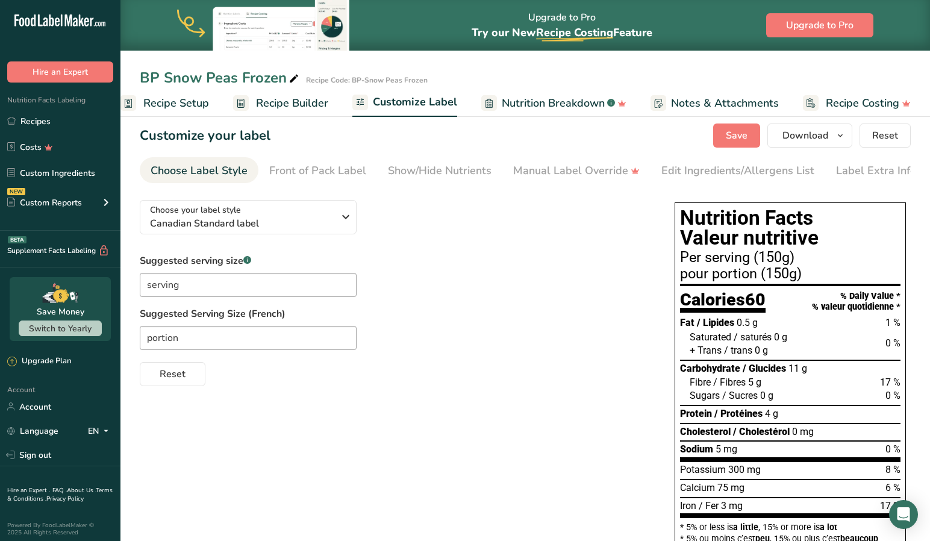
click at [730, 130] on span "Save" at bounding box center [737, 135] width 22 height 14
click at [443, 243] on div "Choose your label style Canadian Standard label USA (FDA) Standard FDA label Ta…" at bounding box center [395, 288] width 511 height 196
click at [745, 134] on span "Save" at bounding box center [737, 135] width 22 height 14
